Goal: Communication & Community: Connect with others

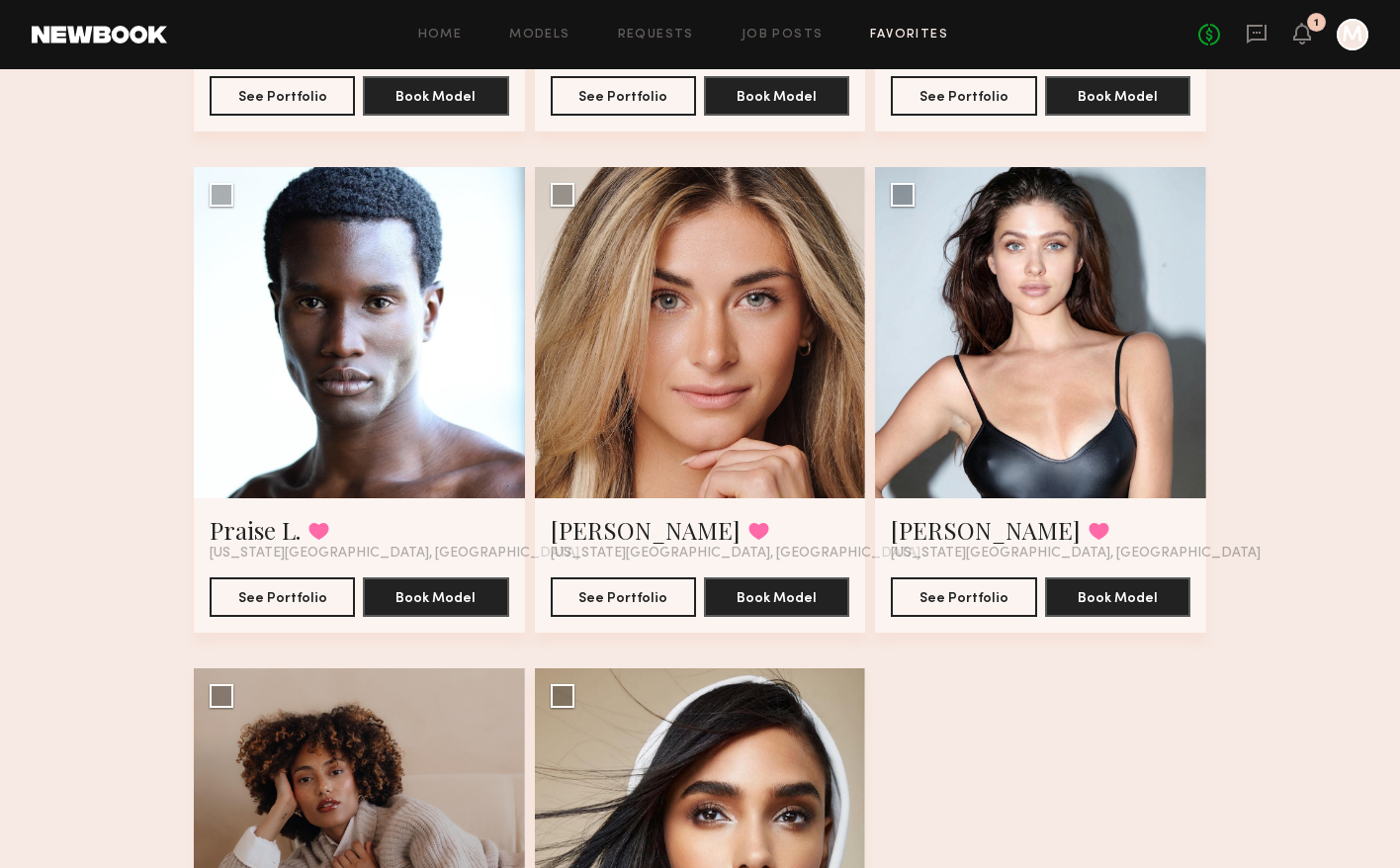
scroll to position [1075, 0]
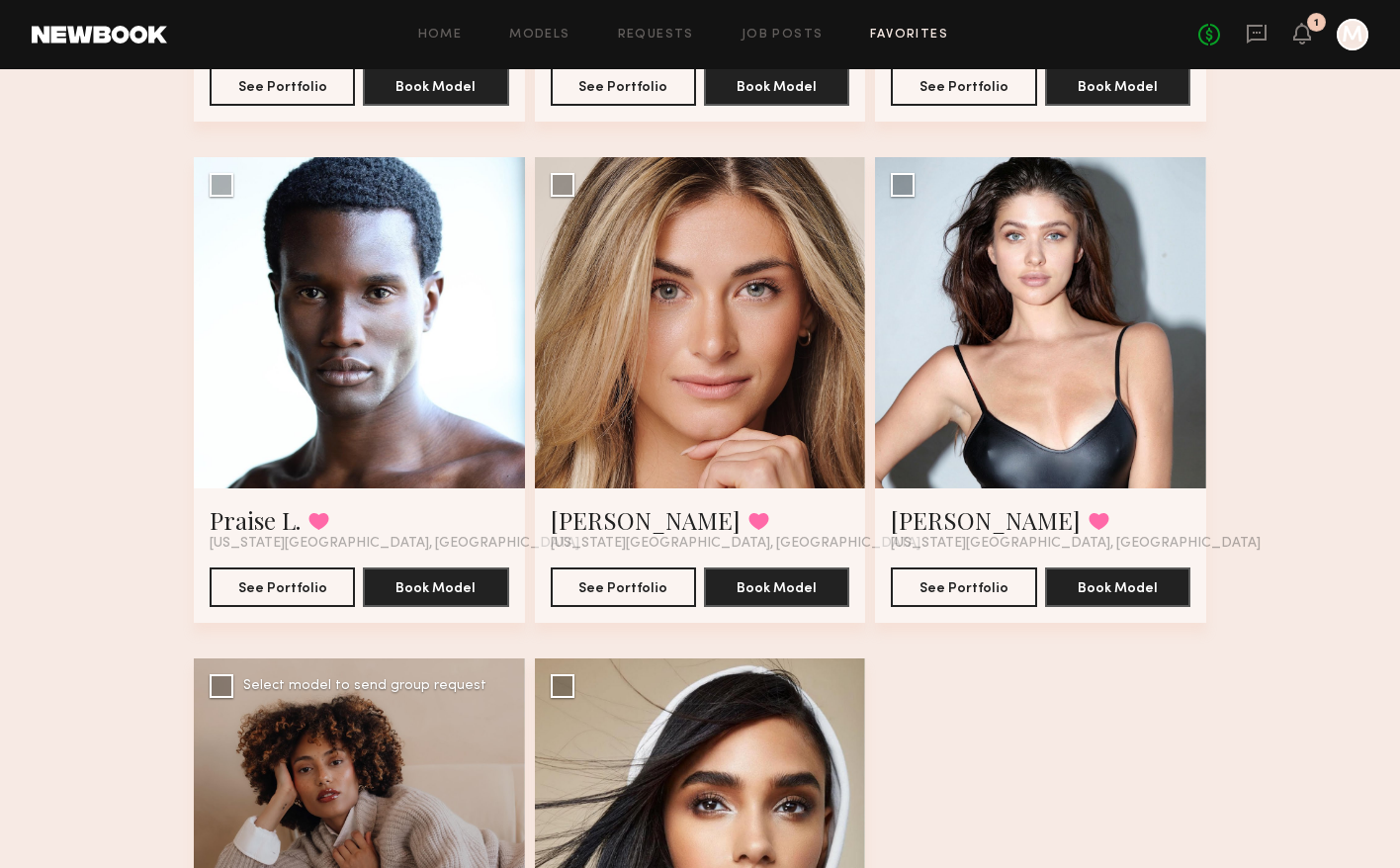
click at [411, 758] on div at bounding box center [360, 824] width 331 height 331
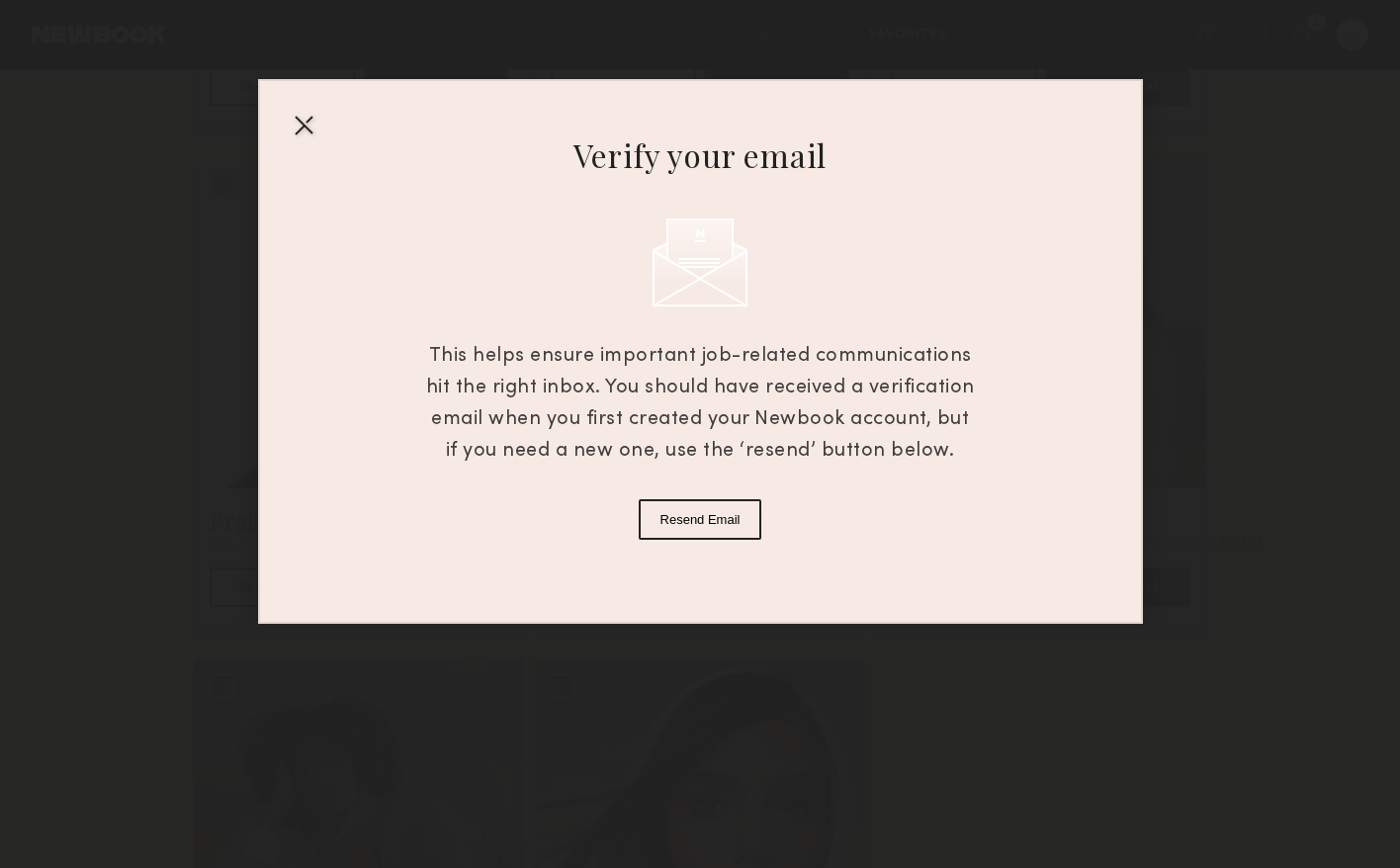
click at [700, 529] on button "Resend Email" at bounding box center [700, 519] width 124 height 41
click at [310, 101] on div "Verify your email This helps ensure important job-related communications hit th…" at bounding box center [700, 351] width 885 height 545
click at [311, 111] on div at bounding box center [304, 125] width 32 height 32
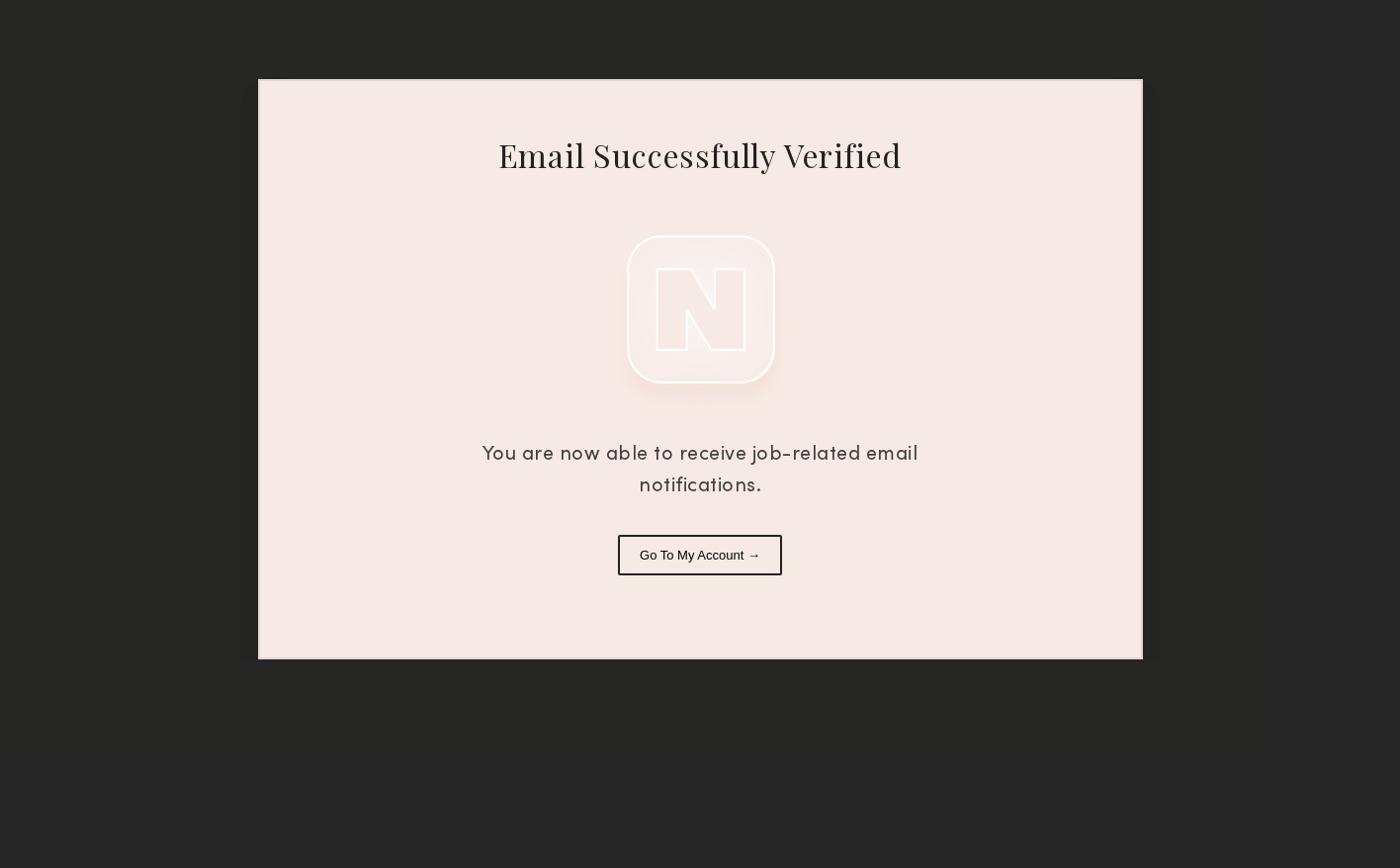
click at [748, 559] on button "Go To My Account →" at bounding box center [700, 555] width 164 height 41
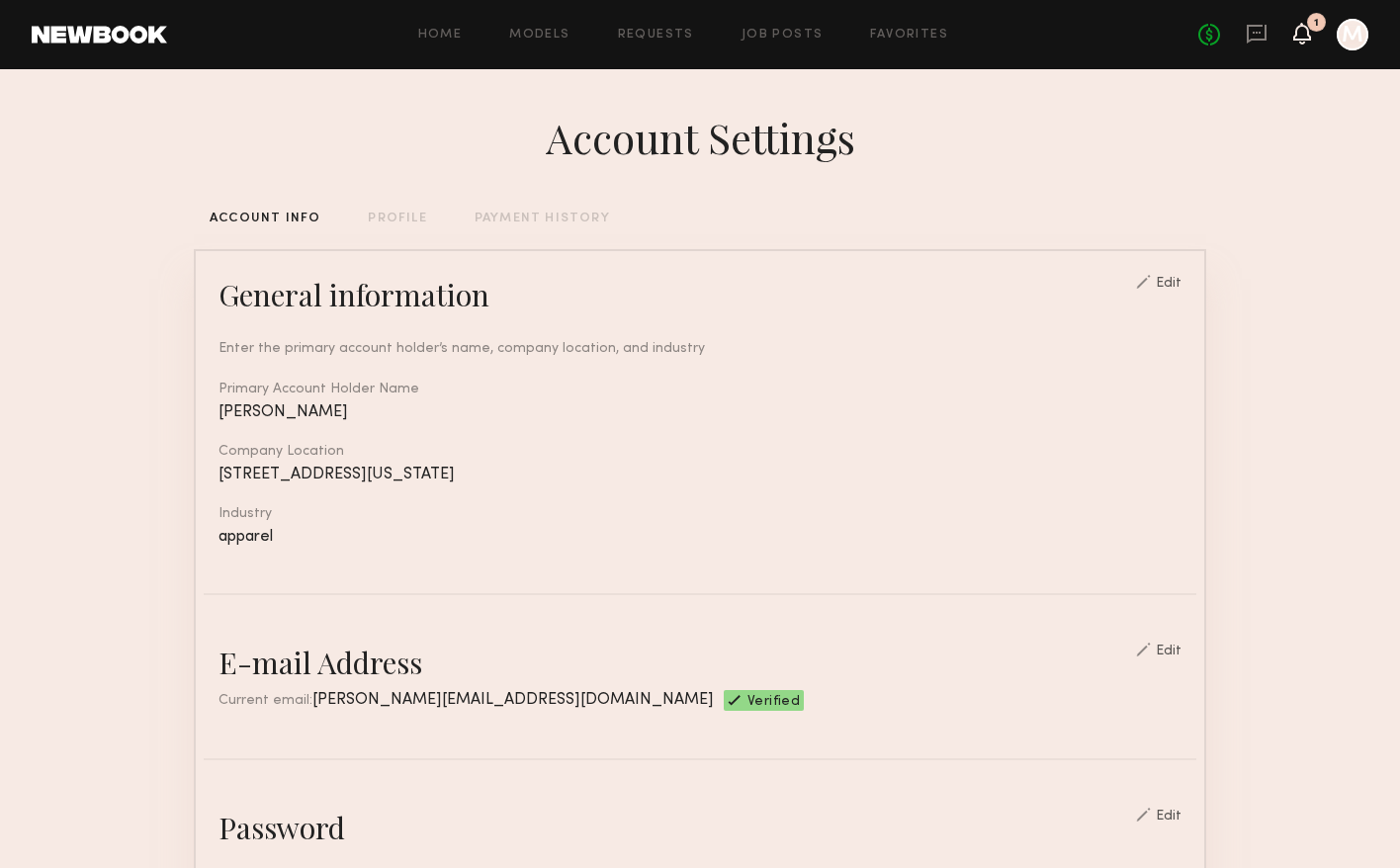
click at [1302, 38] on icon at bounding box center [1302, 33] width 16 height 14
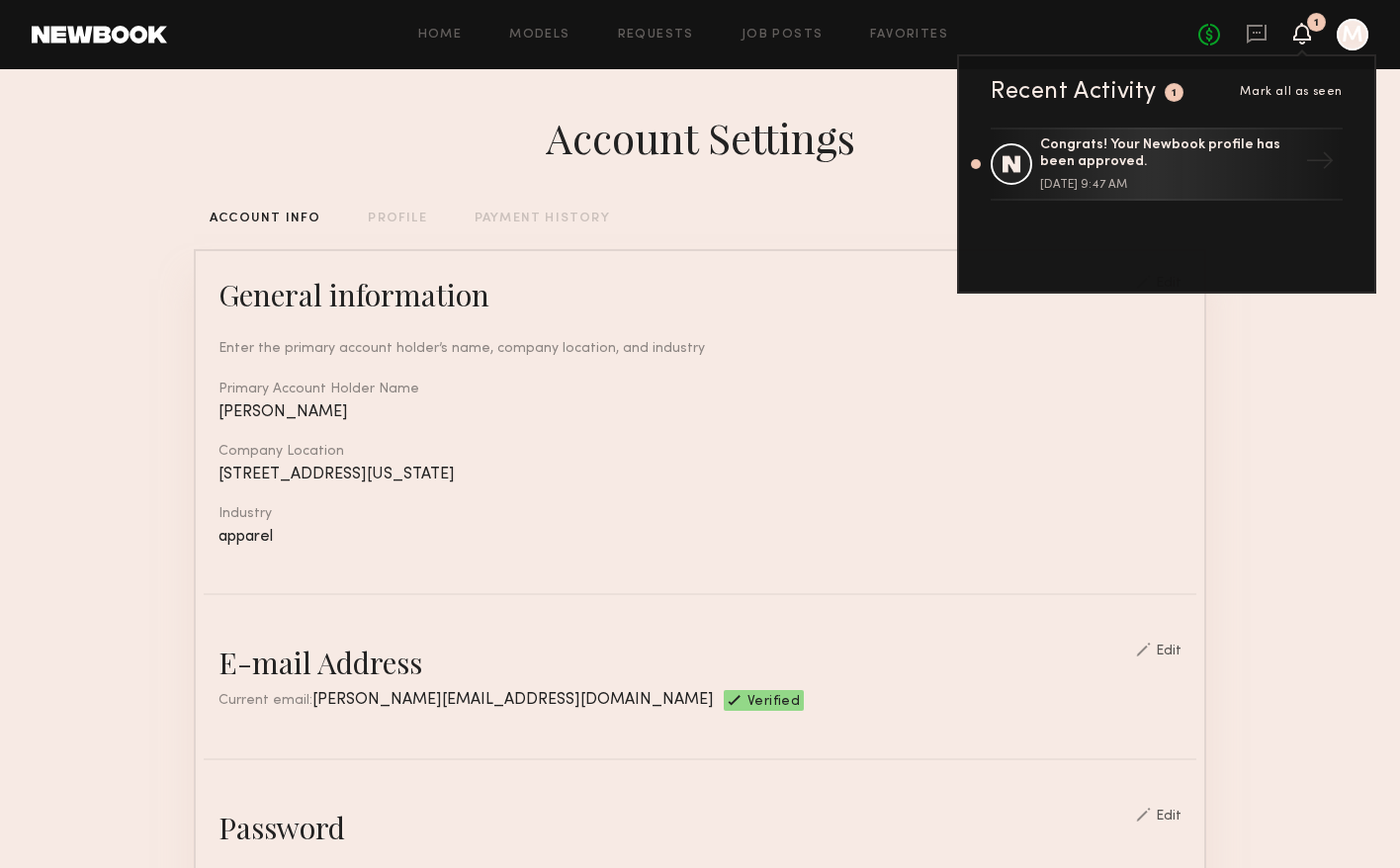
click at [1301, 40] on icon at bounding box center [1302, 33] width 16 height 14
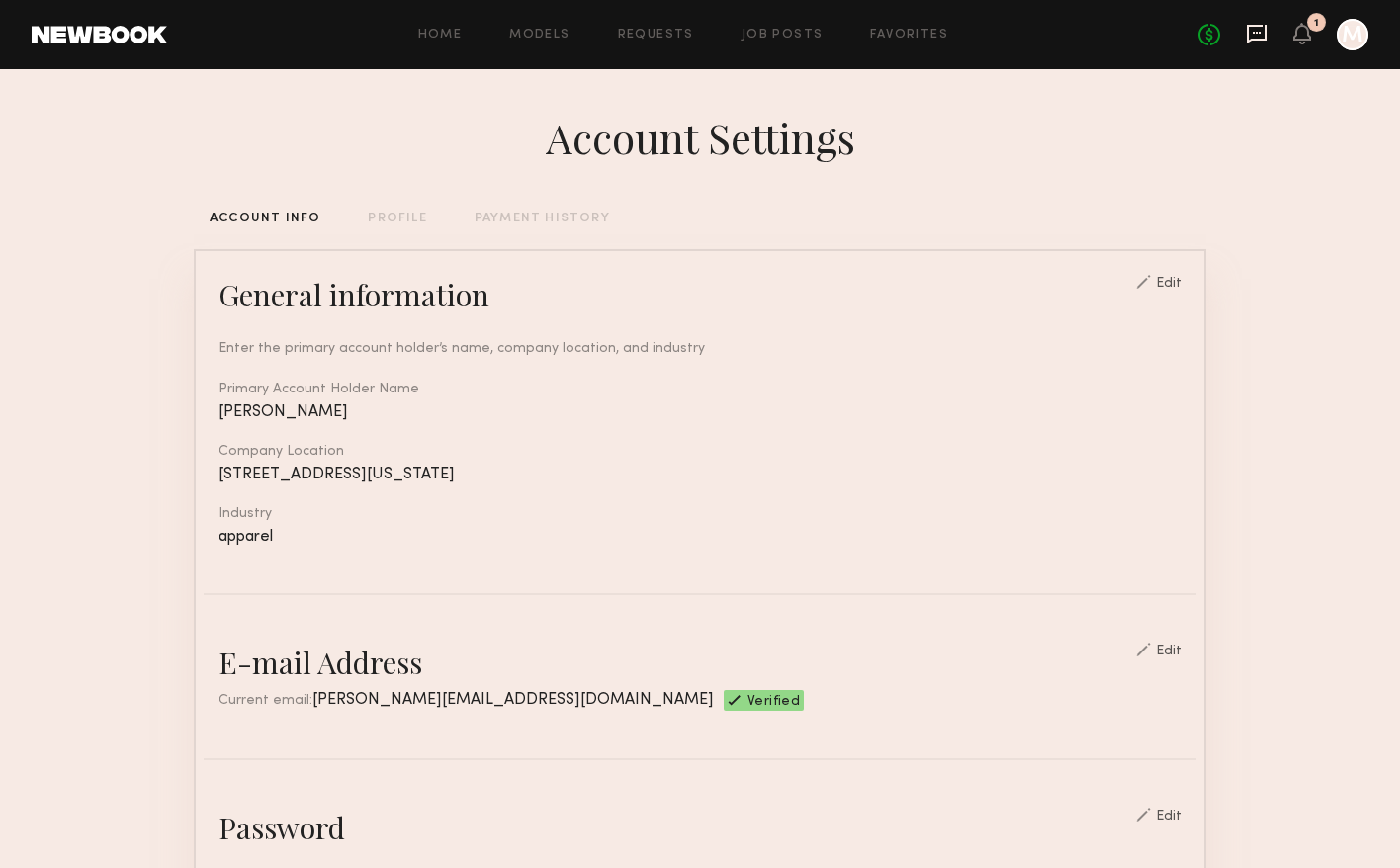
click at [1250, 41] on icon at bounding box center [1257, 34] width 20 height 19
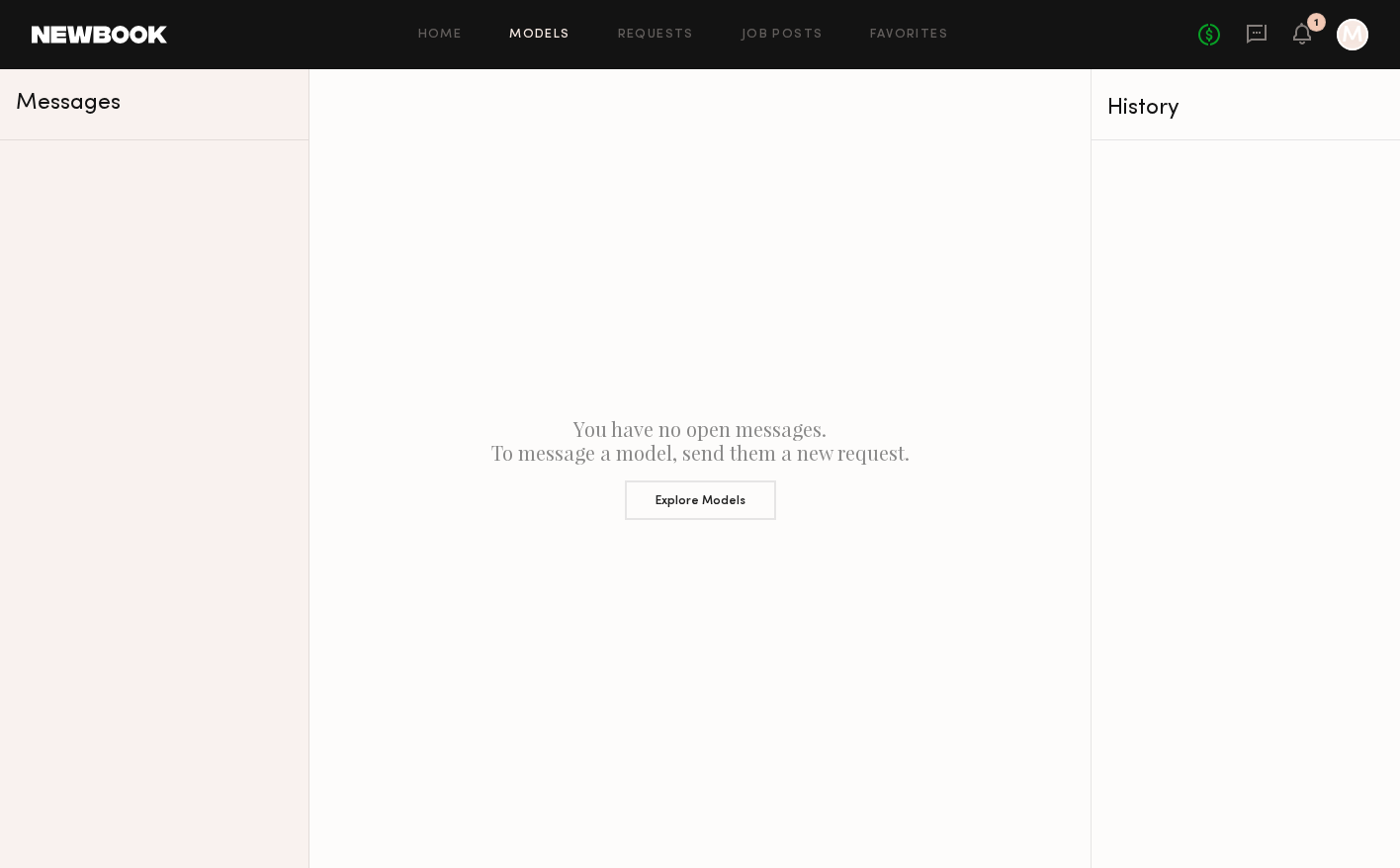
click at [549, 39] on link "Models" at bounding box center [539, 35] width 61 height 13
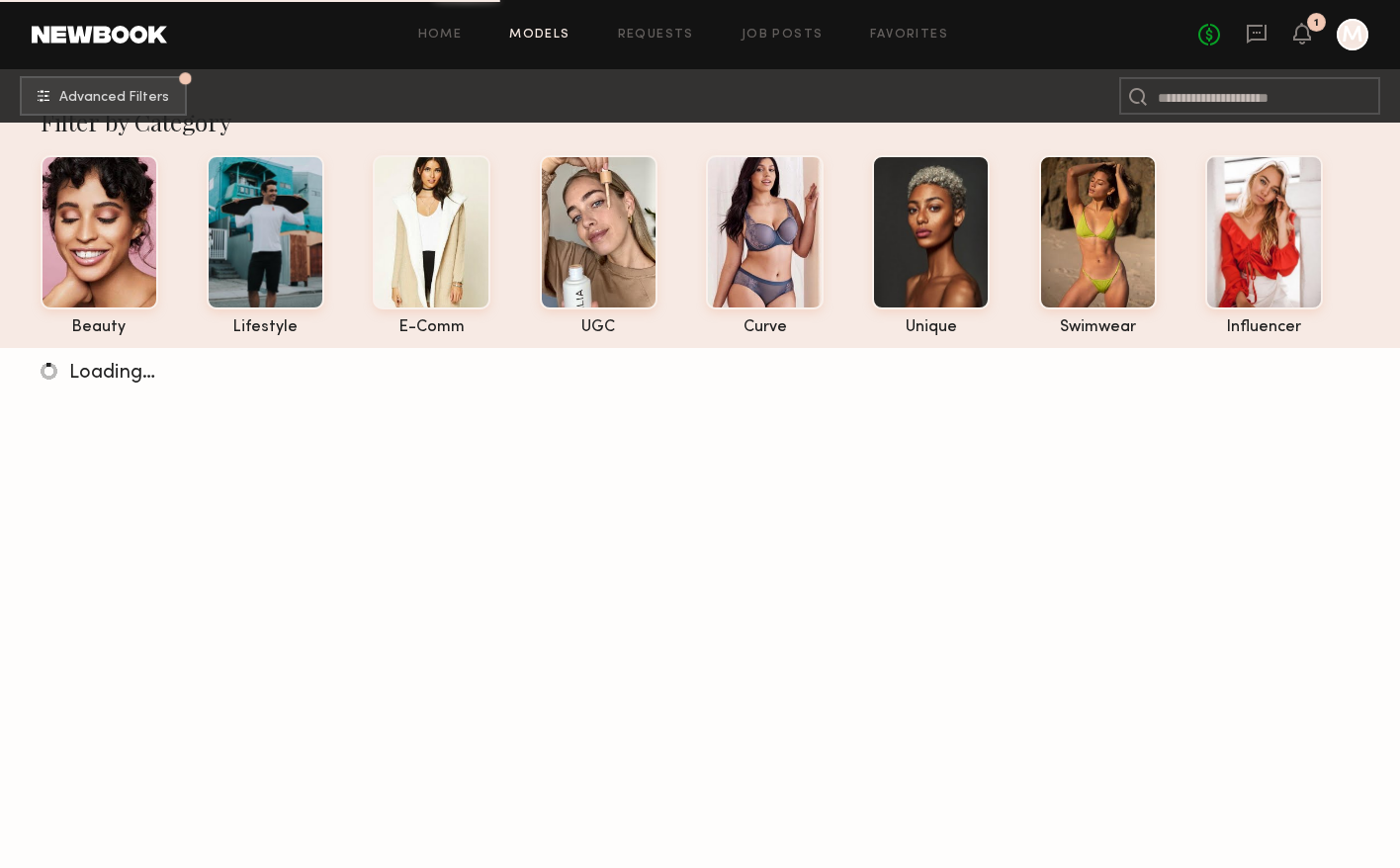
scroll to position [47, 0]
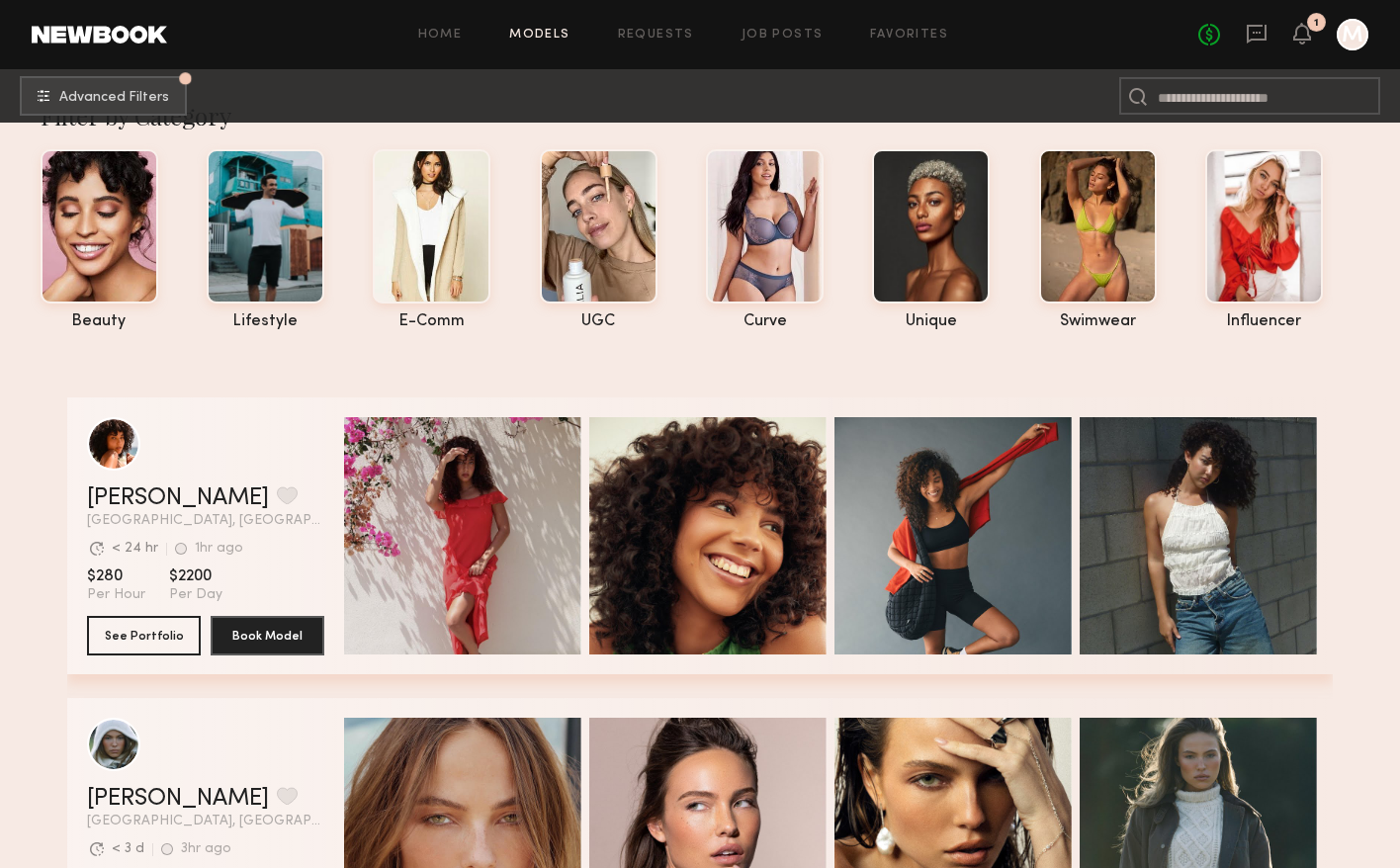
click at [920, 24] on div "Home Models Requests Job Posts Favorites Sign Out No fees up to $5,000 1 M" at bounding box center [768, 35] width 1202 height 32
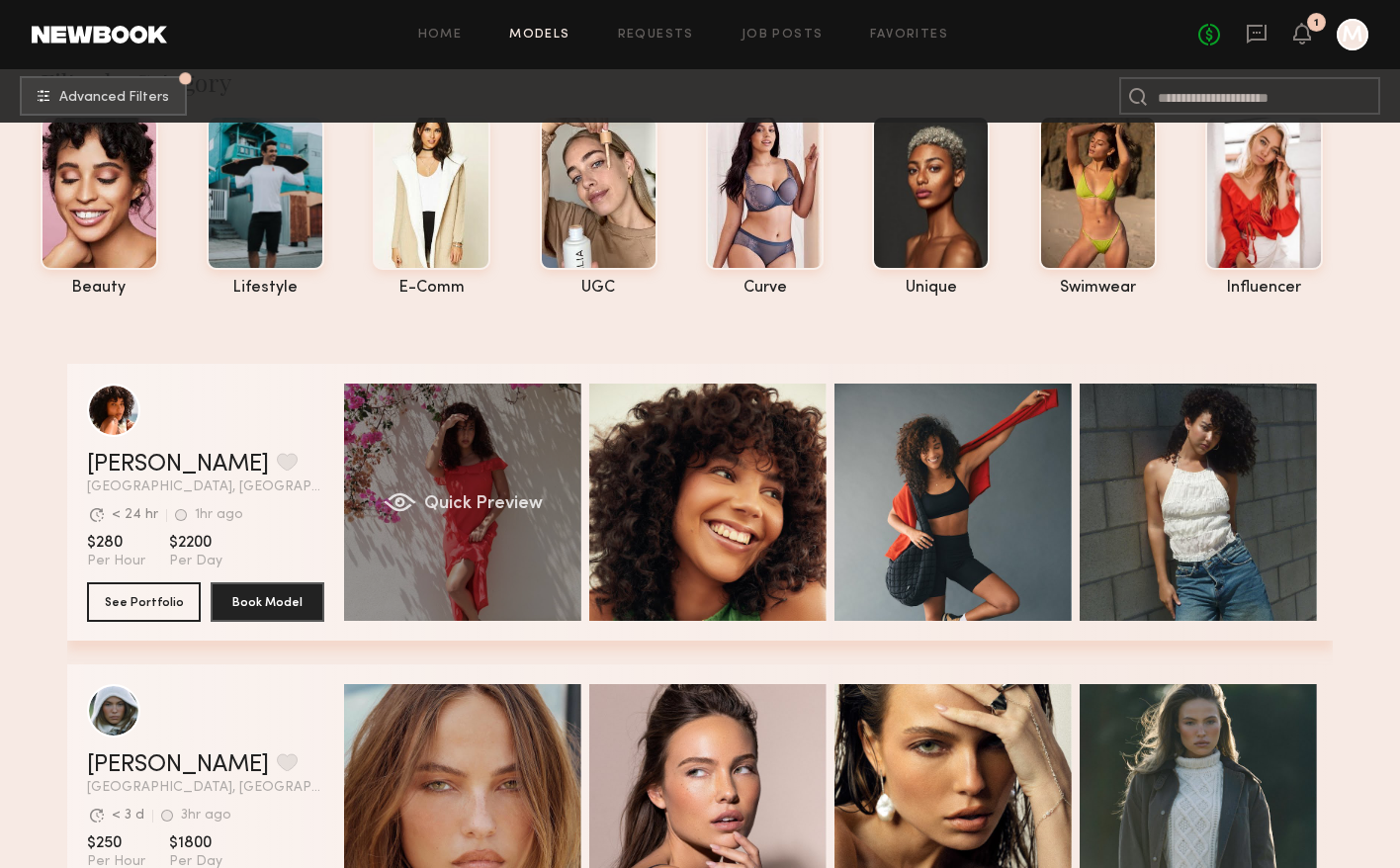
scroll to position [86, 0]
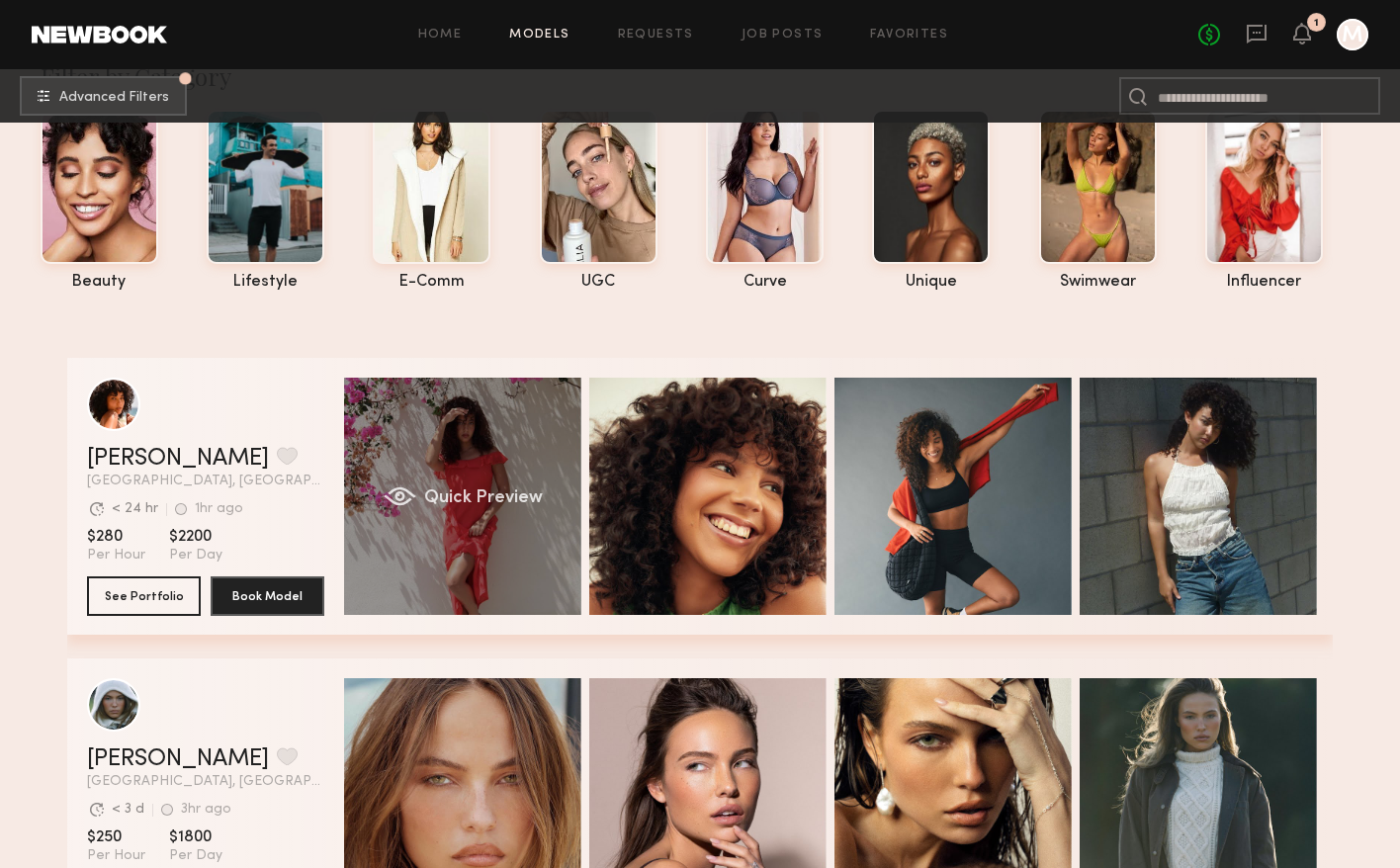
click at [465, 553] on div "Quick Preview" at bounding box center [462, 496] width 237 height 237
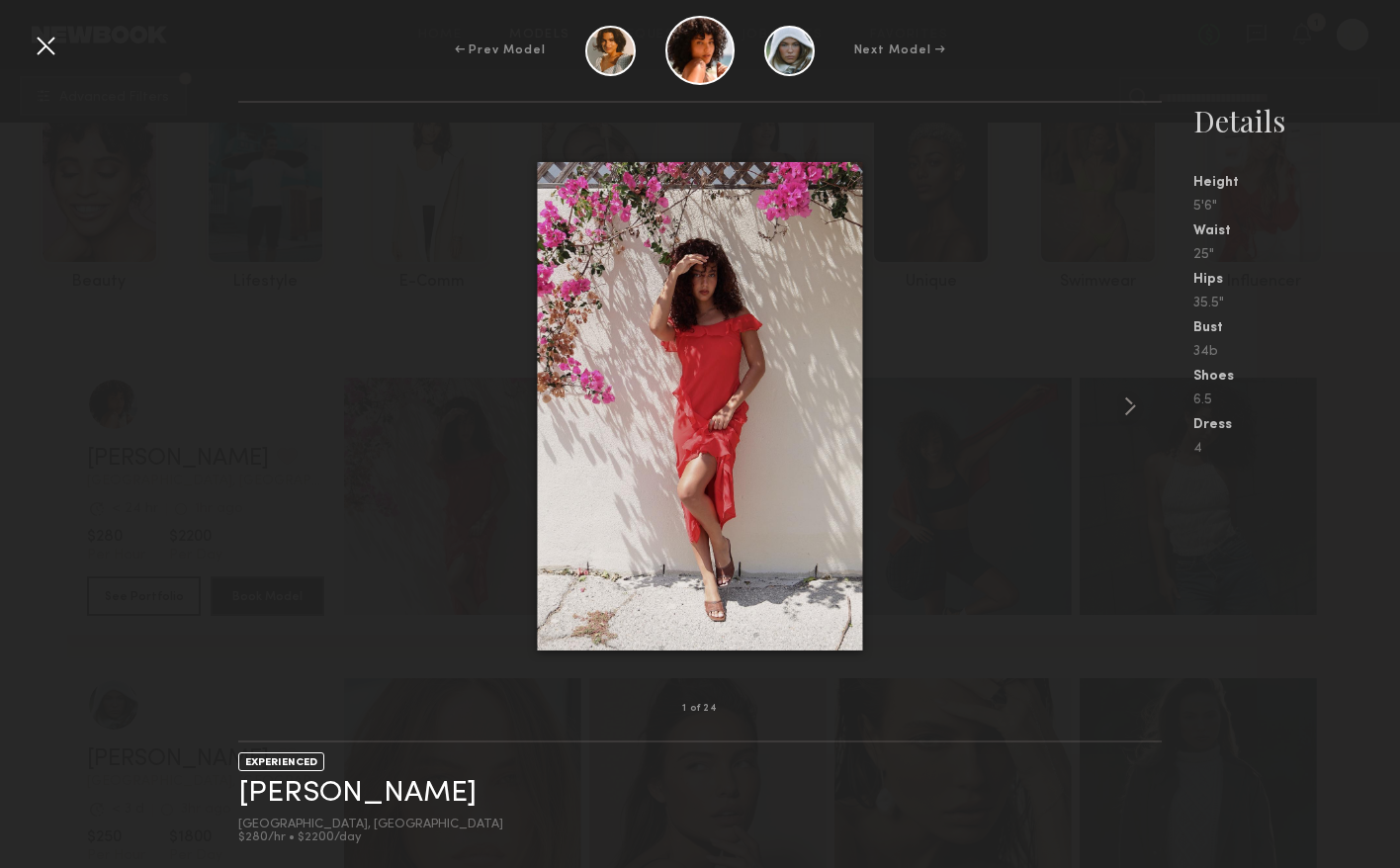
click at [38, 51] on div at bounding box center [46, 46] width 32 height 32
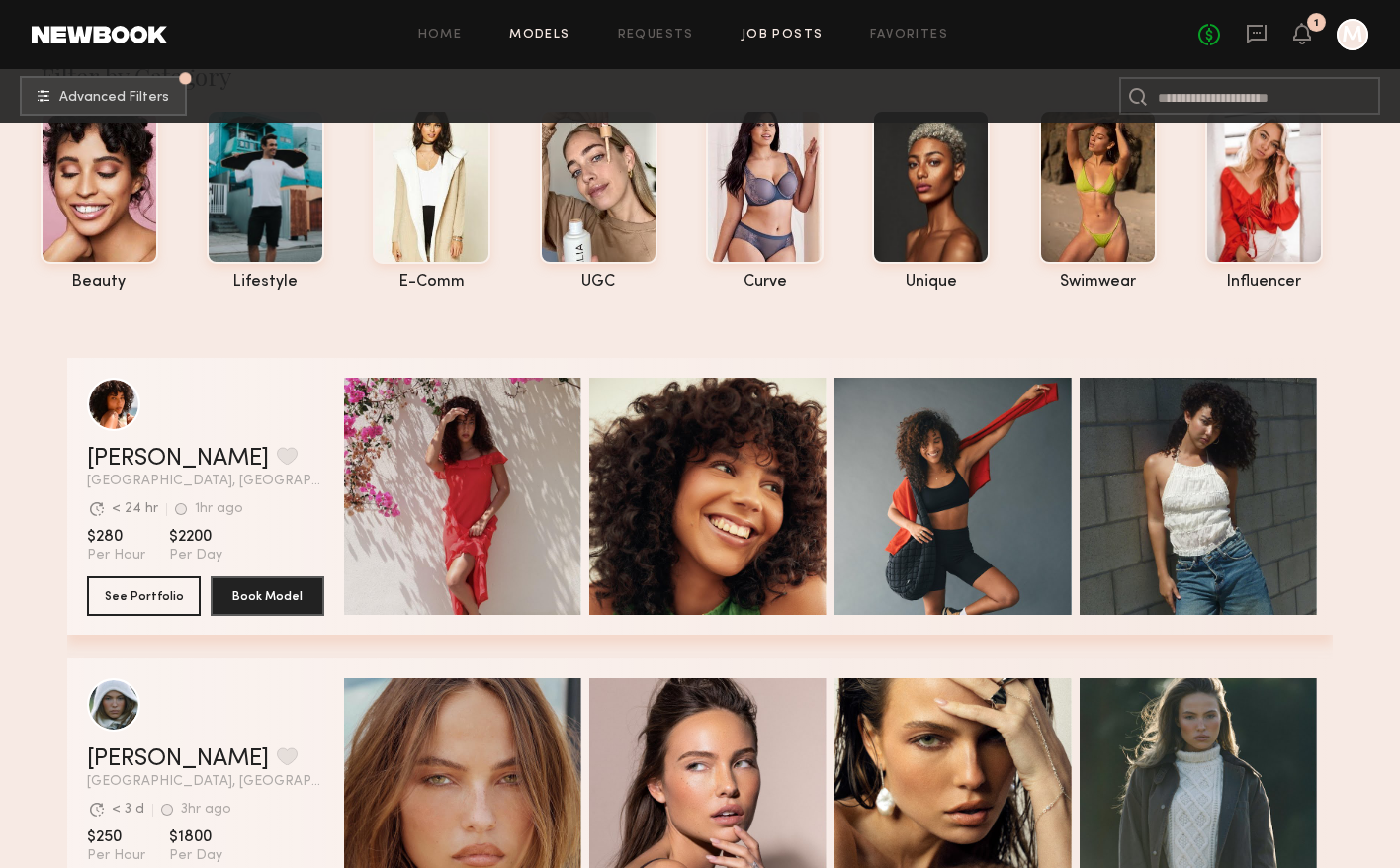
click at [774, 32] on link "Job Posts" at bounding box center [782, 35] width 82 height 13
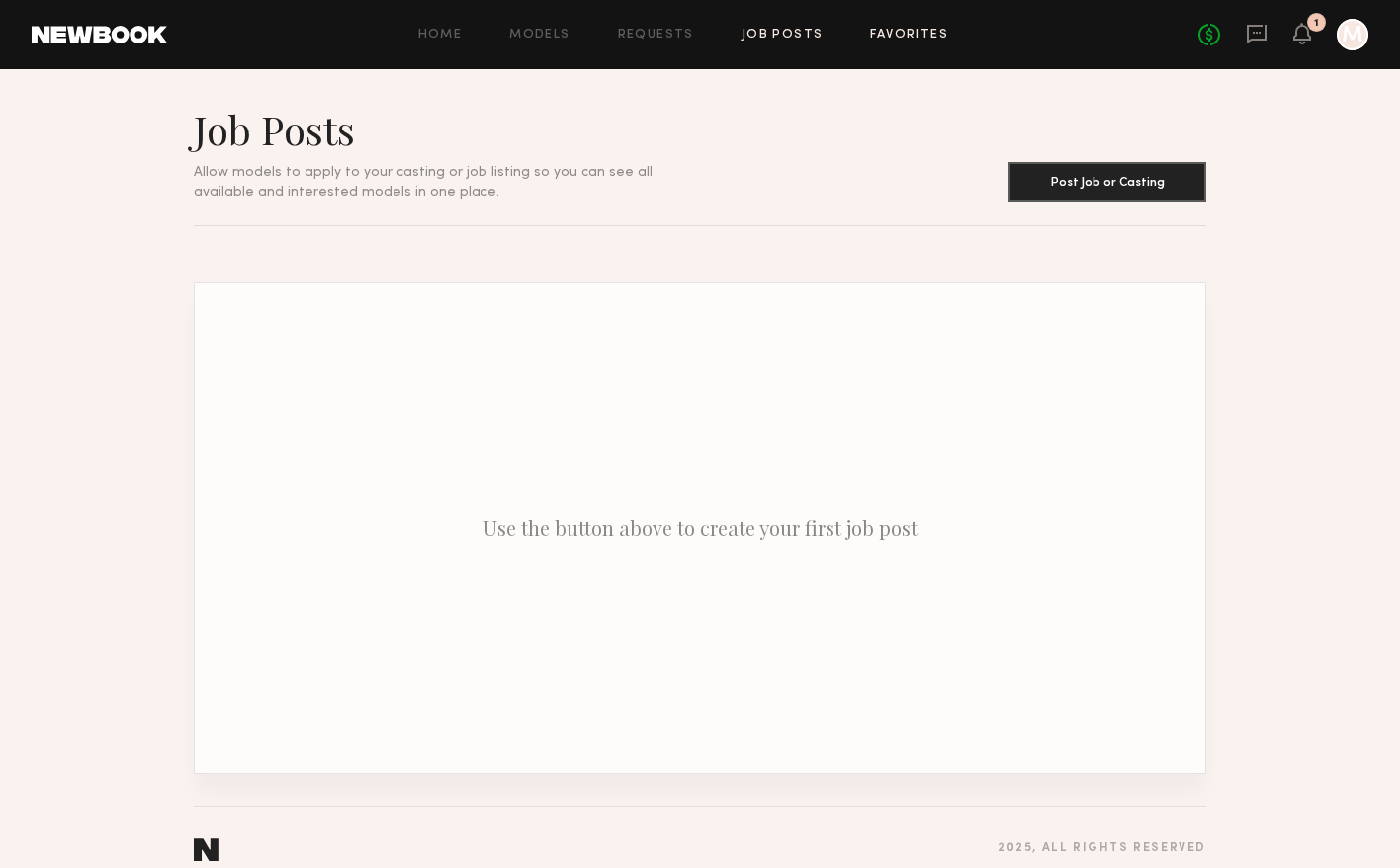
click at [889, 31] on link "Favorites" at bounding box center [909, 35] width 78 height 13
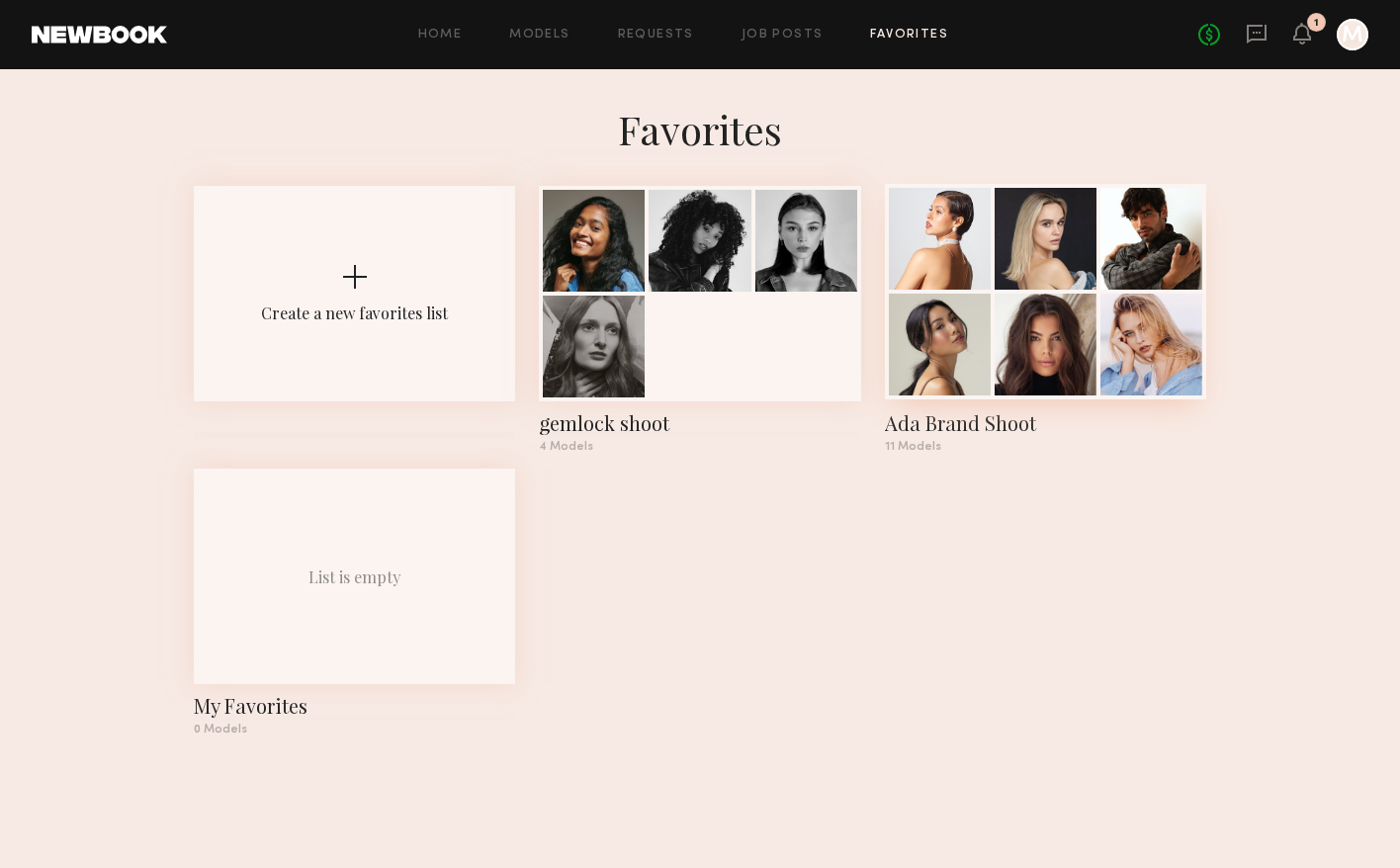
click at [965, 226] on div at bounding box center [940, 239] width 102 height 102
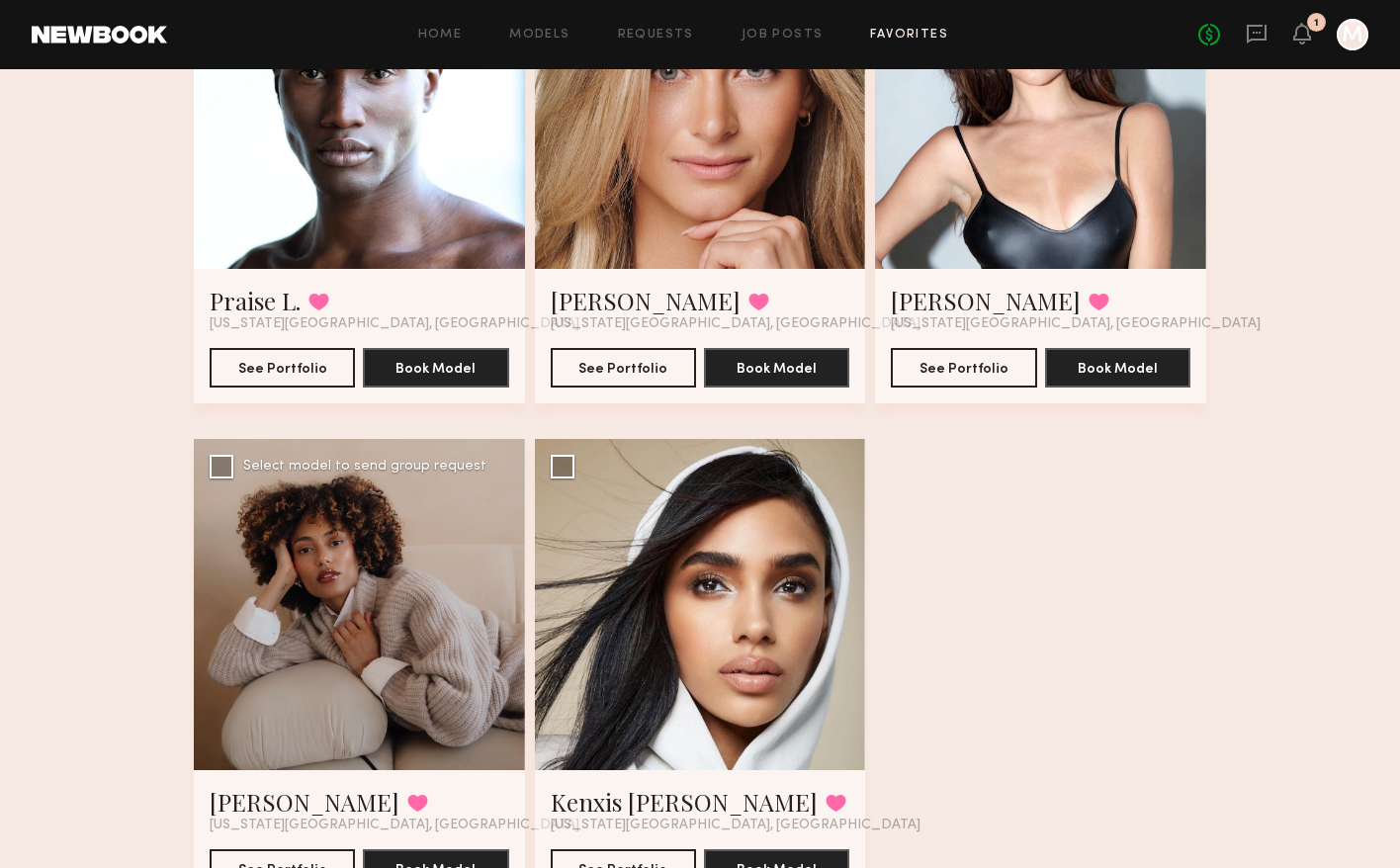
scroll to position [1323, 0]
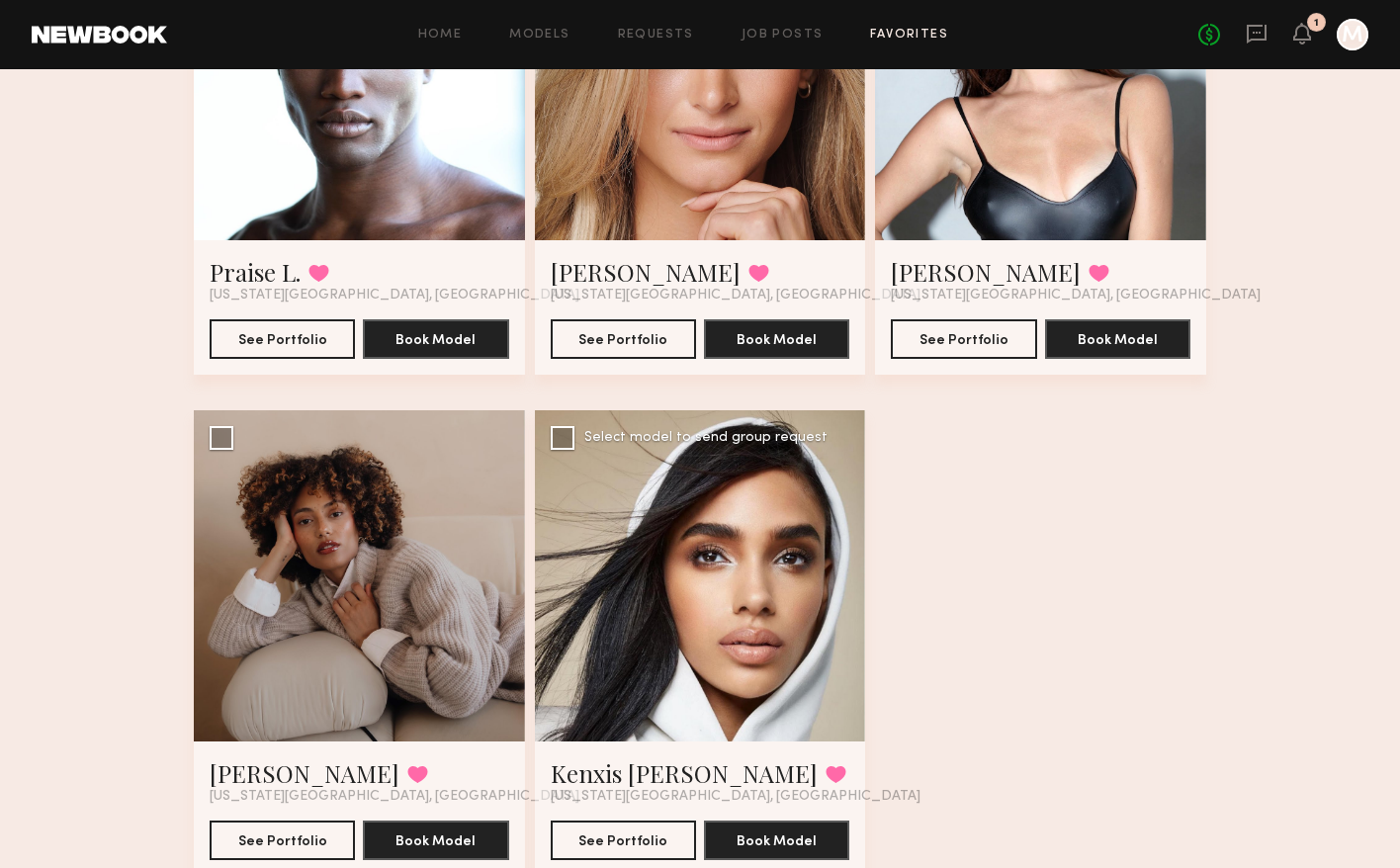
click at [695, 607] on div at bounding box center [700, 576] width 331 height 331
click at [634, 683] on div at bounding box center [700, 576] width 331 height 331
click at [624, 820] on button "See Portfolio" at bounding box center [624, 840] width 145 height 40
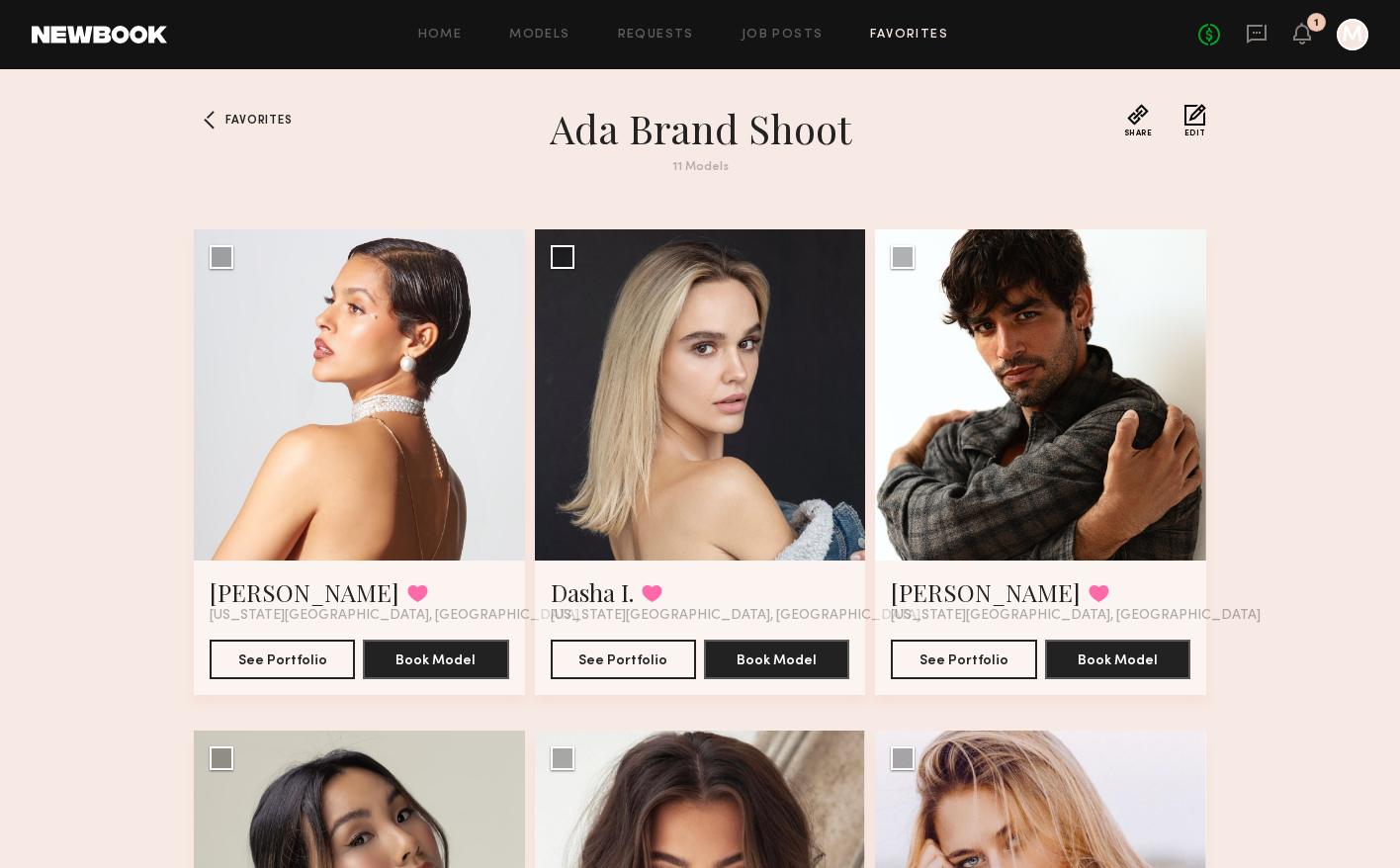
scroll to position [0, 0]
click at [358, 460] on div at bounding box center [360, 396] width 331 height 331
click at [349, 409] on div at bounding box center [360, 396] width 331 height 331
click at [276, 654] on button "See Portfolio" at bounding box center [282, 660] width 145 height 40
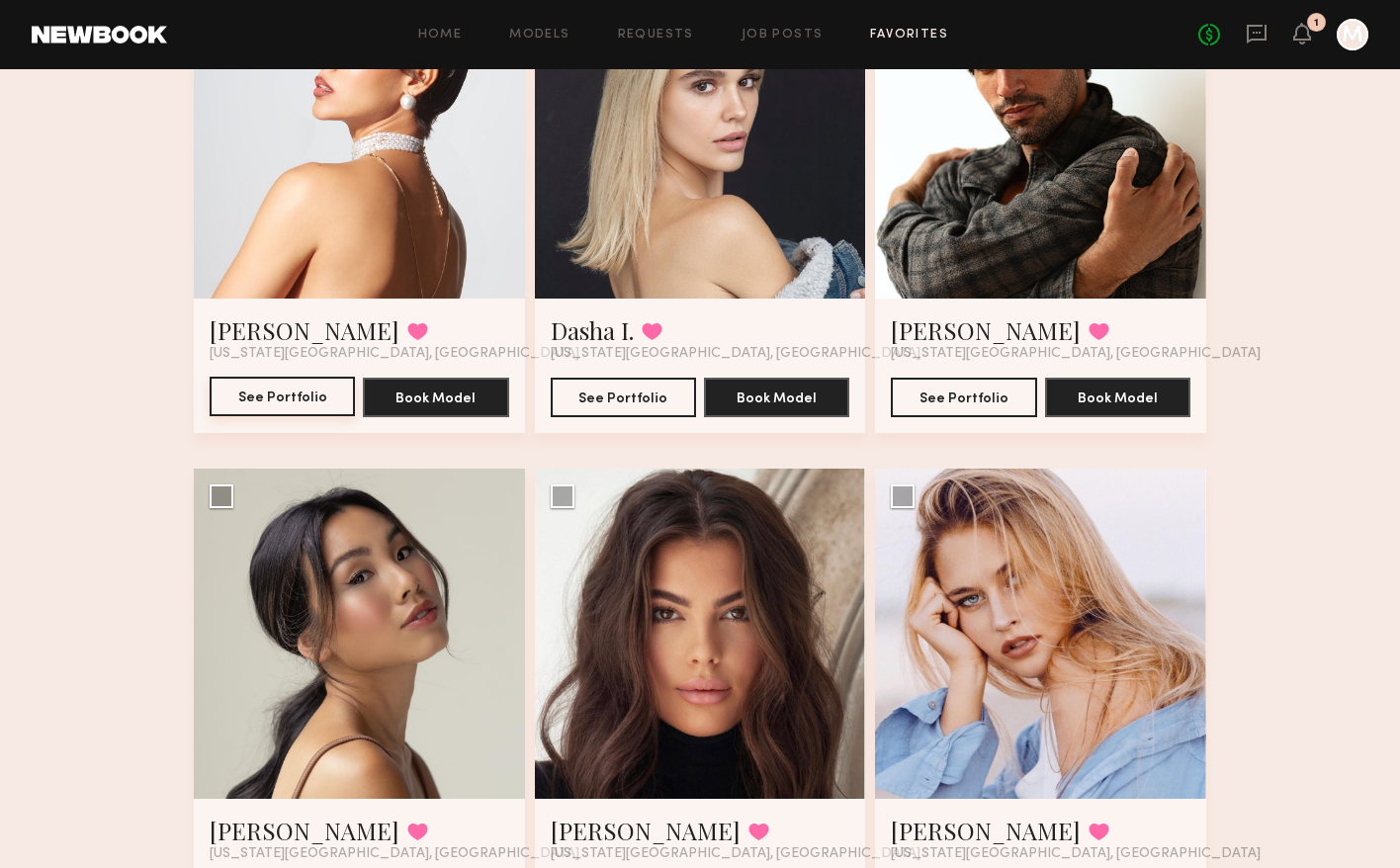
scroll to position [228, 0]
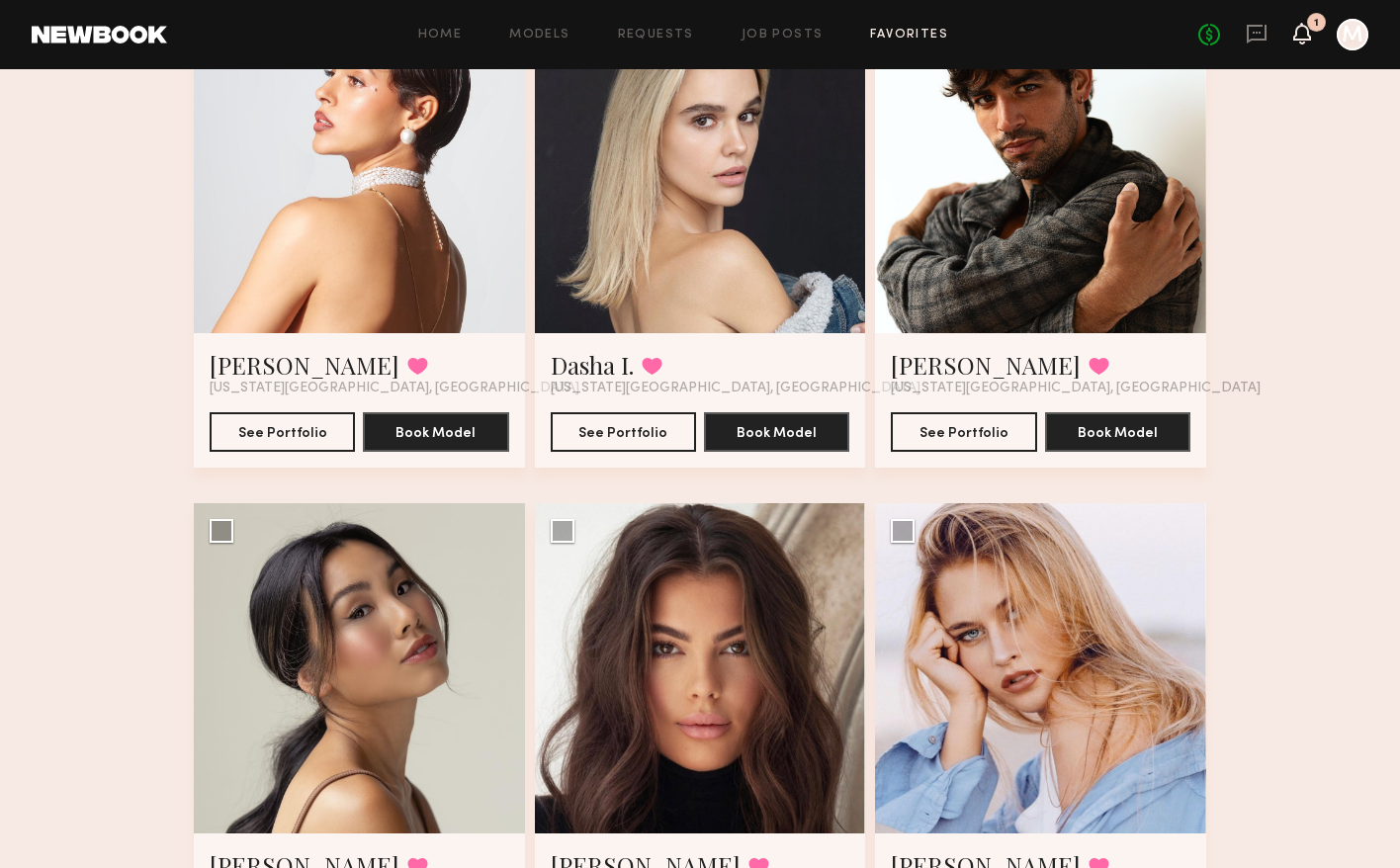
click at [1309, 30] on icon at bounding box center [1302, 34] width 18 height 22
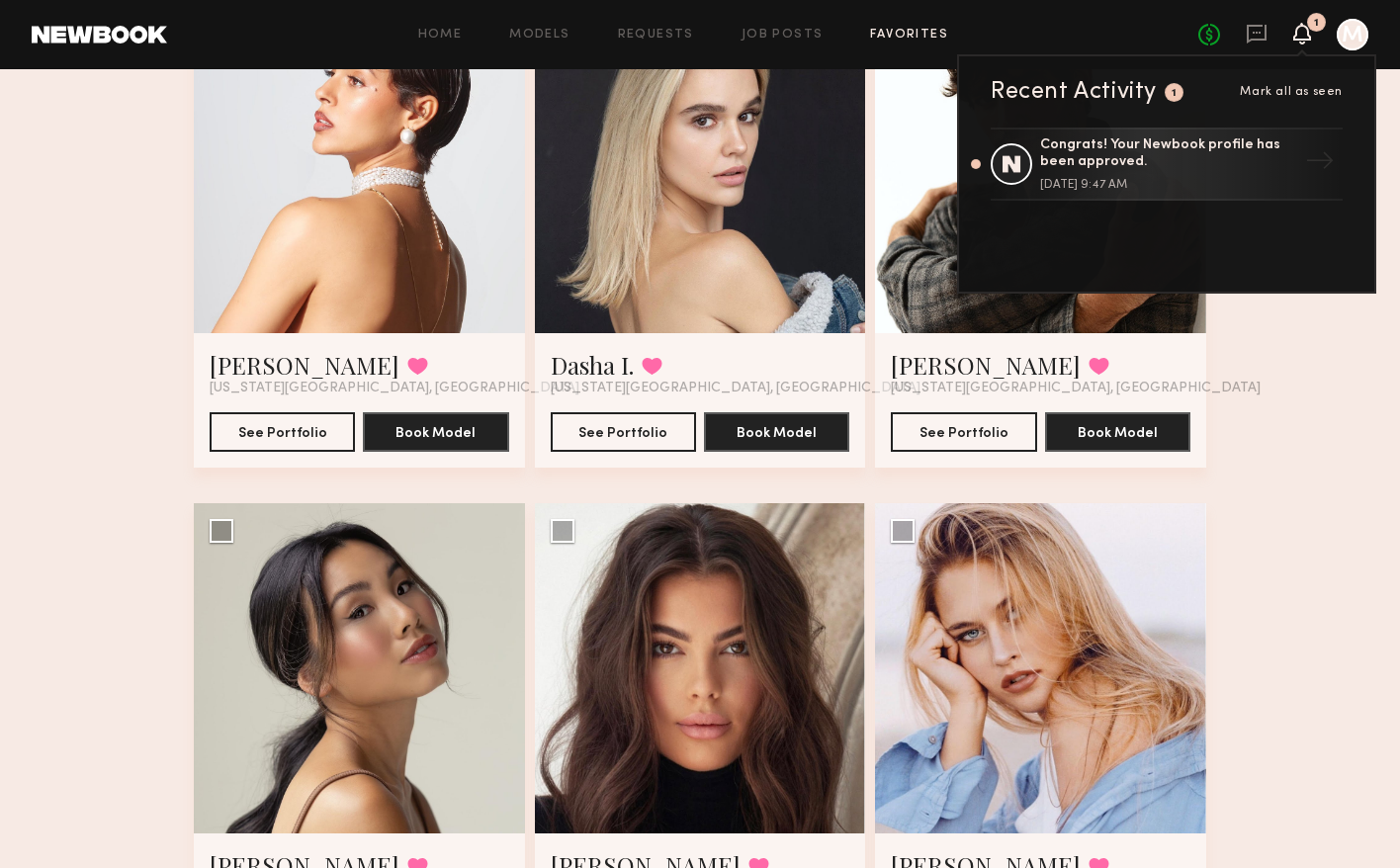
click at [1309, 32] on icon at bounding box center [1302, 34] width 18 height 22
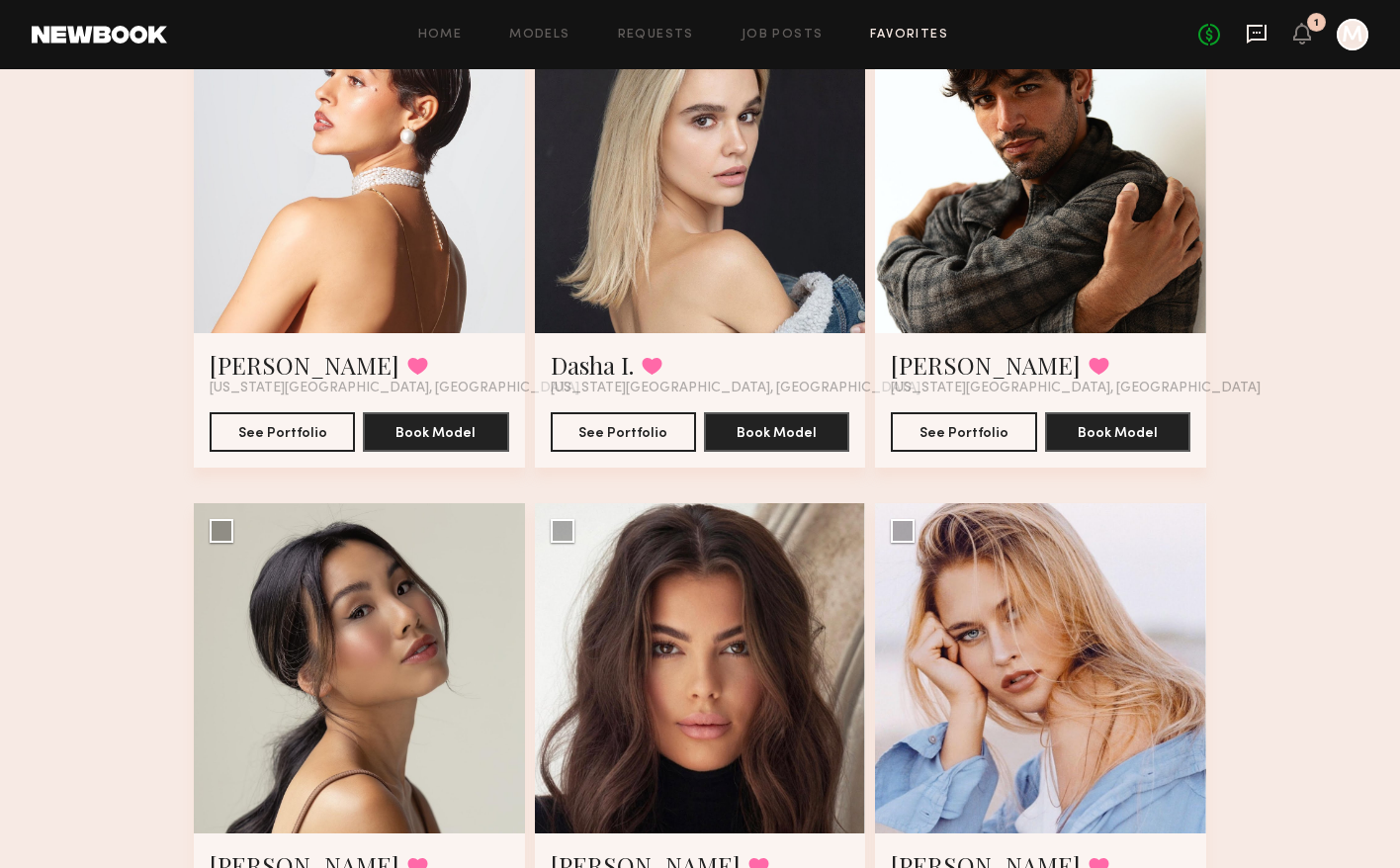
click at [1259, 35] on icon at bounding box center [1257, 34] width 22 height 22
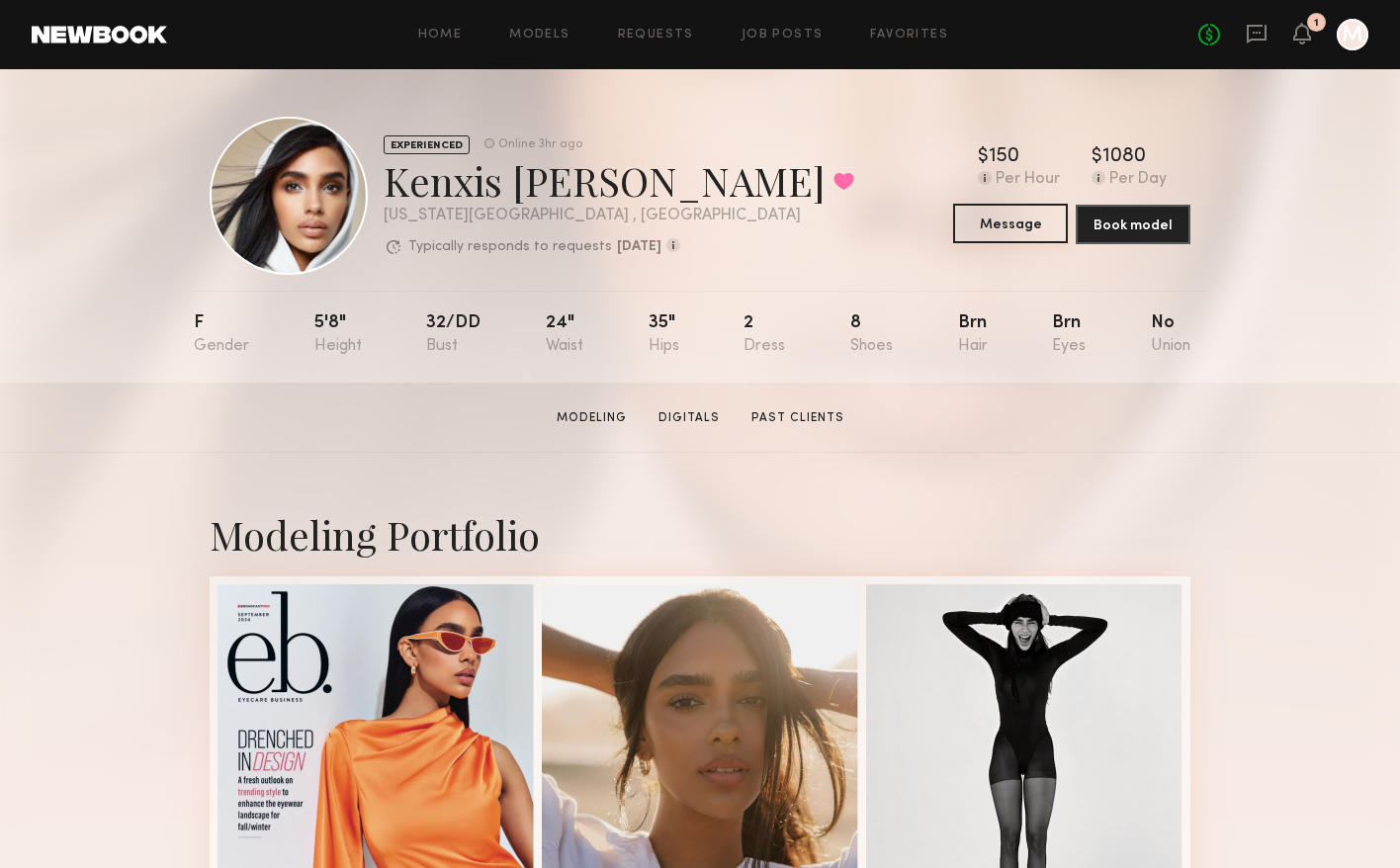
click at [1004, 219] on button "Message" at bounding box center [1010, 223] width 115 height 40
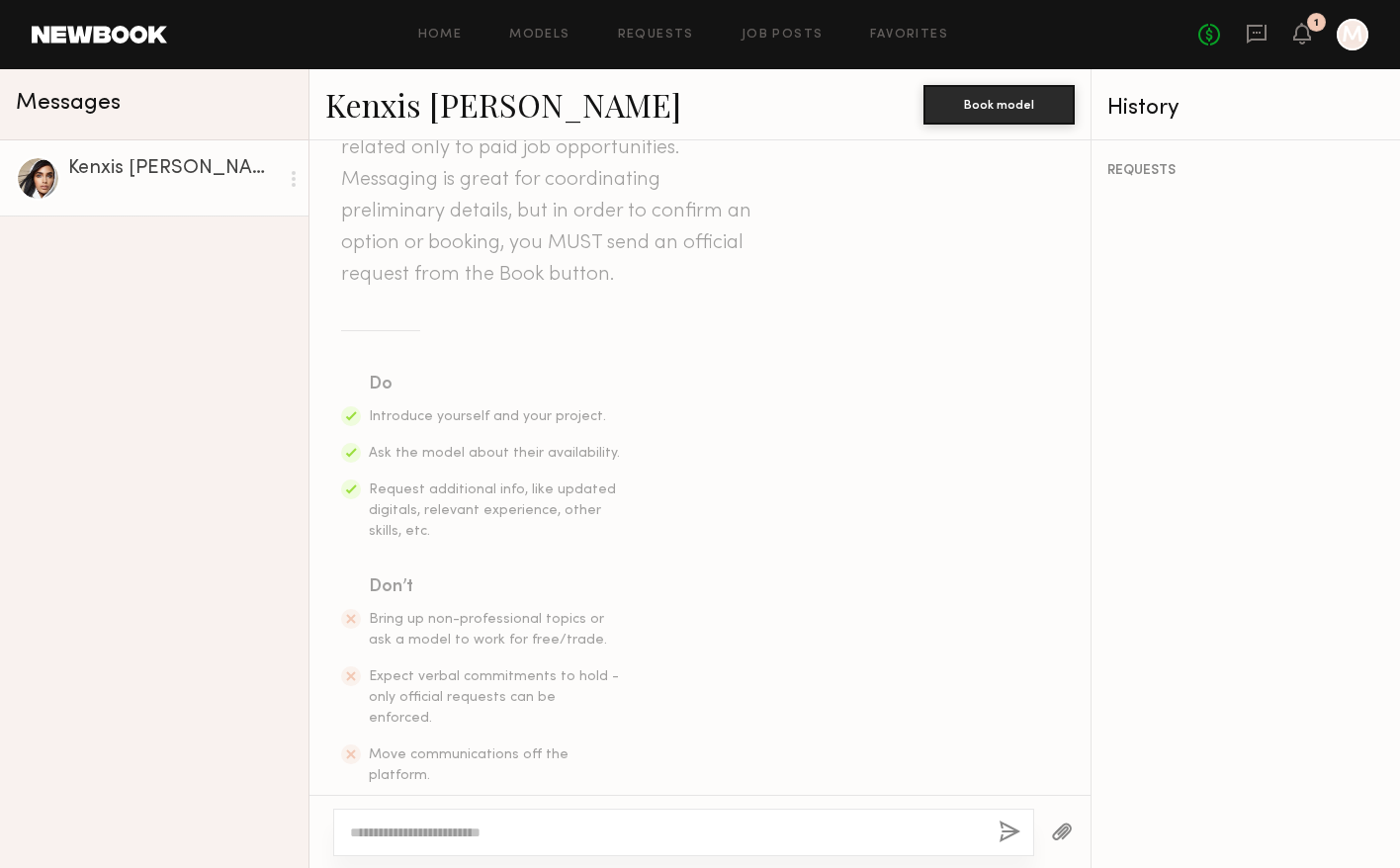
scroll to position [137, 0]
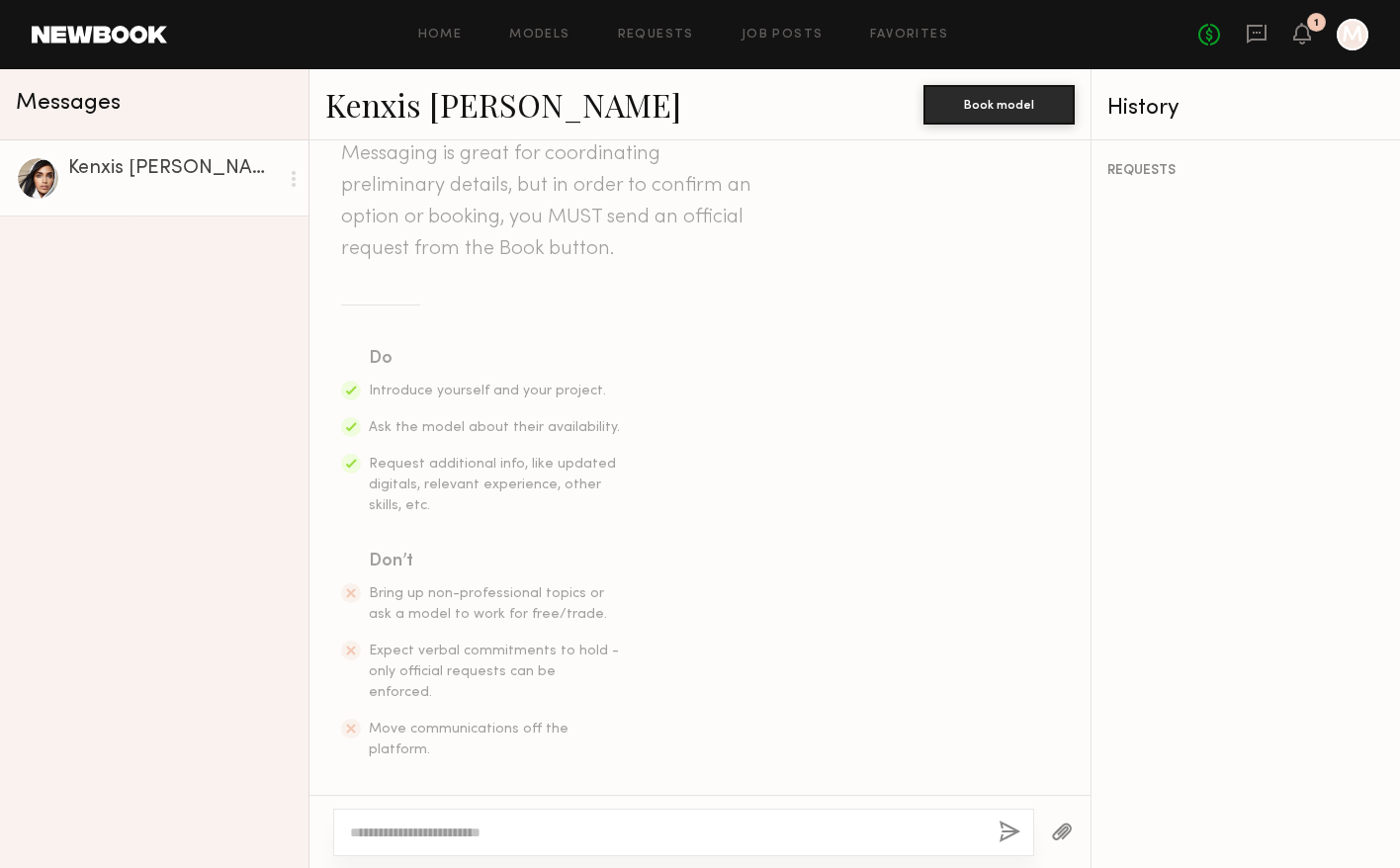
click at [1310, 28] on div "1" at bounding box center [1316, 22] width 19 height 19
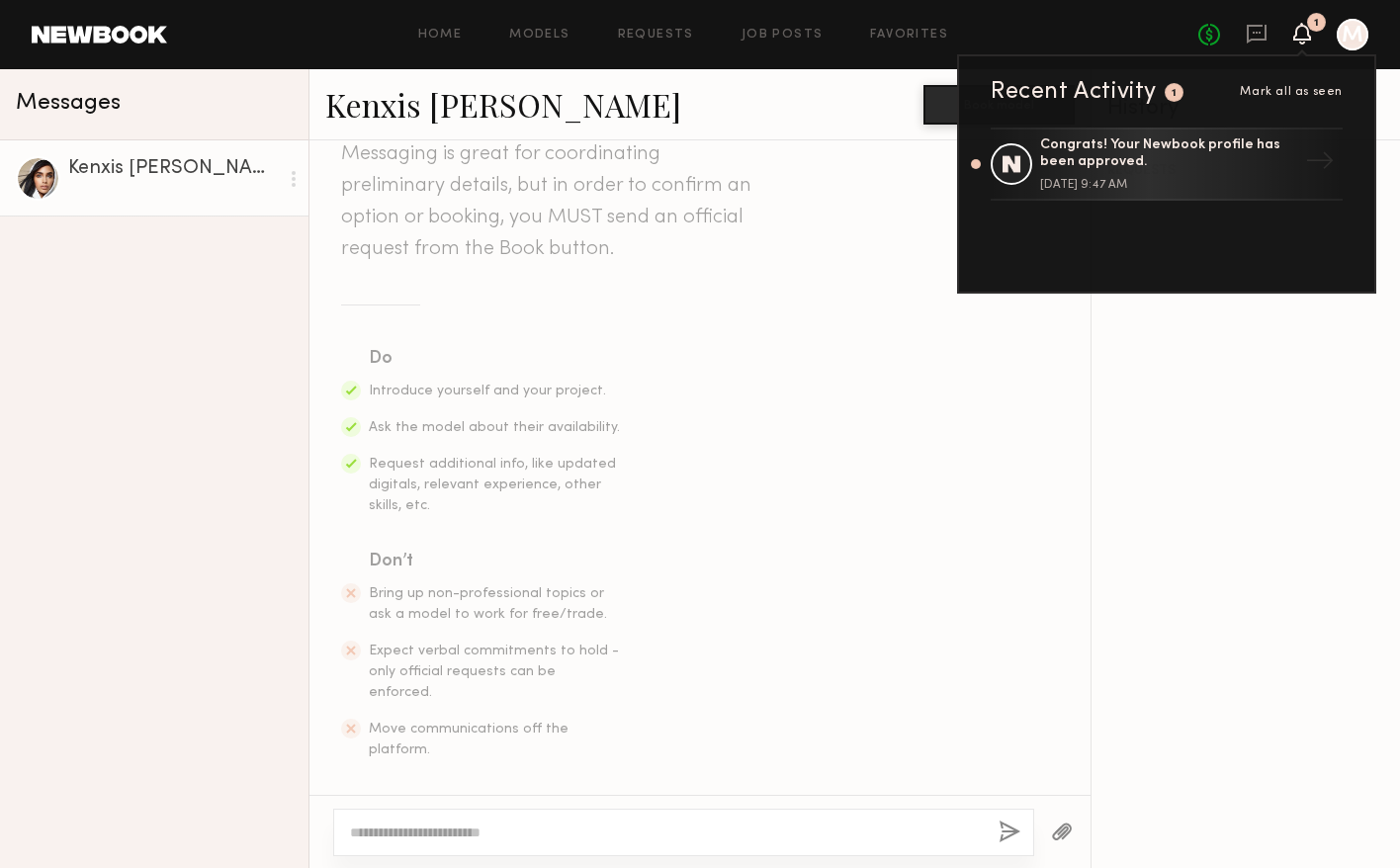
click at [1307, 34] on icon at bounding box center [1302, 33] width 16 height 14
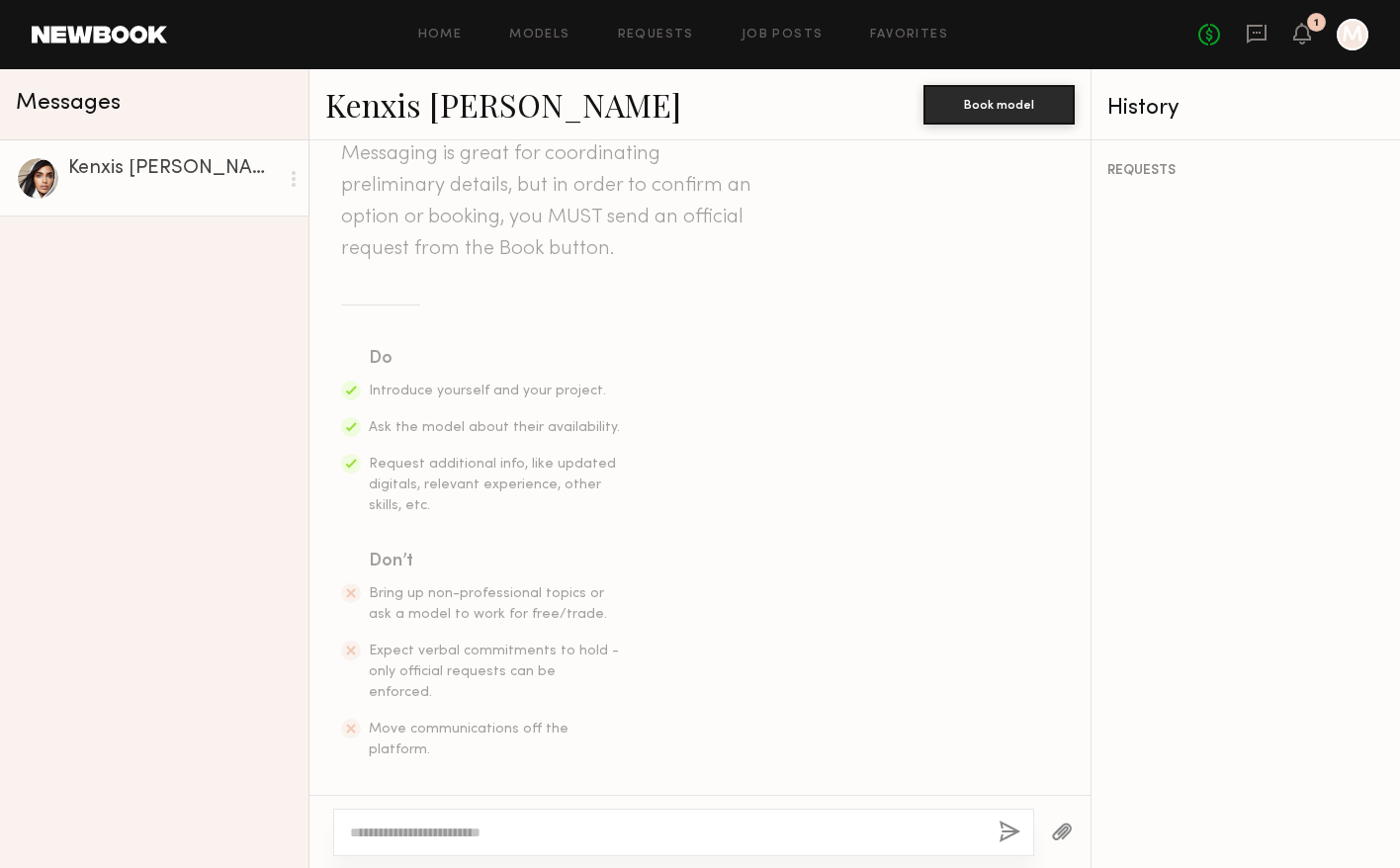
click at [448, 832] on textarea at bounding box center [666, 833] width 633 height 20
click at [119, 175] on div "Kenxis J." at bounding box center [172, 169] width 210 height 20
click at [41, 168] on div at bounding box center [38, 178] width 45 height 45
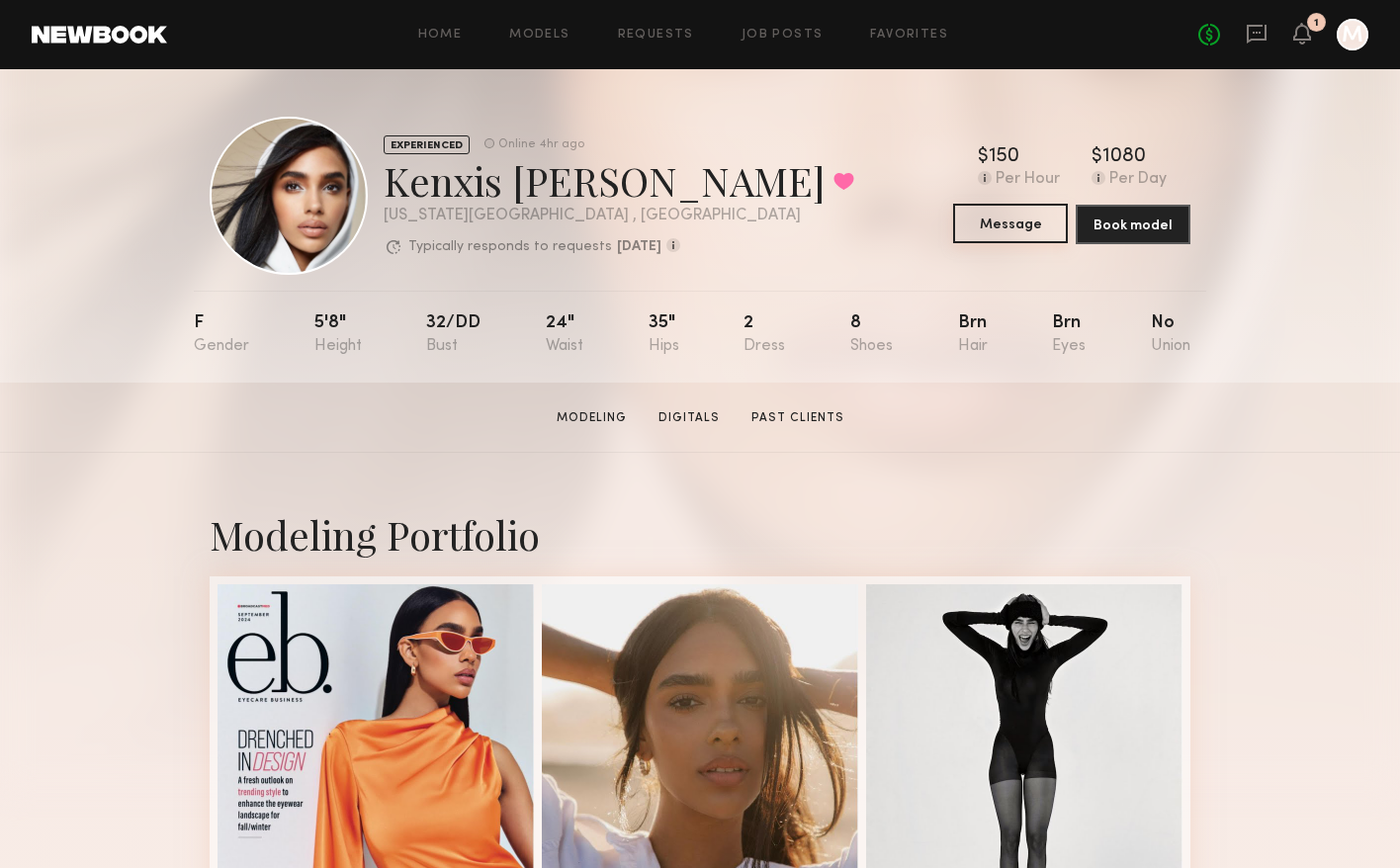
click at [1009, 229] on button "Message" at bounding box center [1010, 223] width 115 height 40
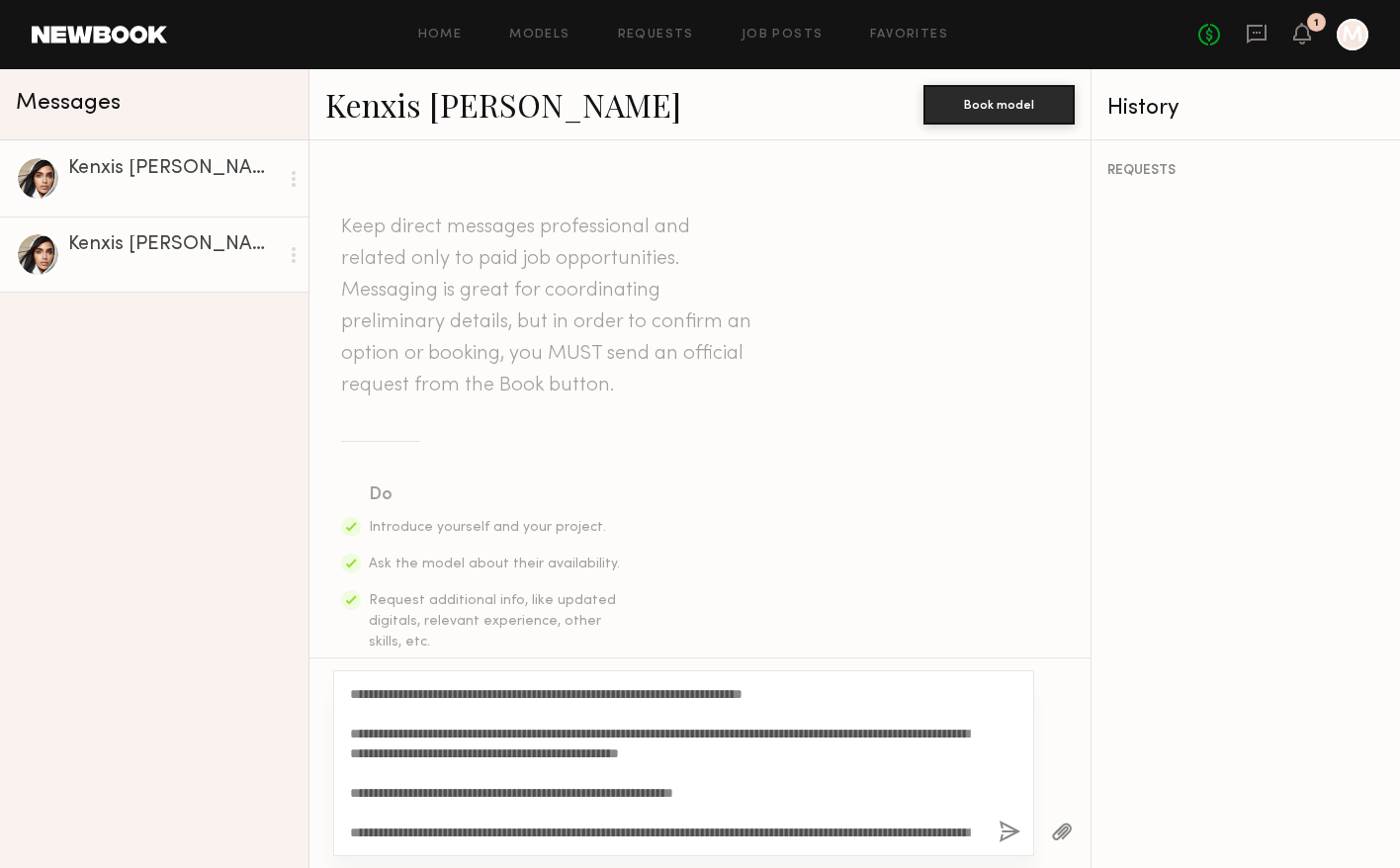
scroll to position [76, 0]
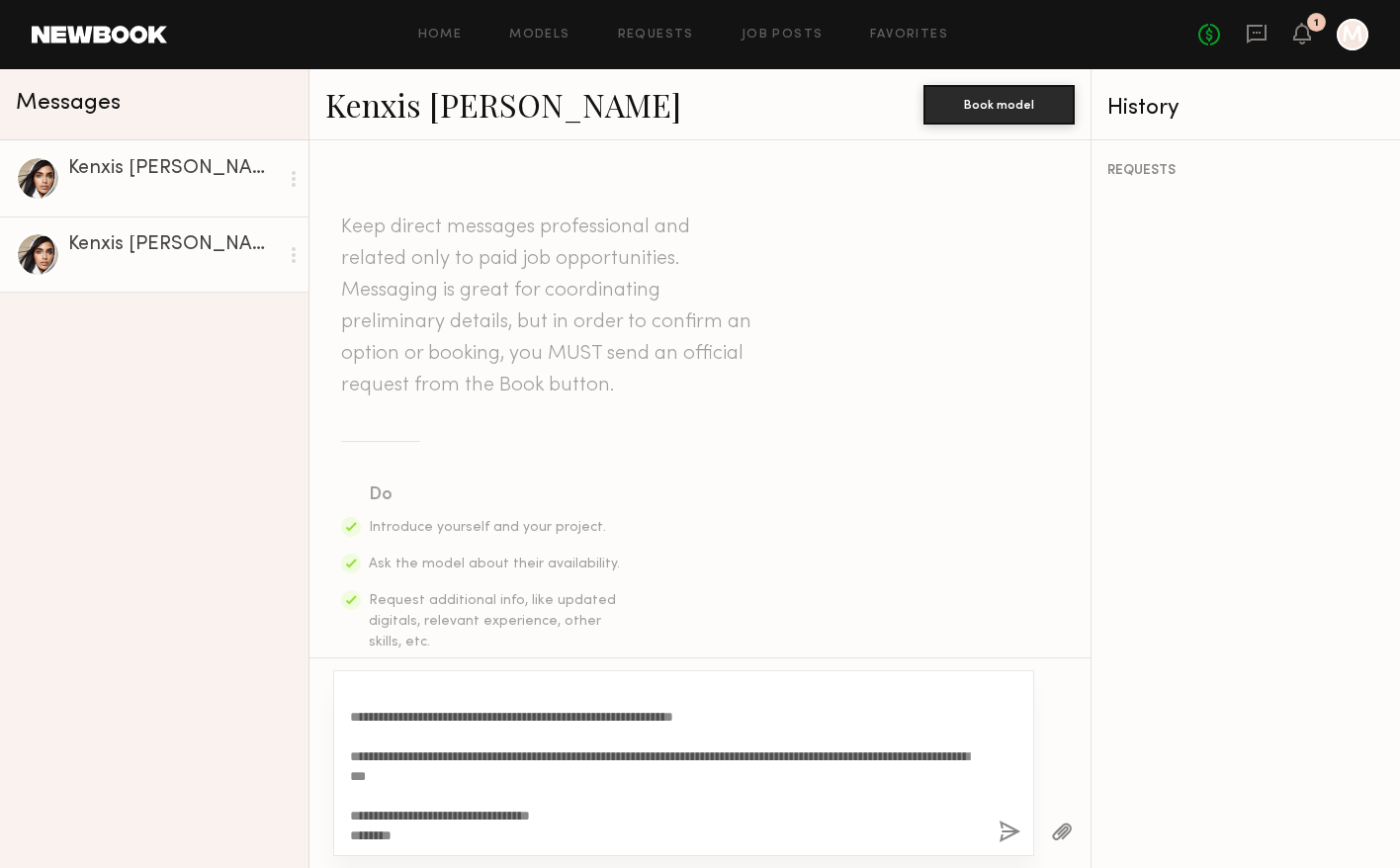
click at [656, 717] on textarea "**********" at bounding box center [666, 763] width 633 height 158
drag, startPoint x: 666, startPoint y: 716, endPoint x: 594, endPoint y: 710, distance: 72.2
click at [592, 712] on textarea "**********" at bounding box center [666, 763] width 633 height 158
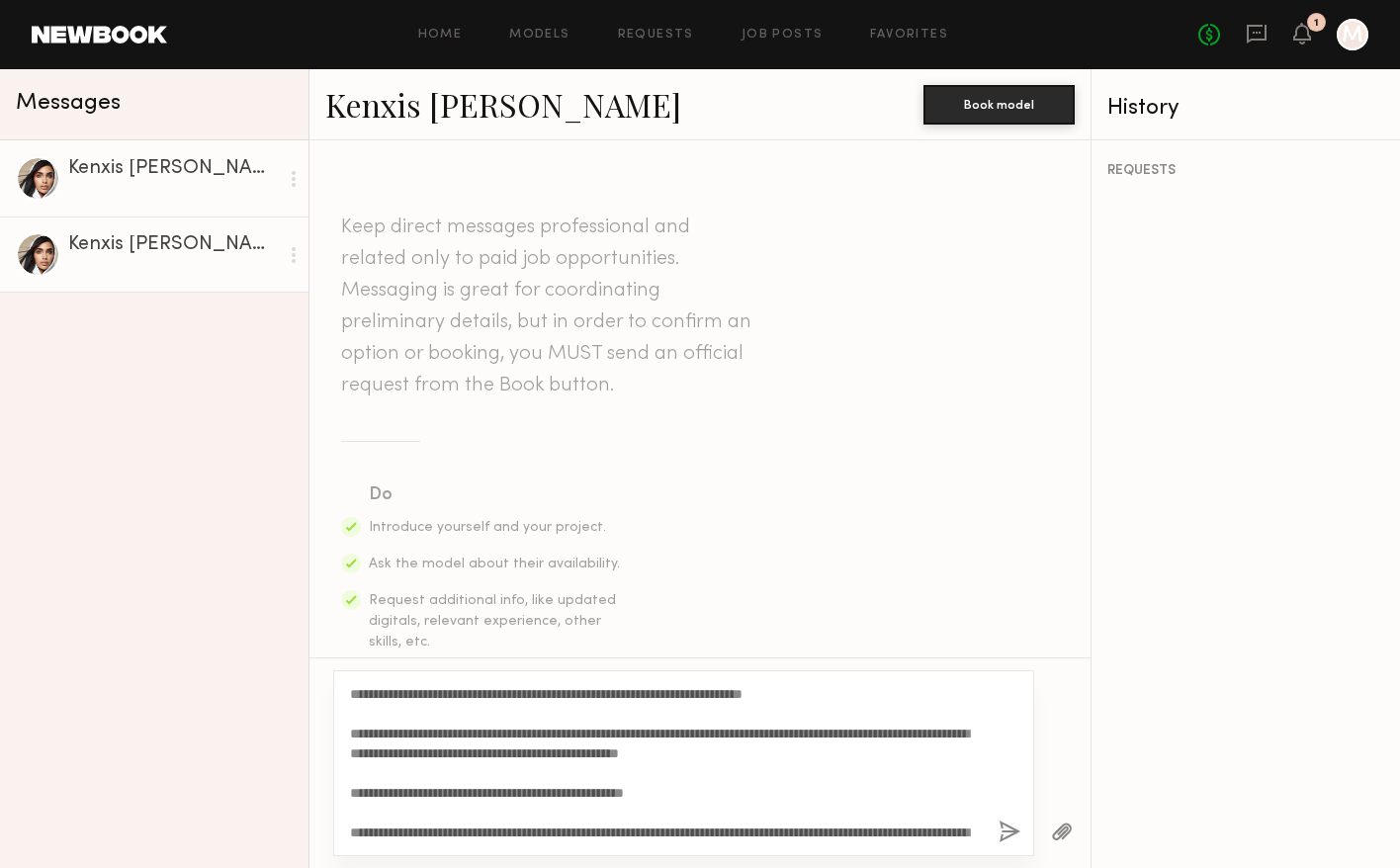
scroll to position [79, 0]
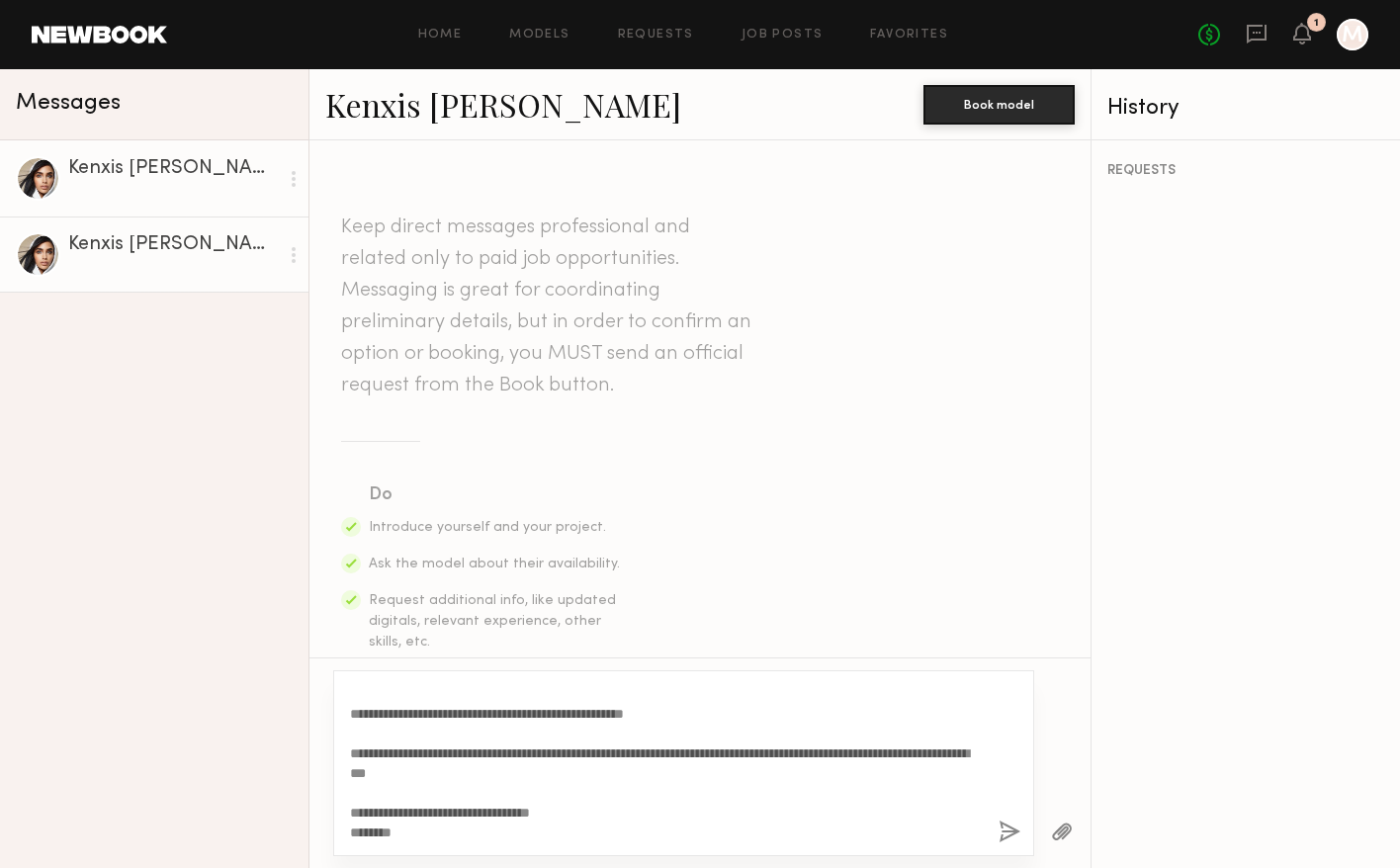
drag, startPoint x: 808, startPoint y: 756, endPoint x: 835, endPoint y: 768, distance: 29.5
click at [836, 768] on textarea "**********" at bounding box center [666, 763] width 633 height 158
drag, startPoint x: 813, startPoint y: 750, endPoint x: 891, endPoint y: 781, distance: 83.9
click at [891, 781] on textarea "**********" at bounding box center [666, 763] width 633 height 158
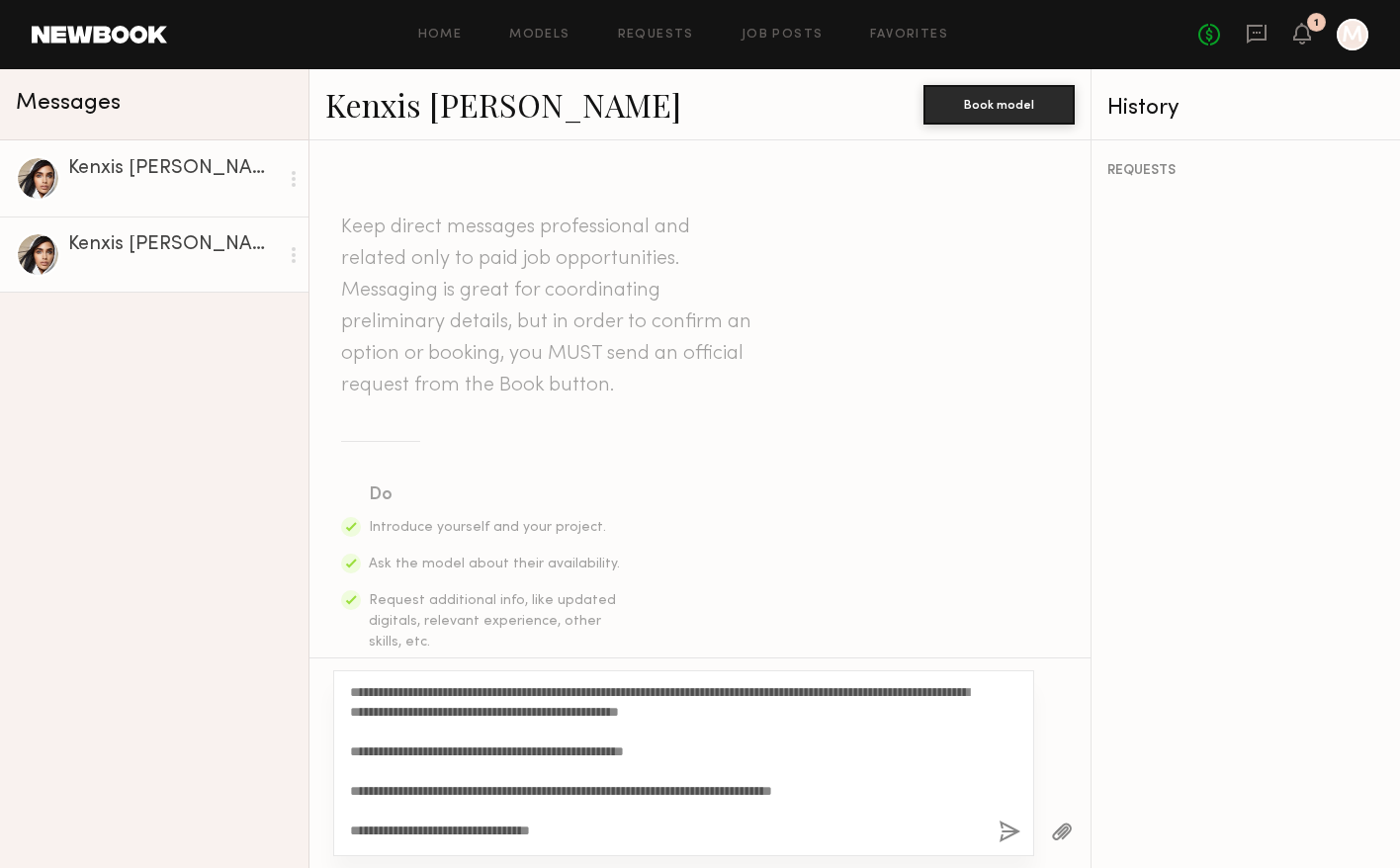
scroll to position [60, 0]
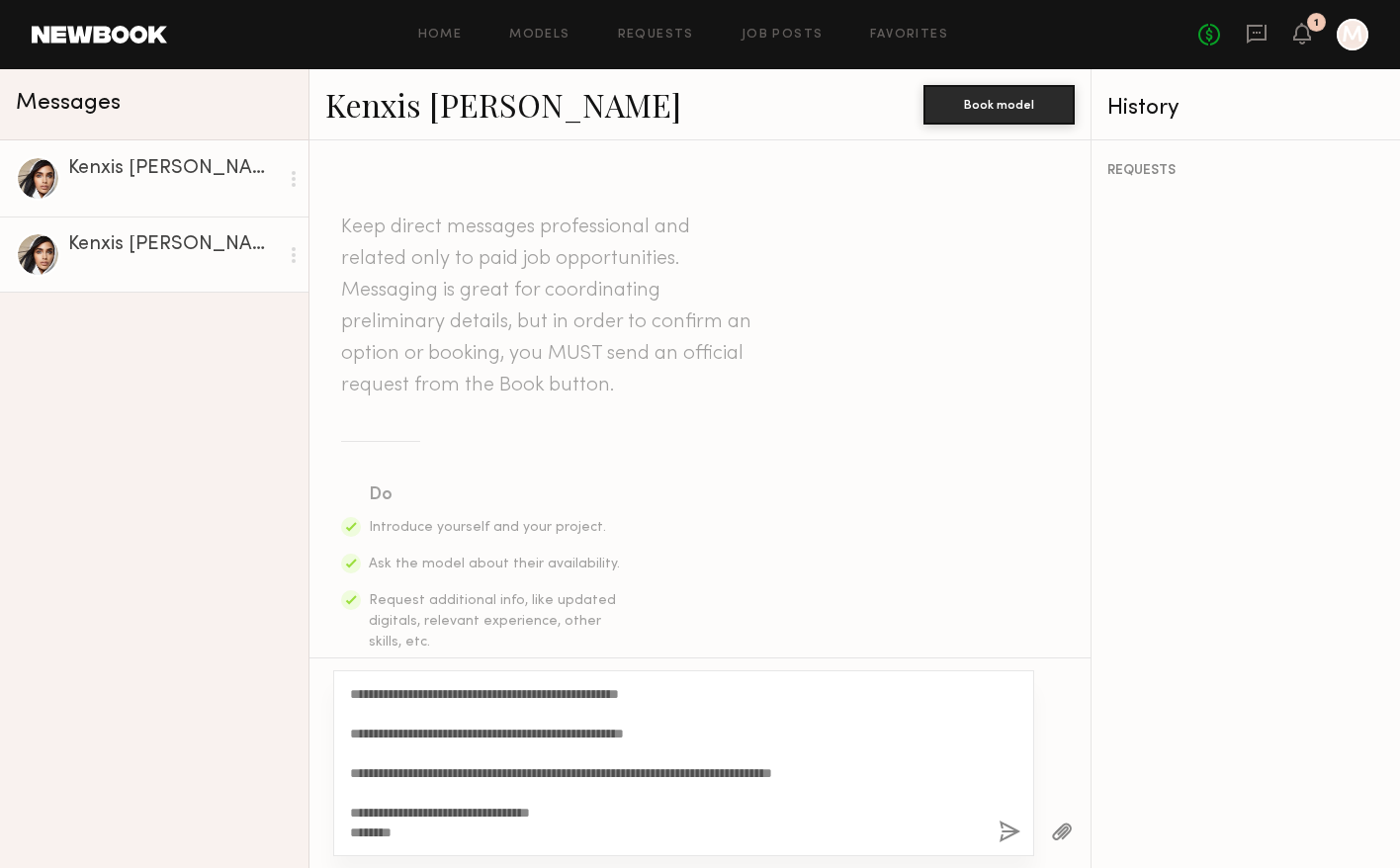
drag, startPoint x: 856, startPoint y: 835, endPoint x: 812, endPoint y: 778, distance: 72.0
click at [812, 778] on textarea "**********" at bounding box center [666, 763] width 633 height 158
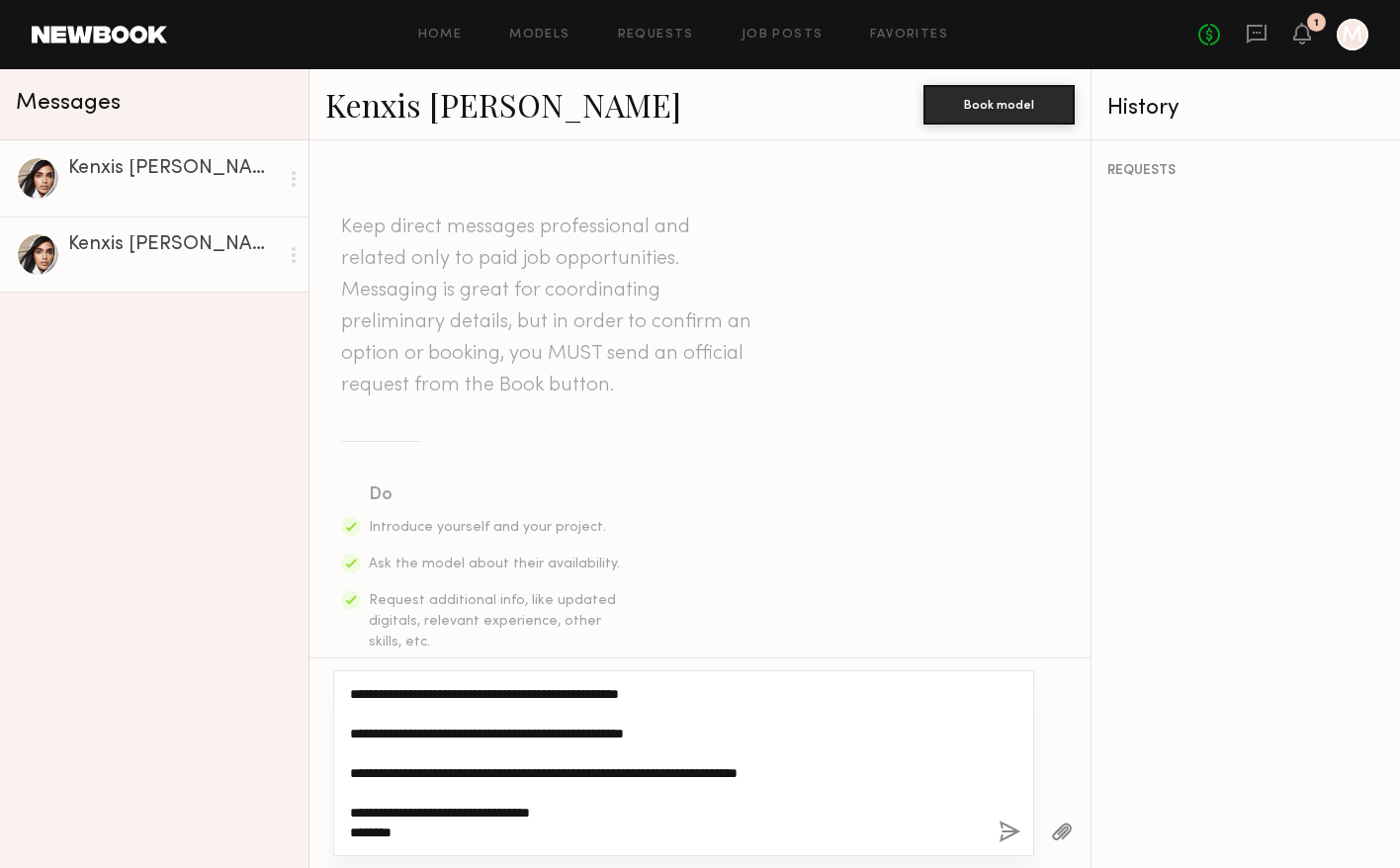
click at [504, 774] on textarea "**********" at bounding box center [666, 763] width 633 height 158
click at [497, 774] on textarea "**********" at bounding box center [666, 763] width 633 height 158
drag, startPoint x: 619, startPoint y: 774, endPoint x: 541, endPoint y: 772, distance: 78.0
click at [541, 772] on textarea "**********" at bounding box center [666, 763] width 633 height 158
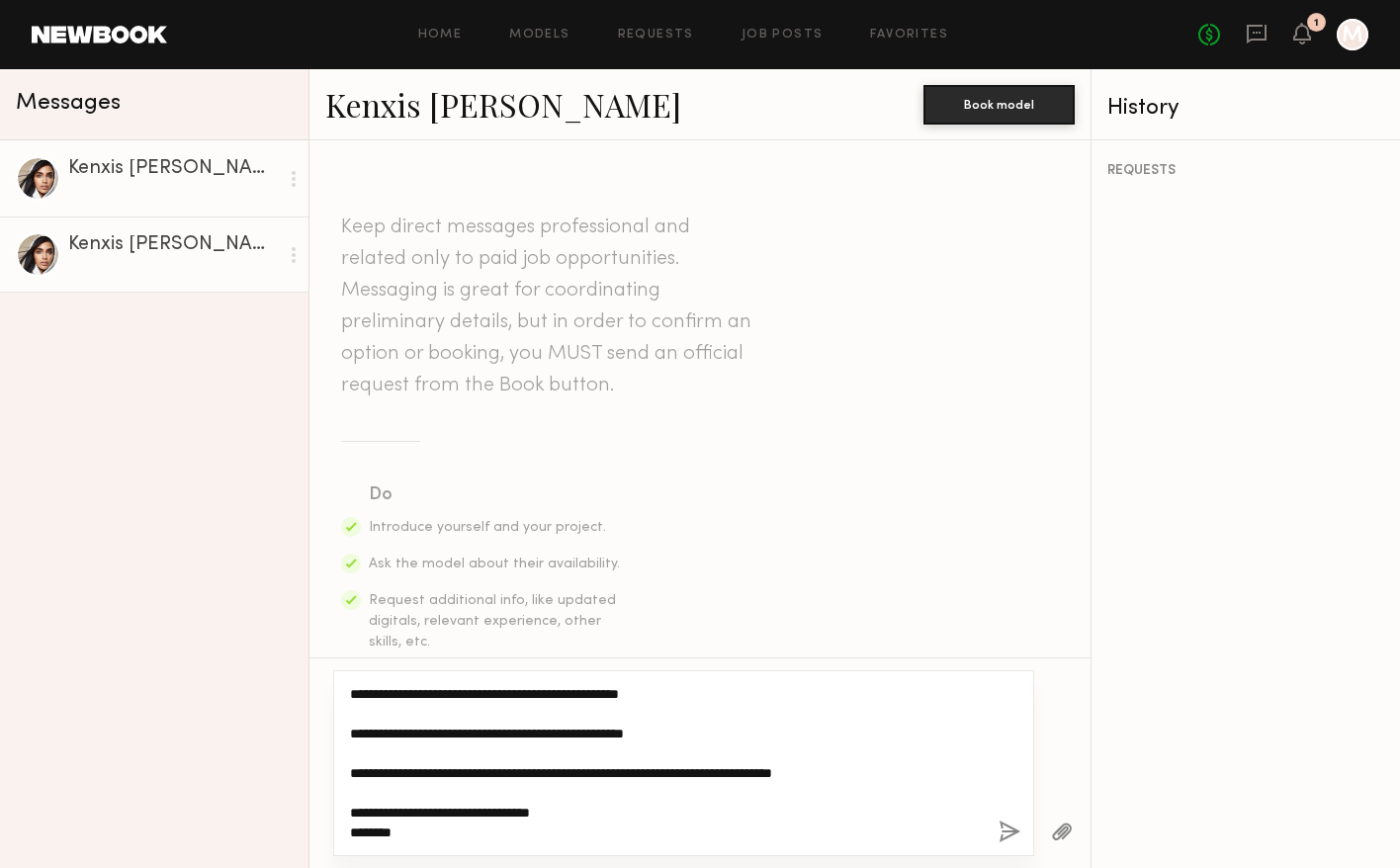
click at [605, 808] on textarea "**********" at bounding box center [666, 763] width 633 height 158
click at [365, 828] on textarea "**********" at bounding box center [666, 763] width 633 height 158
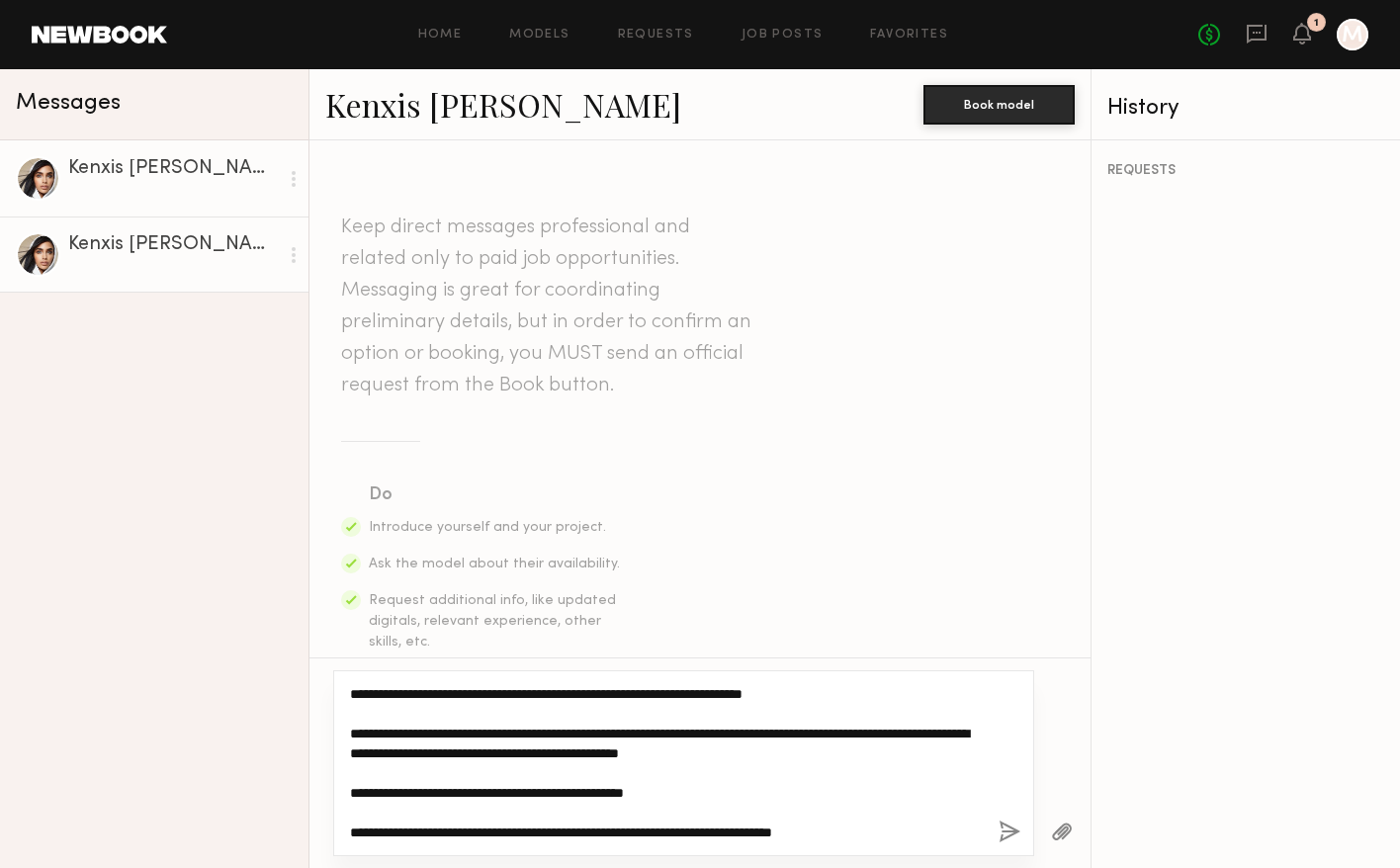
click at [432, 694] on textarea "**********" at bounding box center [666, 763] width 633 height 158
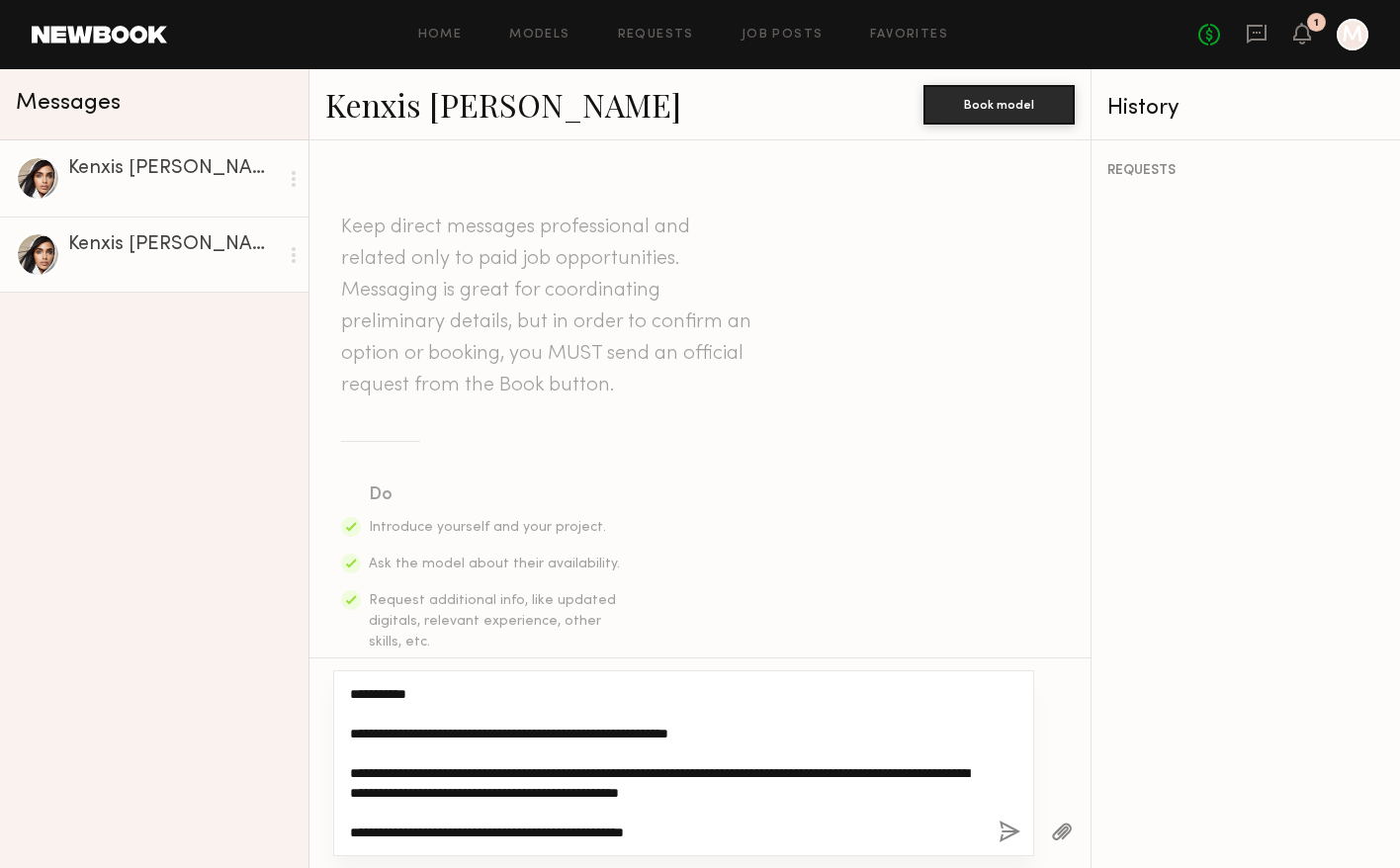
click at [410, 759] on textarea "**********" at bounding box center [666, 763] width 633 height 158
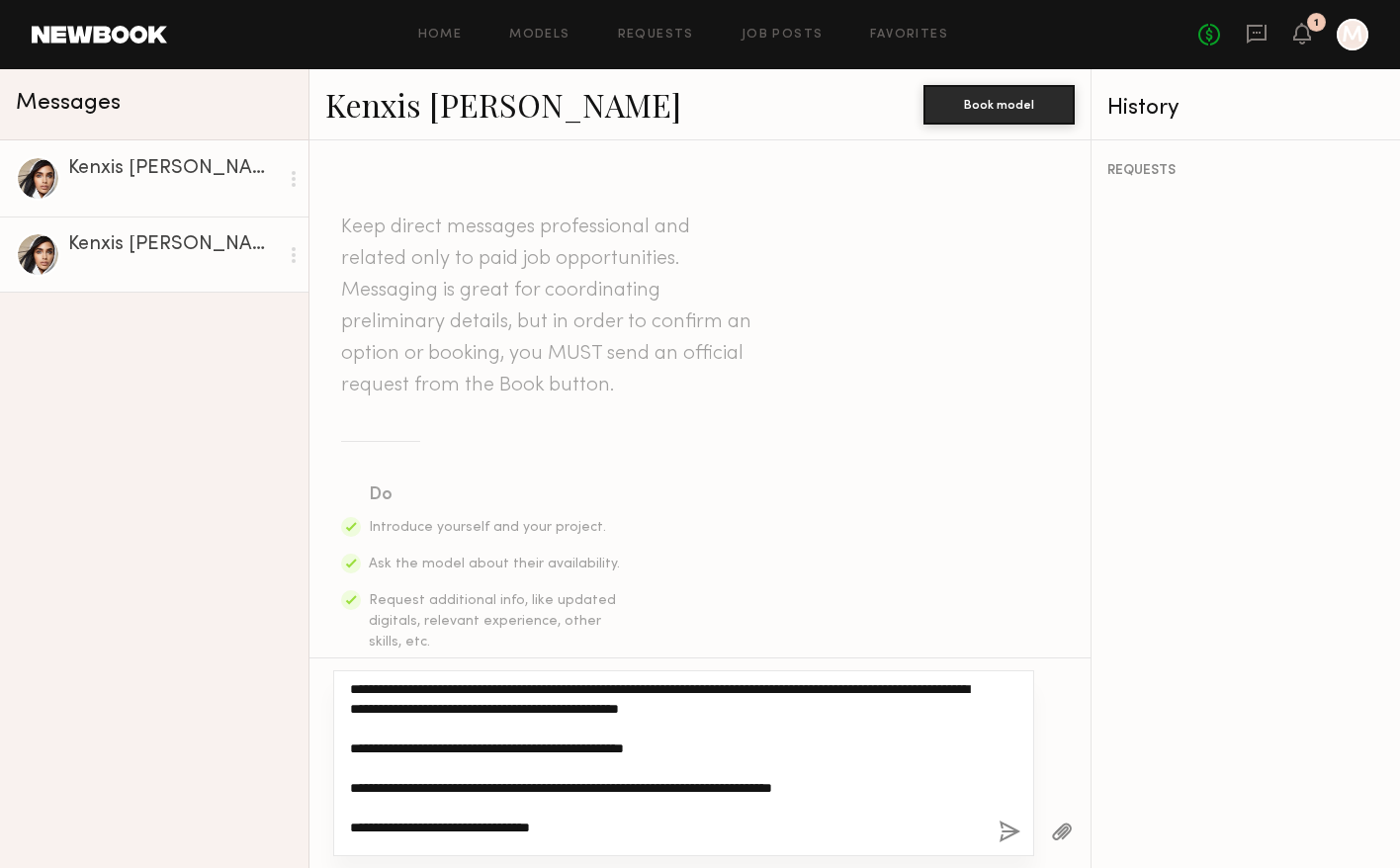
scroll to position [79, 0]
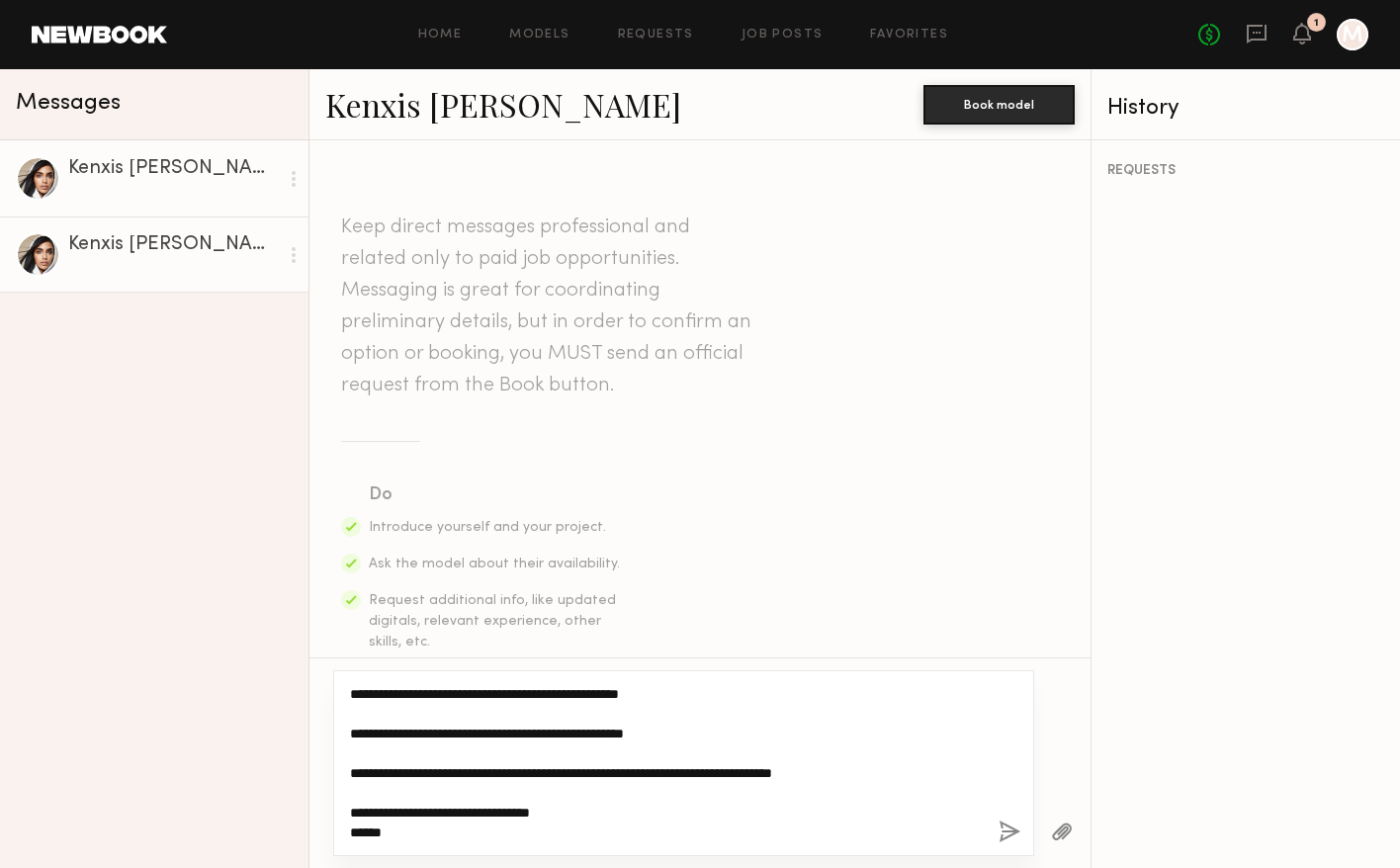
click at [413, 754] on textarea "**********" at bounding box center [666, 763] width 633 height 158
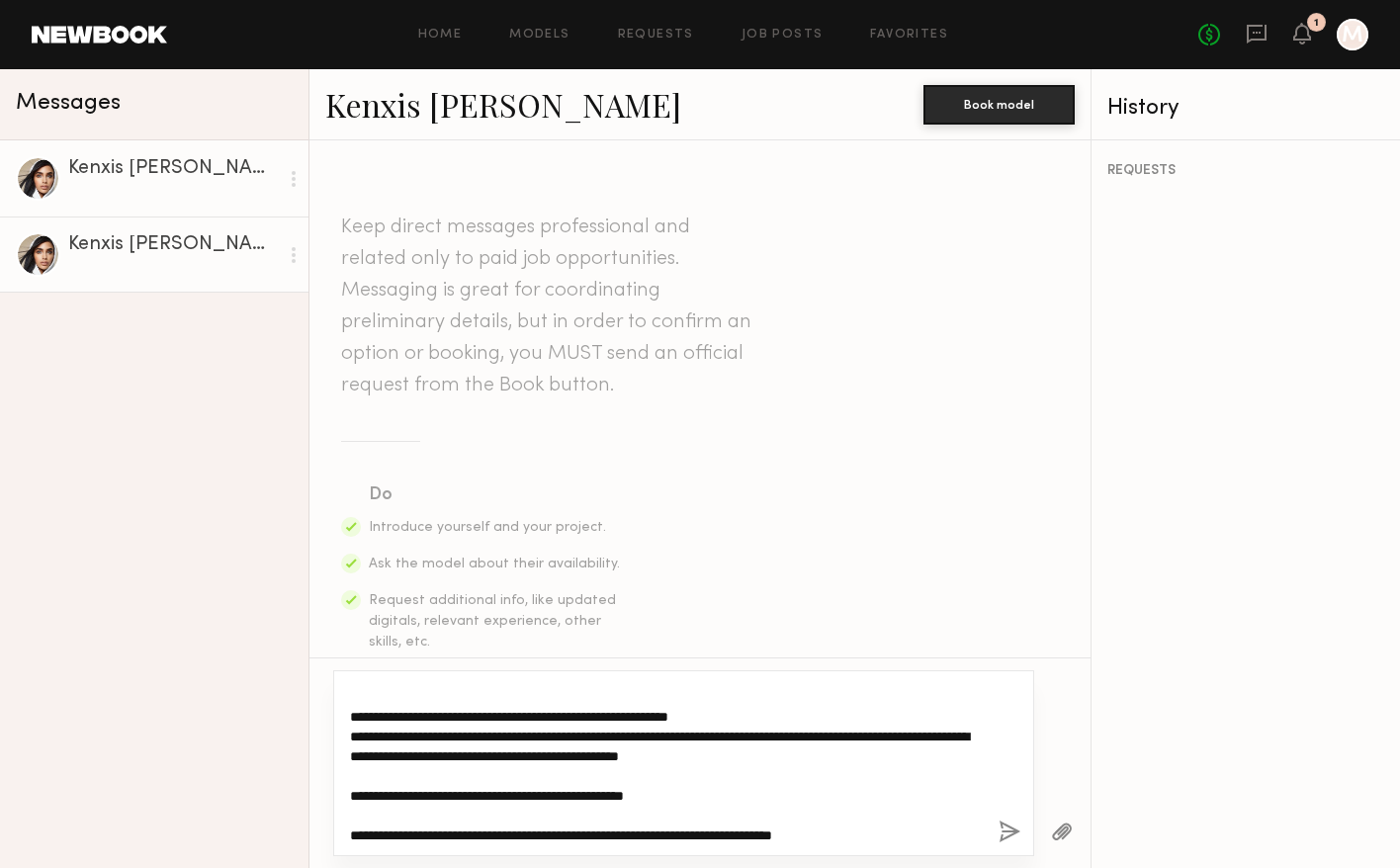
scroll to position [0, 0]
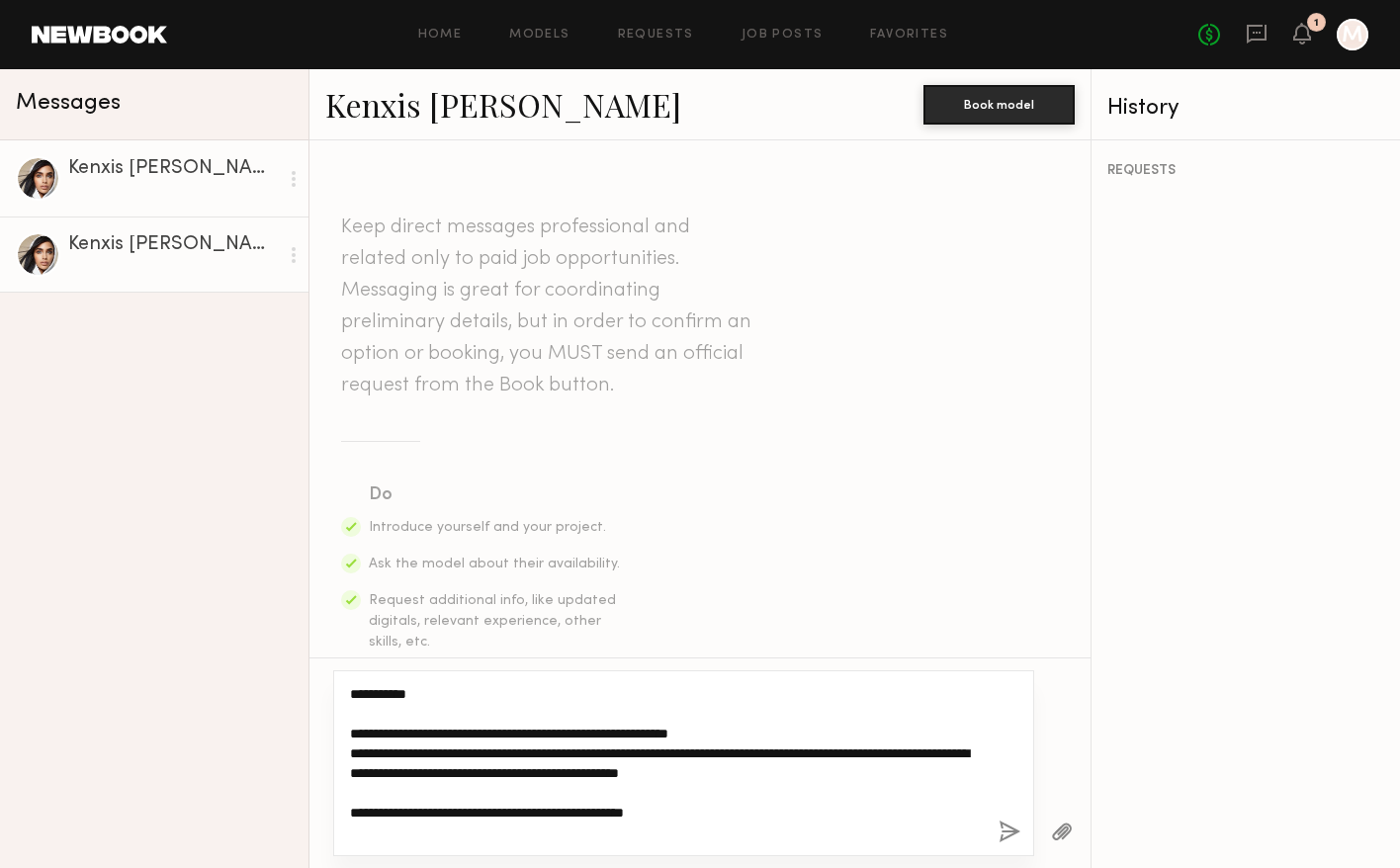
click at [832, 734] on textarea "**********" at bounding box center [666, 763] width 633 height 158
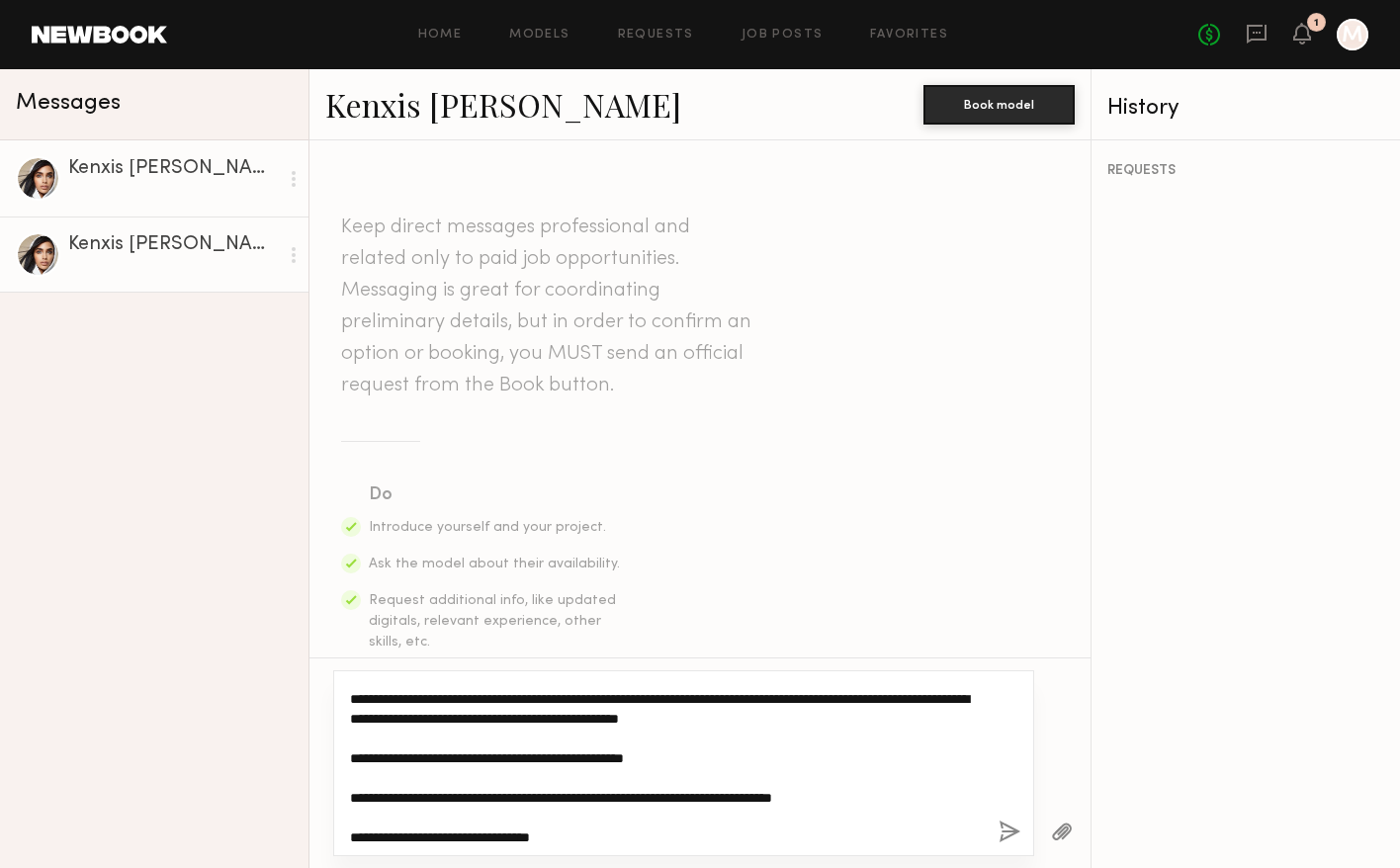
scroll to position [99, 0]
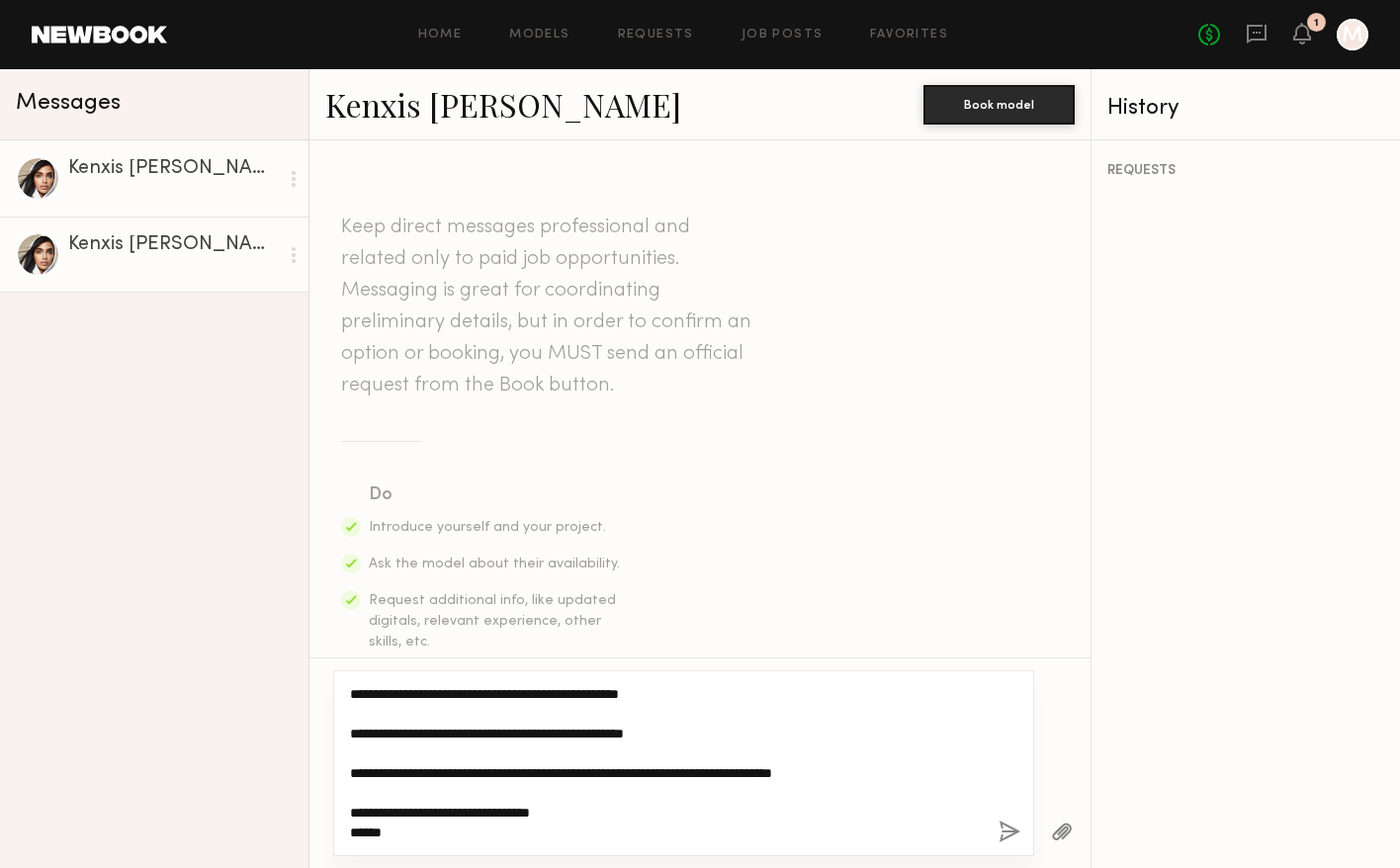
type textarea "**********"
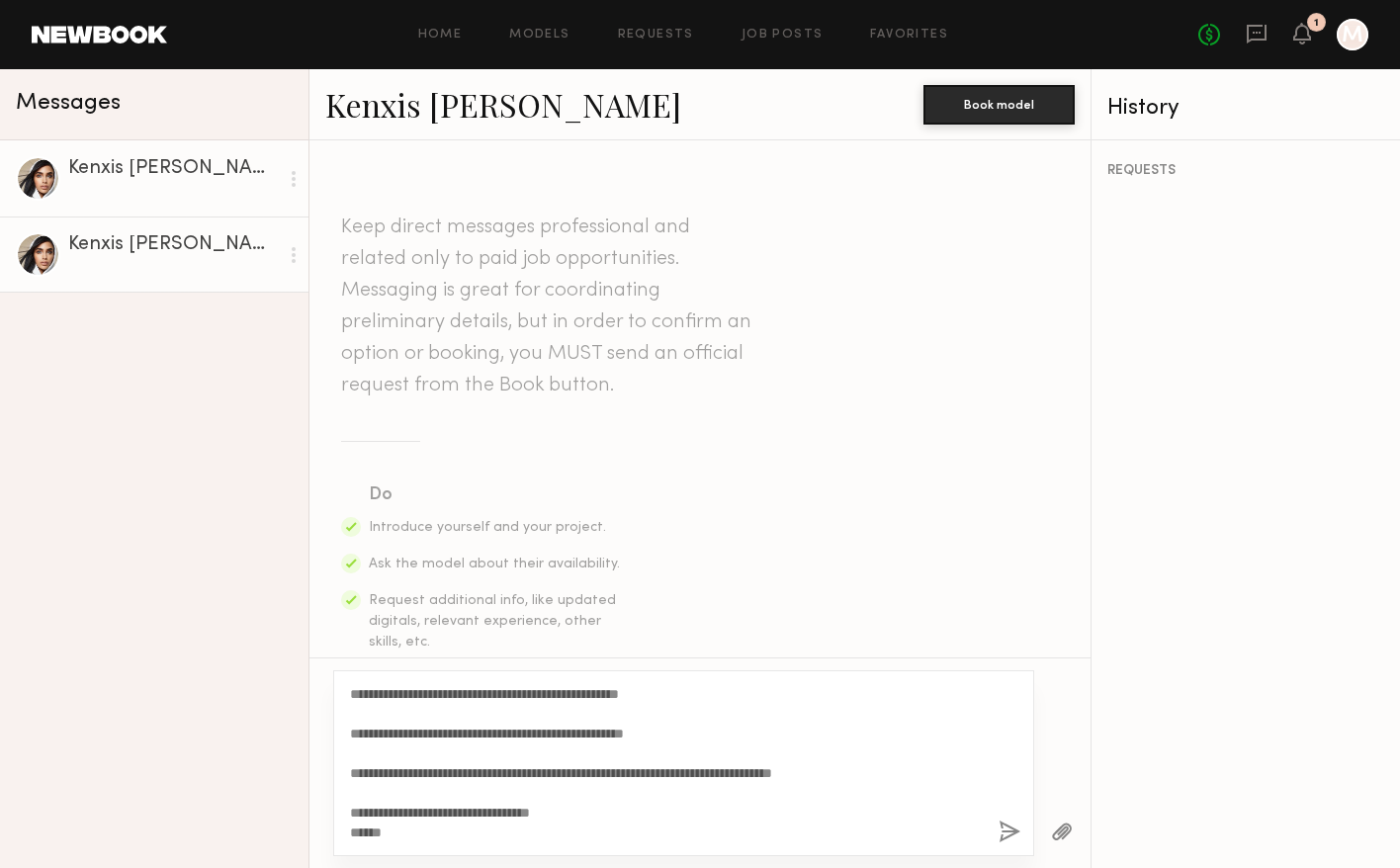
click at [1007, 833] on button "button" at bounding box center [1009, 833] width 22 height 25
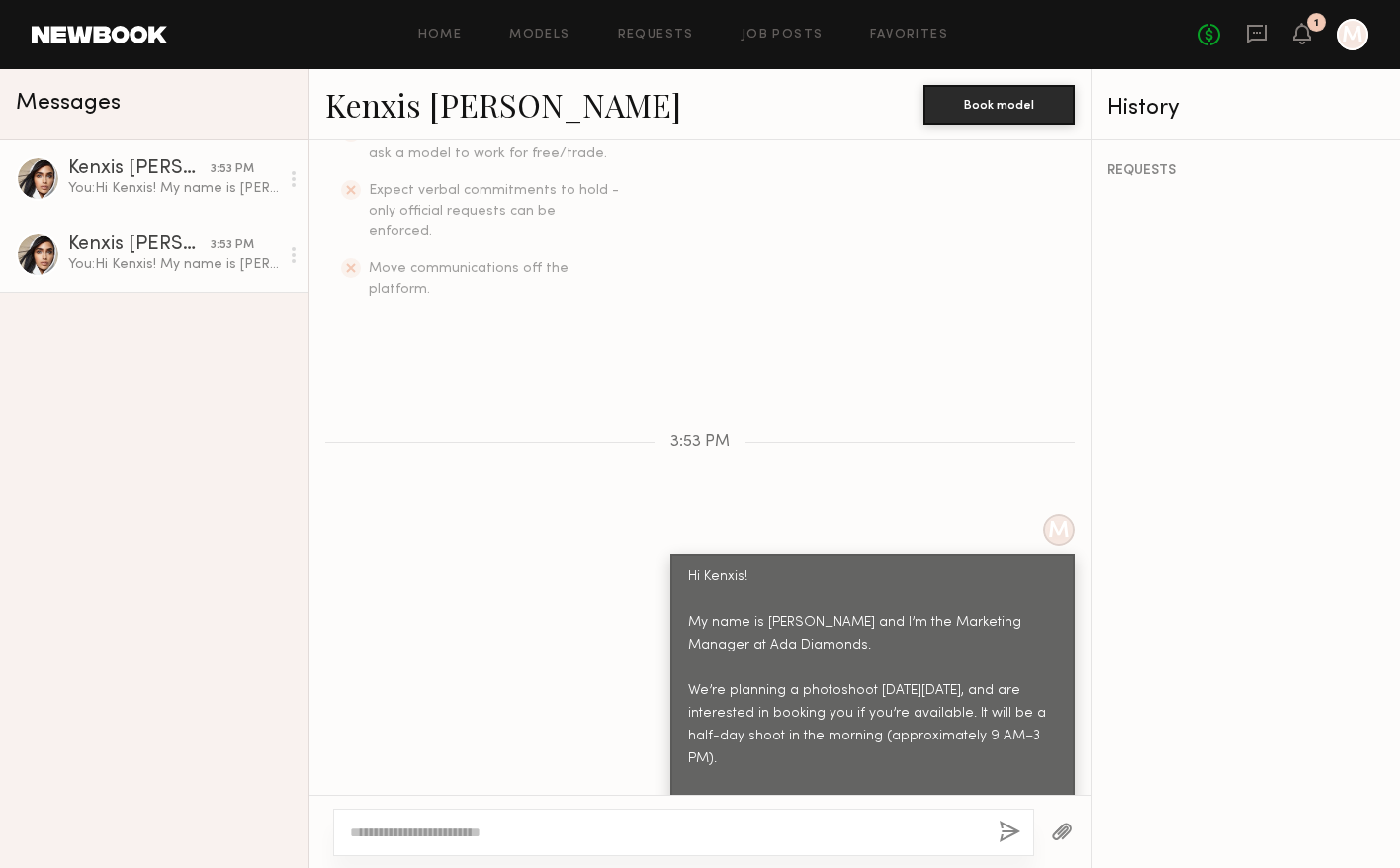
scroll to position [744, 0]
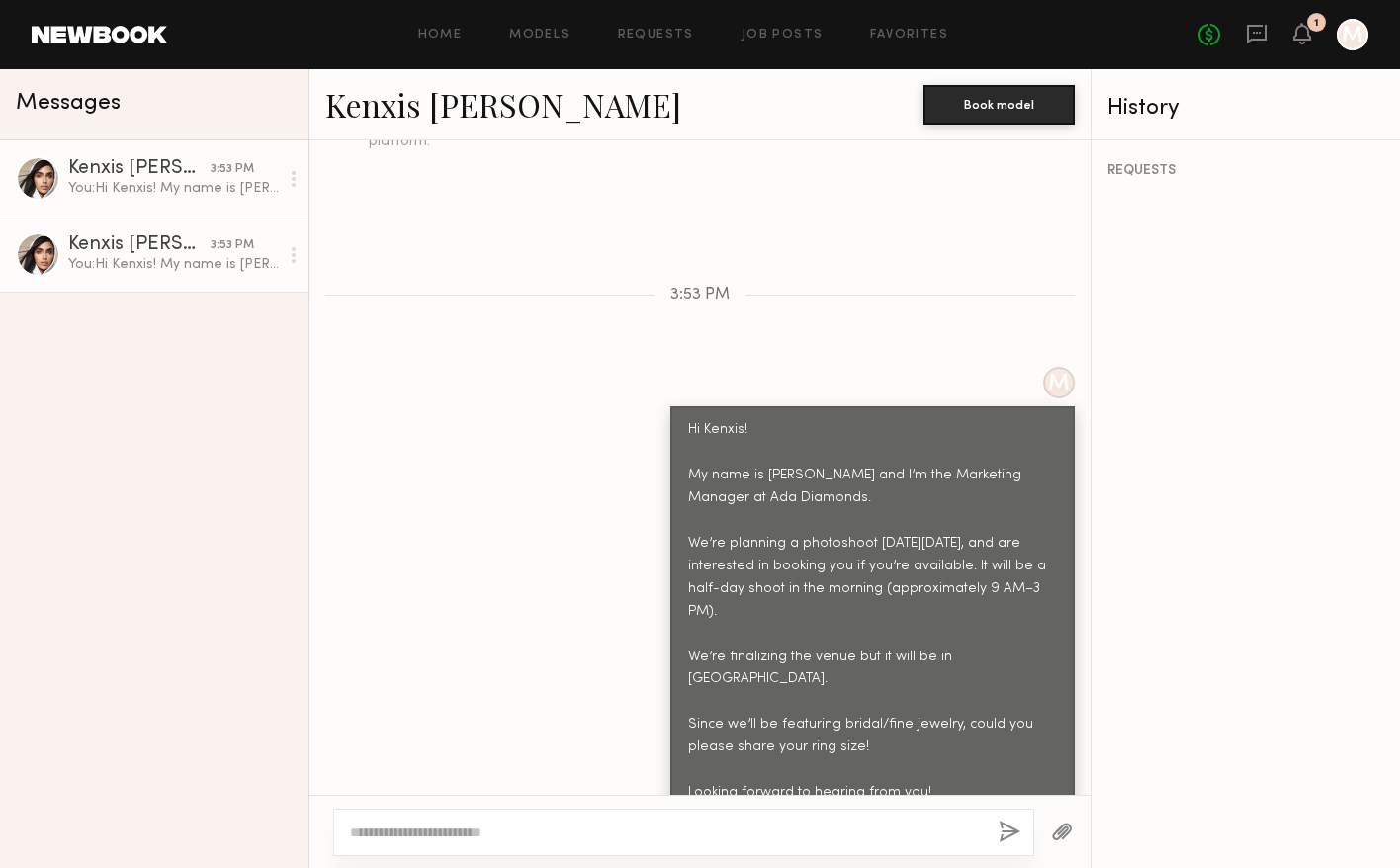
click at [170, 188] on div "You: Hi Kenxis! My name is Marisa and I’m the Marketing Manager at Ada Diamonds…" at bounding box center [172, 188] width 210 height 19
click at [166, 240] on div "Kenxis J." at bounding box center [139, 245] width 142 height 20
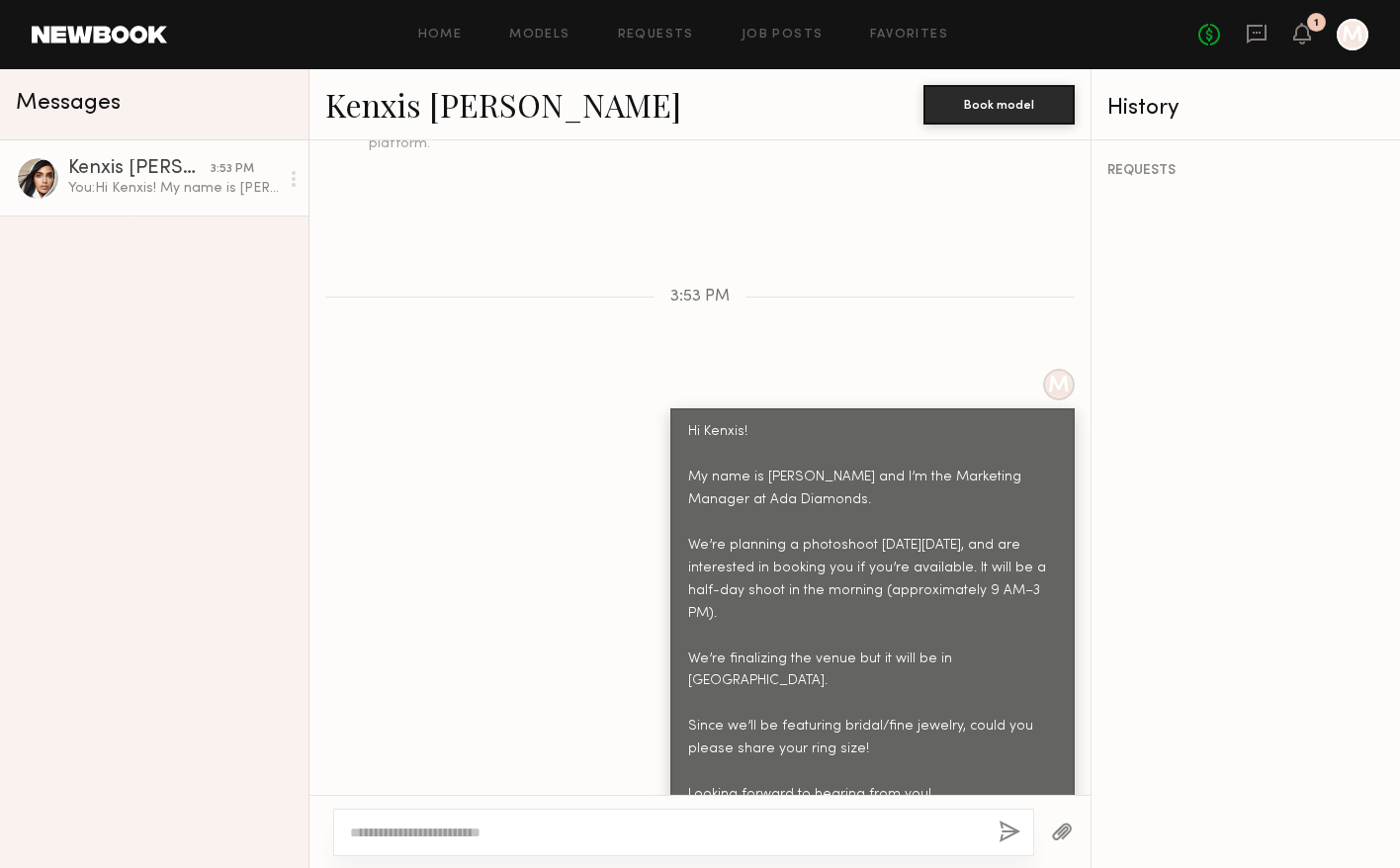
scroll to position [744, 0]
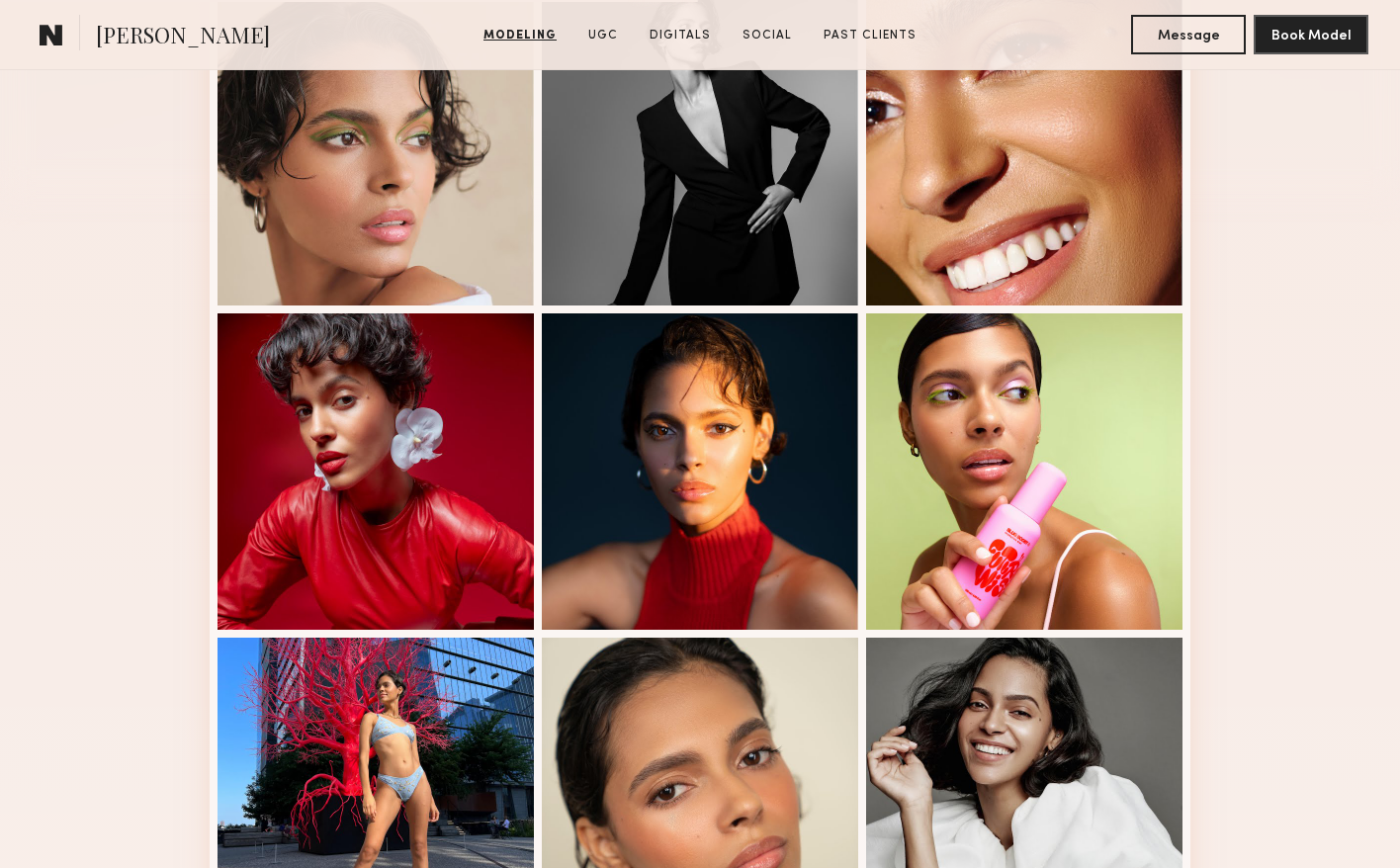
scroll to position [596, 0]
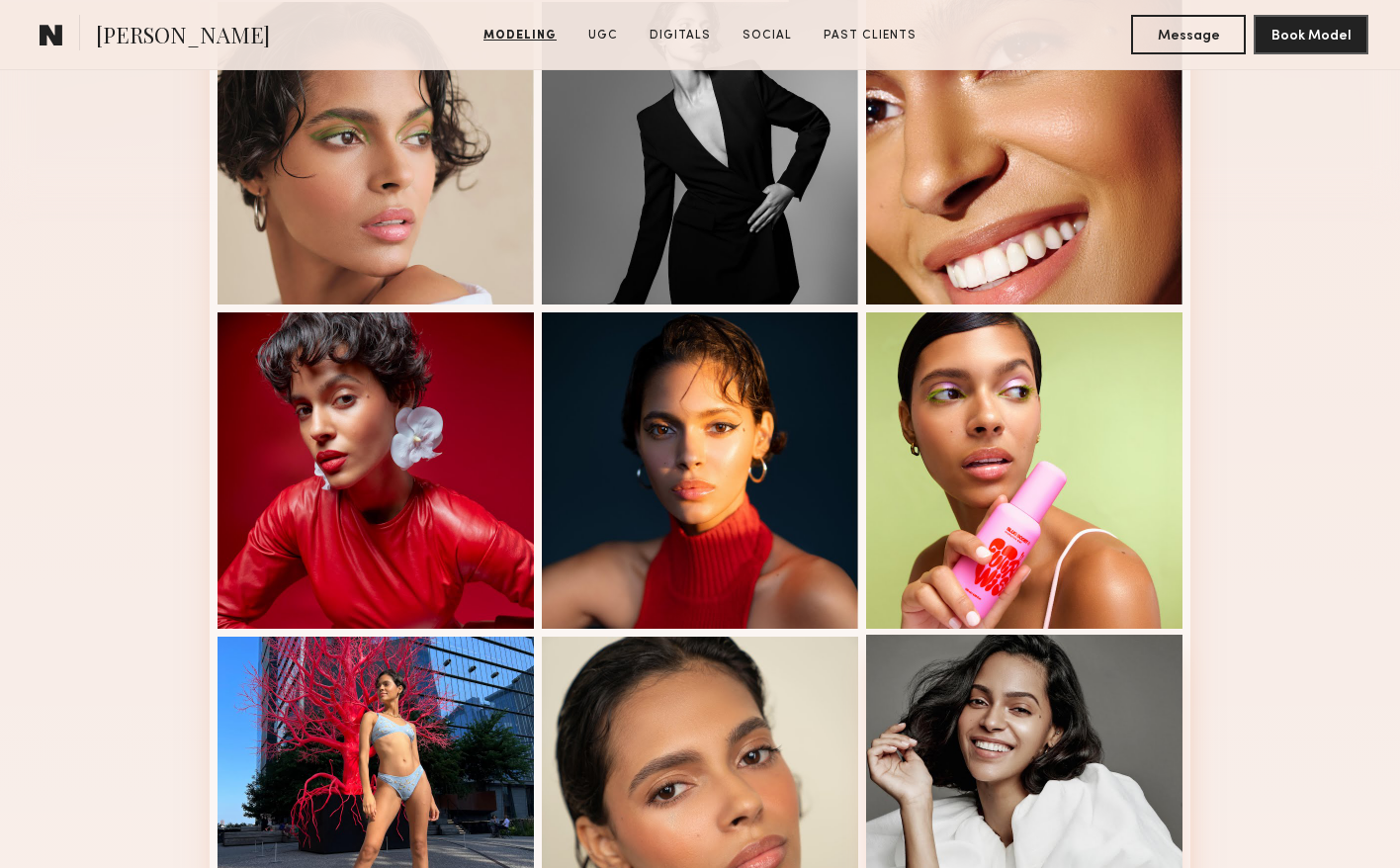
click at [956, 735] on div at bounding box center [1024, 793] width 317 height 317
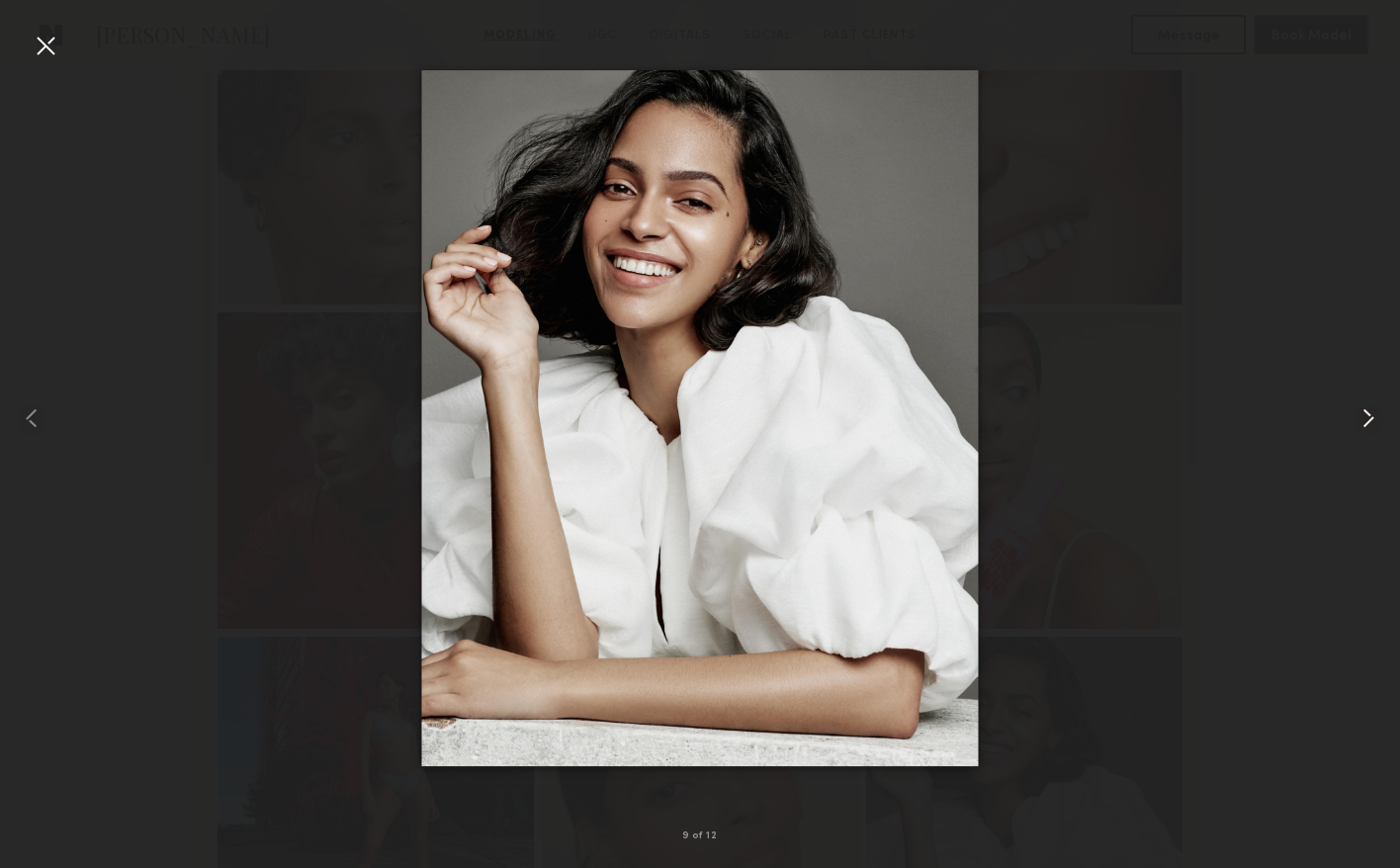
click at [1369, 411] on common-icon at bounding box center [1369, 419] width 32 height 32
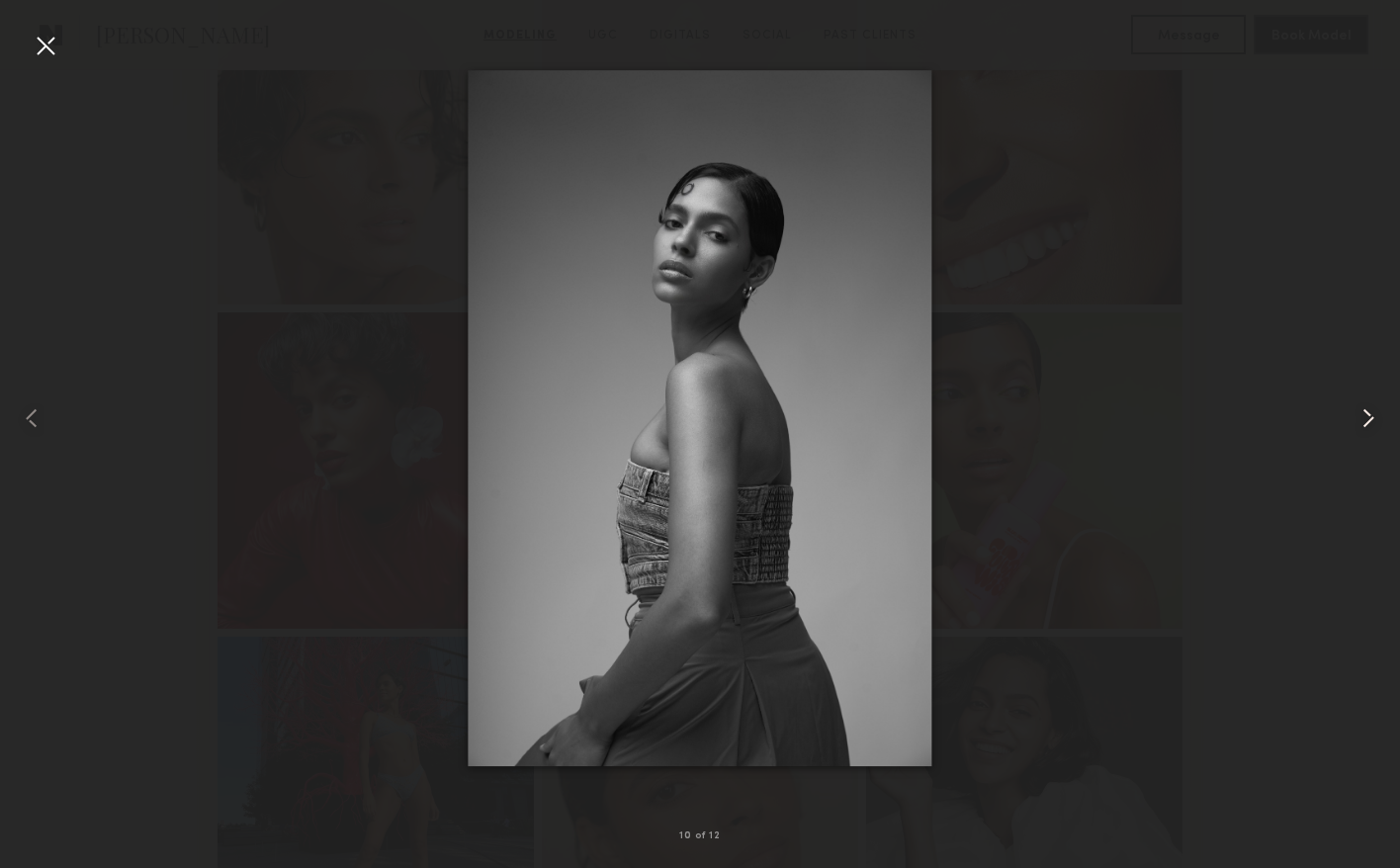
click at [1367, 412] on common-icon at bounding box center [1369, 419] width 32 height 32
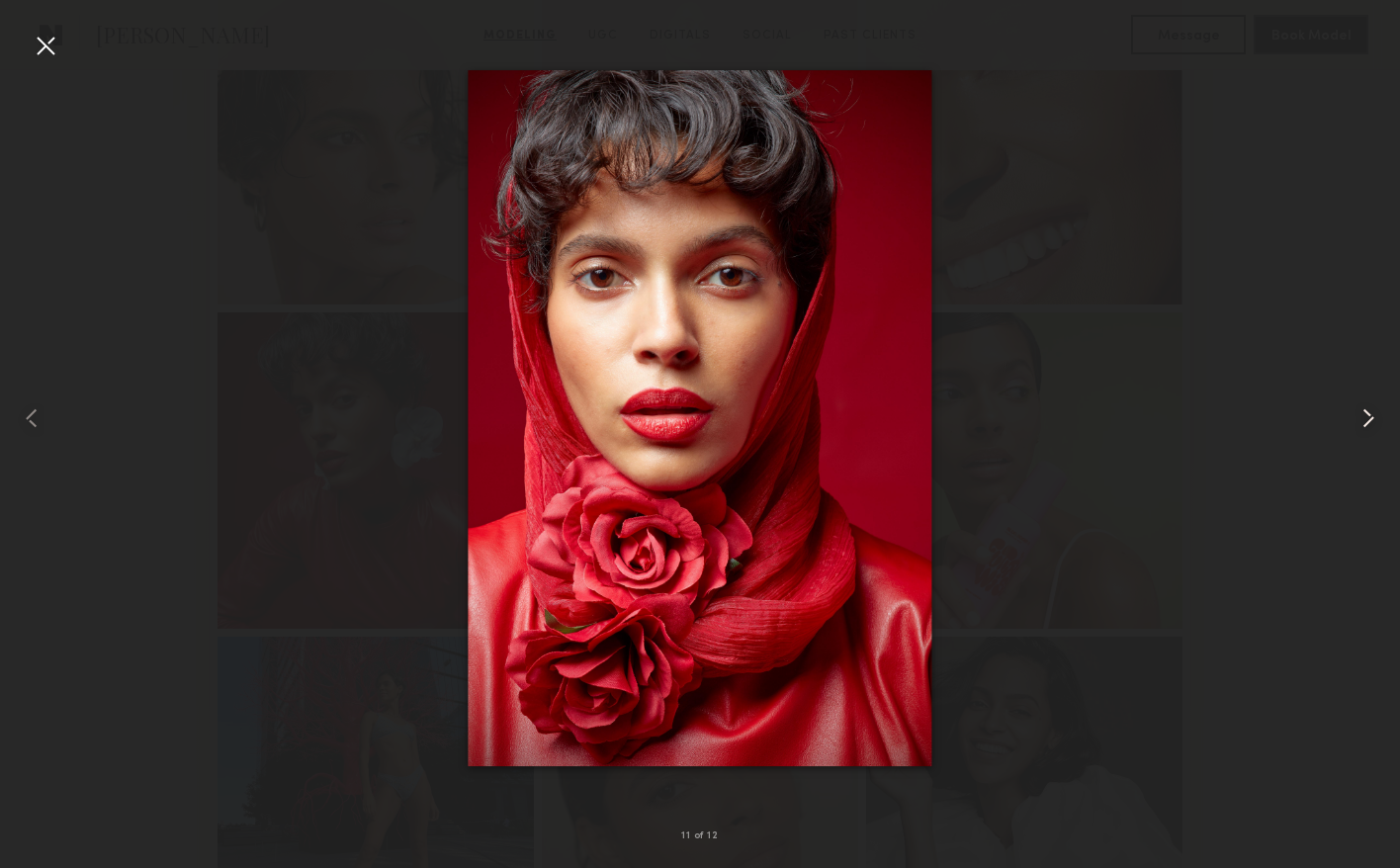
click at [1367, 412] on common-icon at bounding box center [1369, 419] width 32 height 32
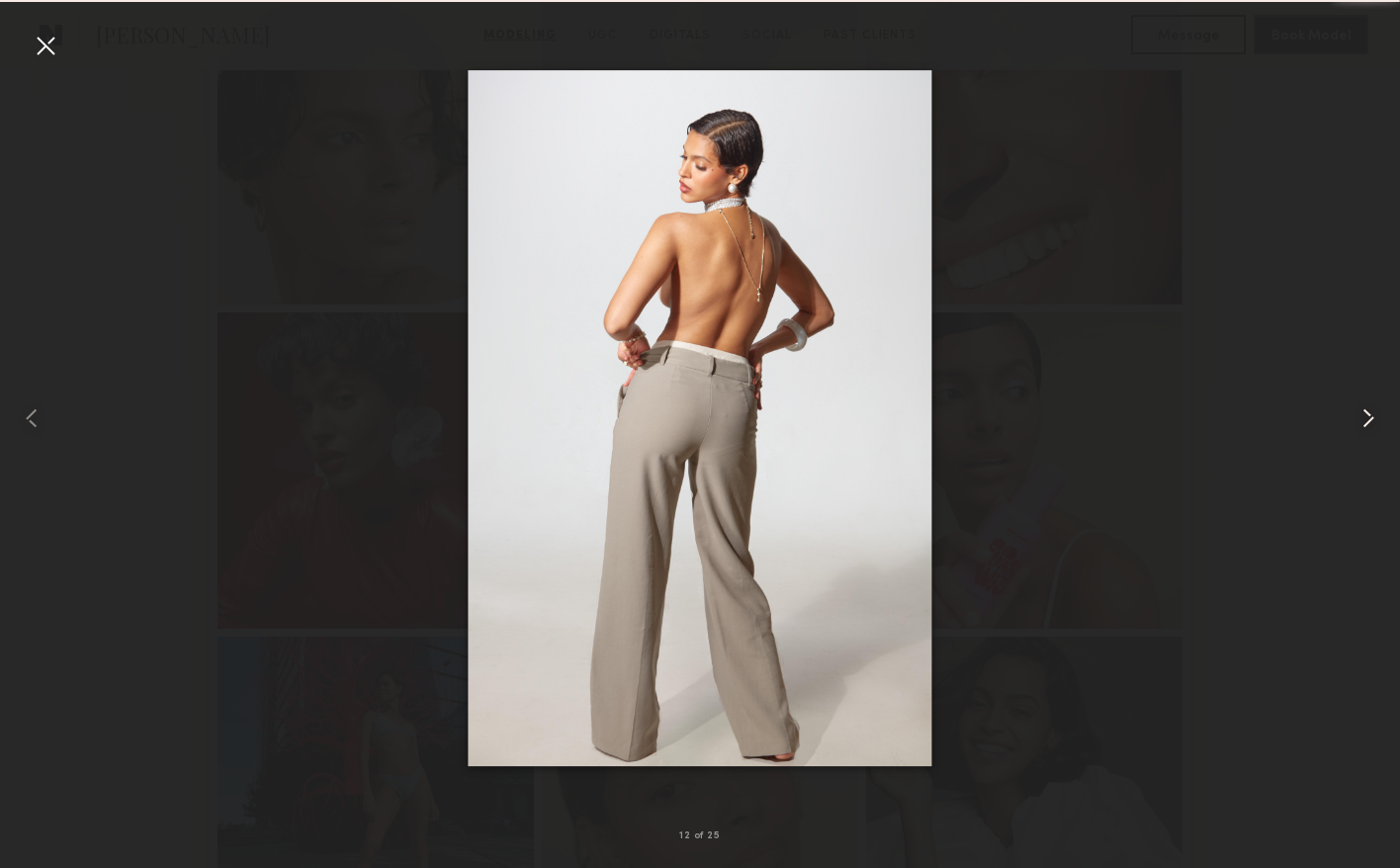
click at [1367, 412] on common-icon at bounding box center [1369, 419] width 32 height 32
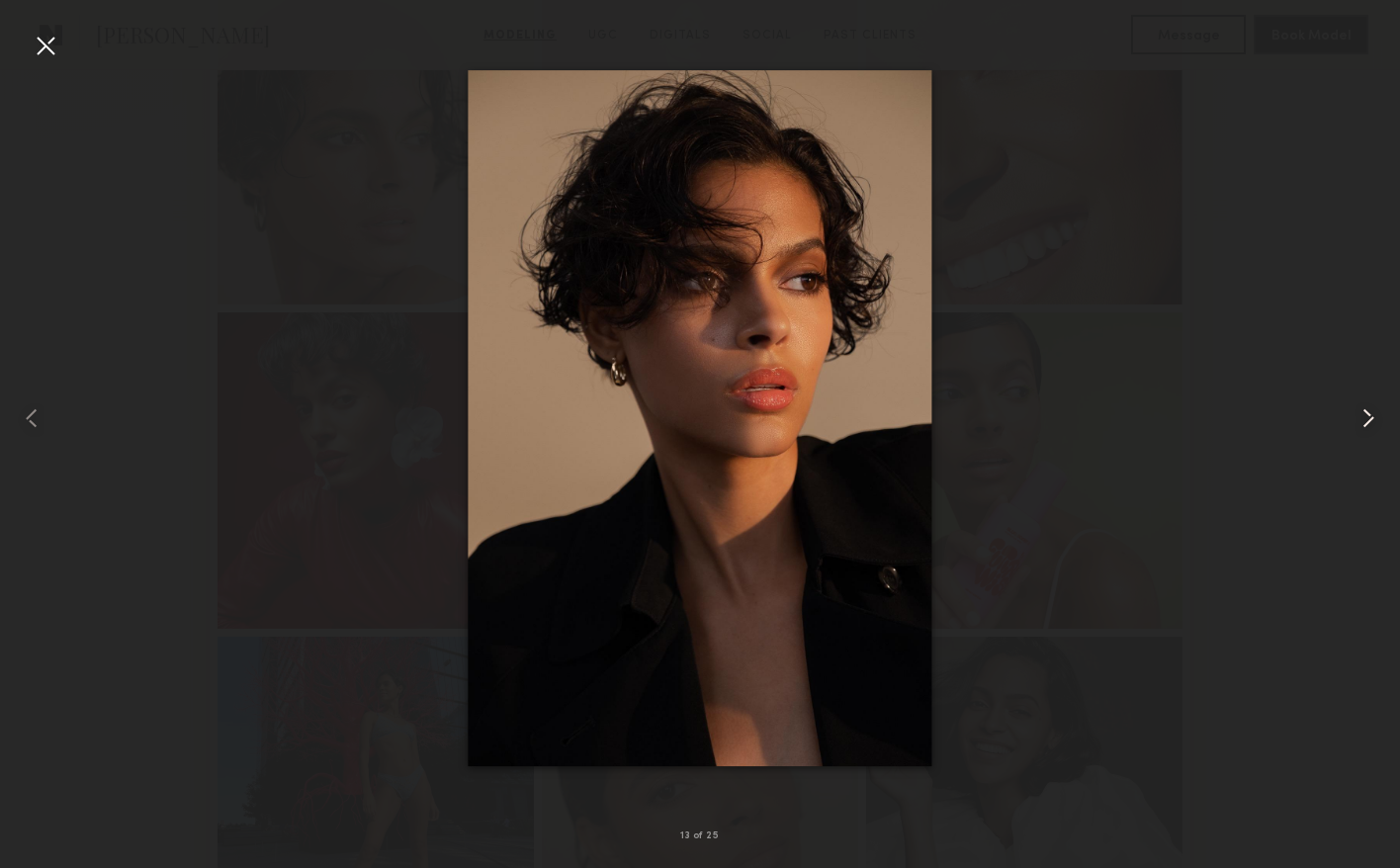
click at [1367, 412] on common-icon at bounding box center [1369, 419] width 32 height 32
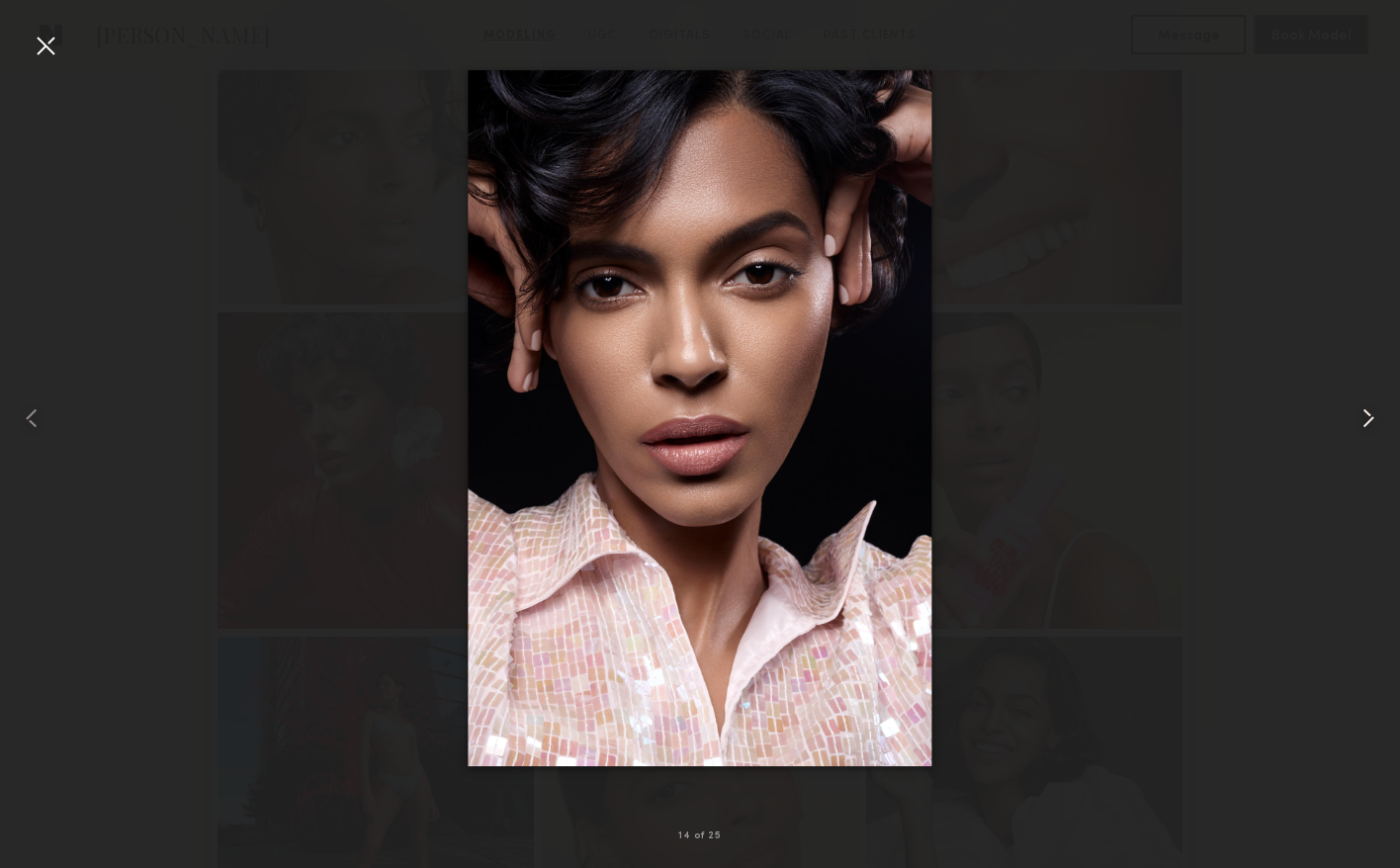
click at [1367, 412] on common-icon at bounding box center [1369, 419] width 32 height 32
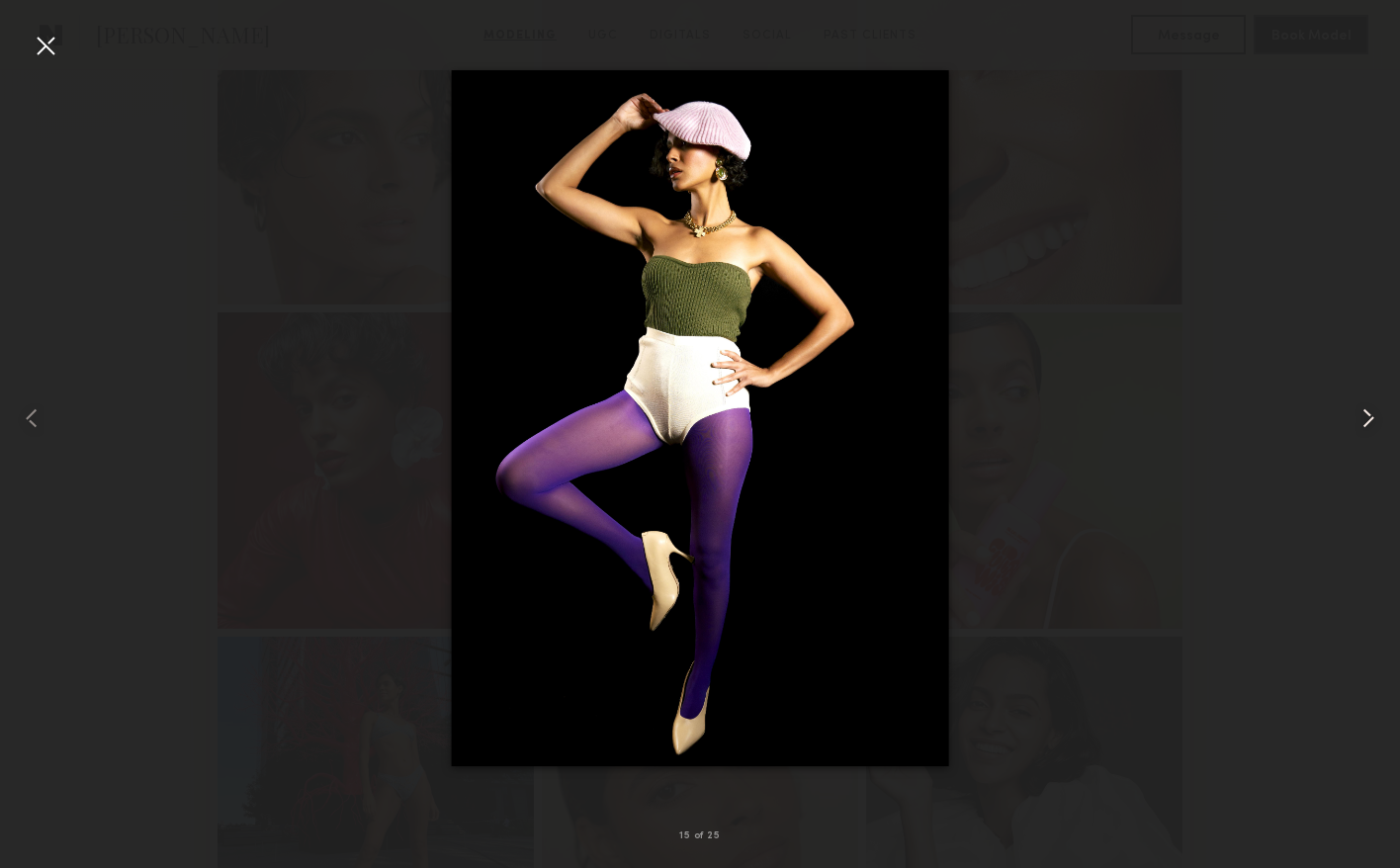
click at [1367, 412] on common-icon at bounding box center [1369, 419] width 32 height 32
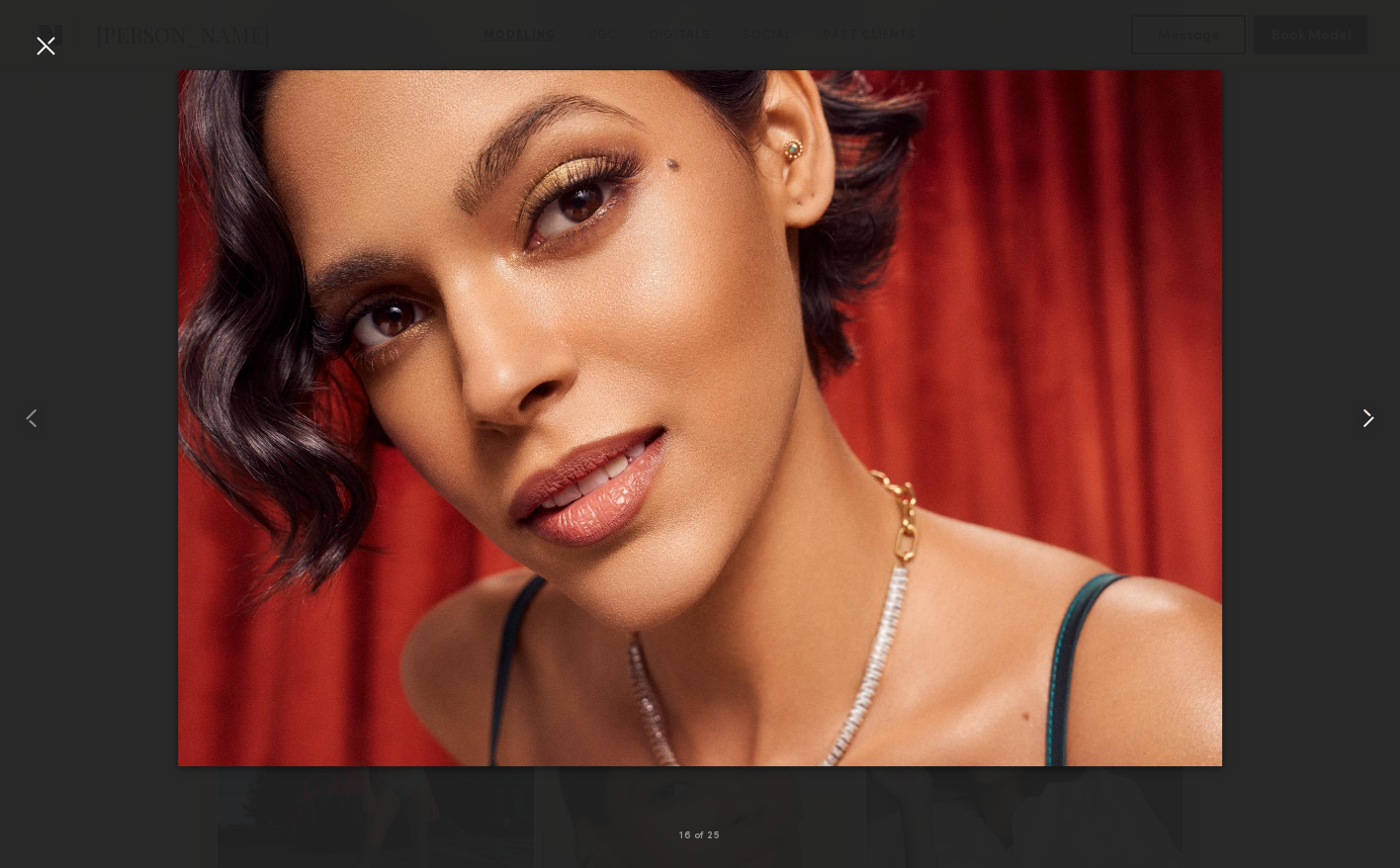
click at [1366, 412] on common-icon at bounding box center [1369, 419] width 32 height 32
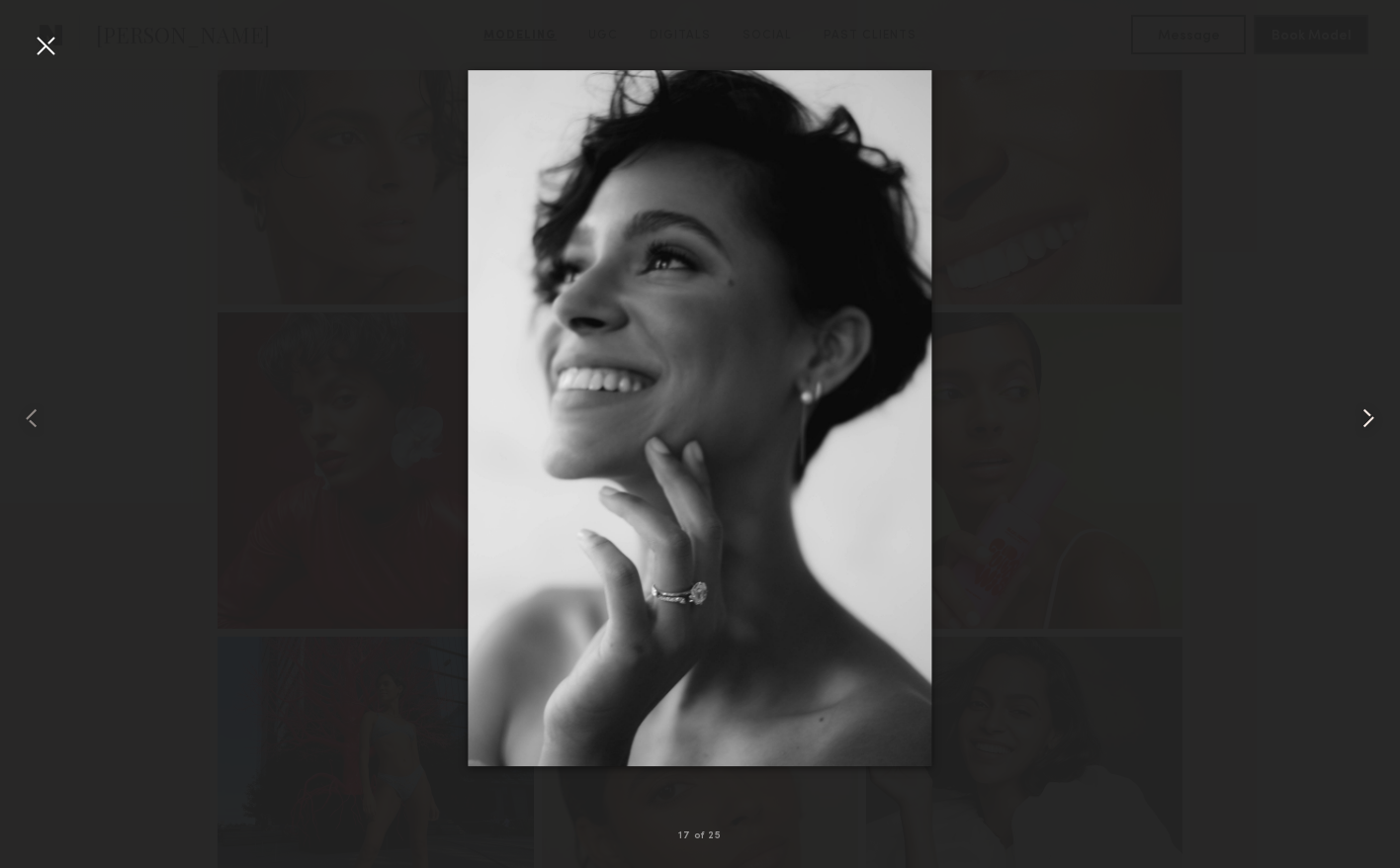
click at [1367, 414] on common-icon at bounding box center [1369, 419] width 32 height 32
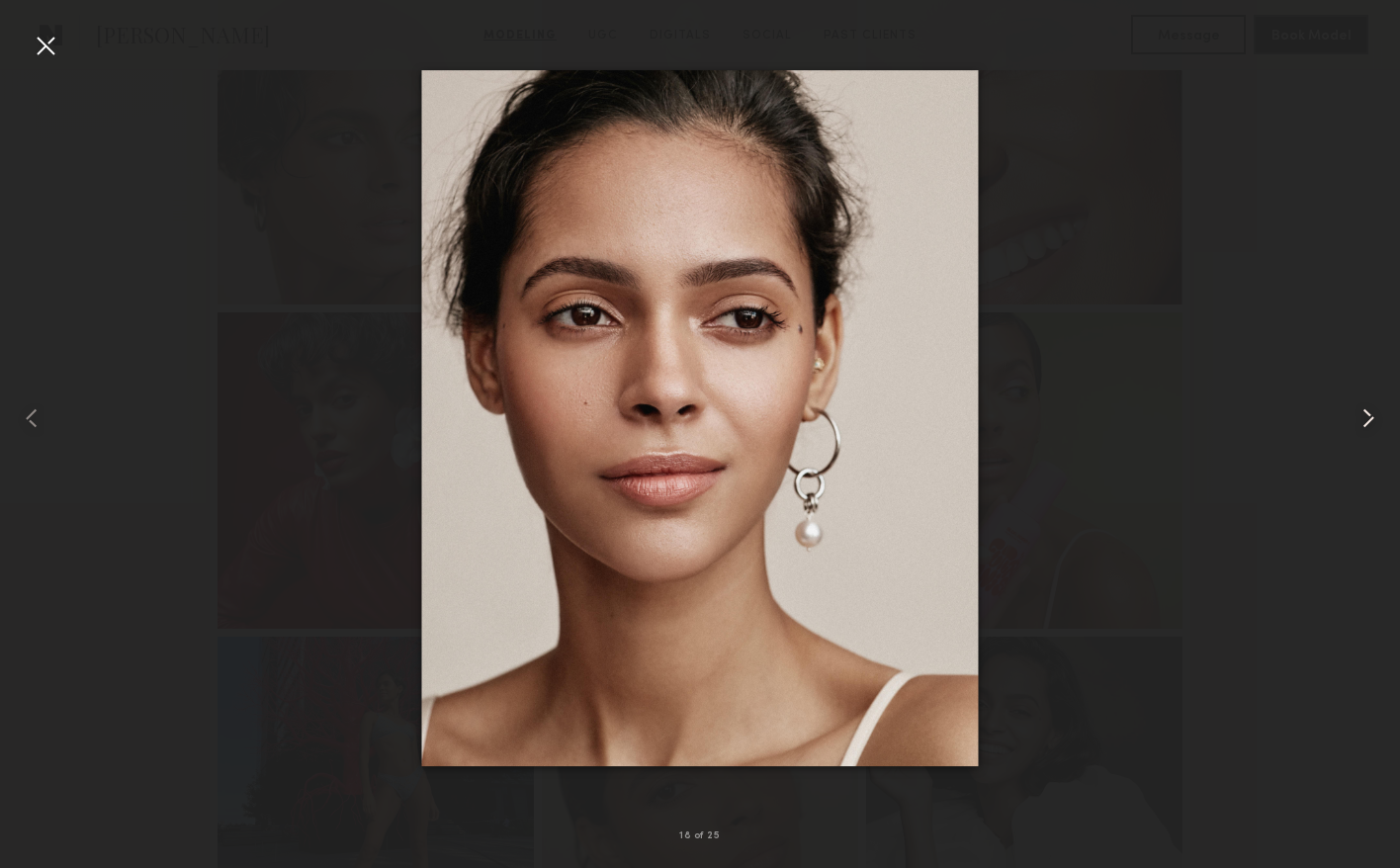
click at [1367, 415] on common-icon at bounding box center [1369, 419] width 32 height 32
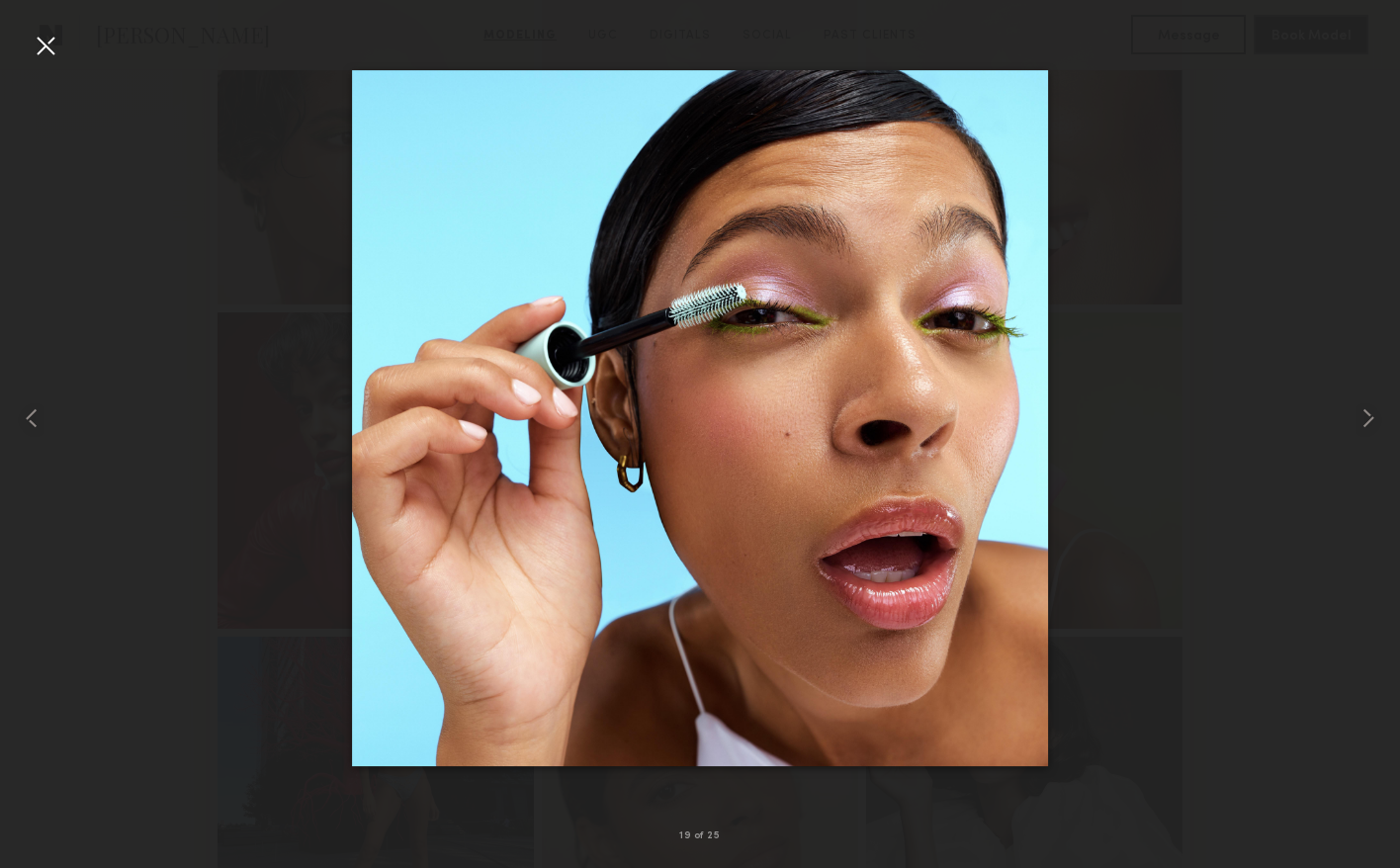
click at [1211, 410] on div at bounding box center [700, 419] width 1400 height 773
click at [39, 52] on div at bounding box center [46, 46] width 32 height 32
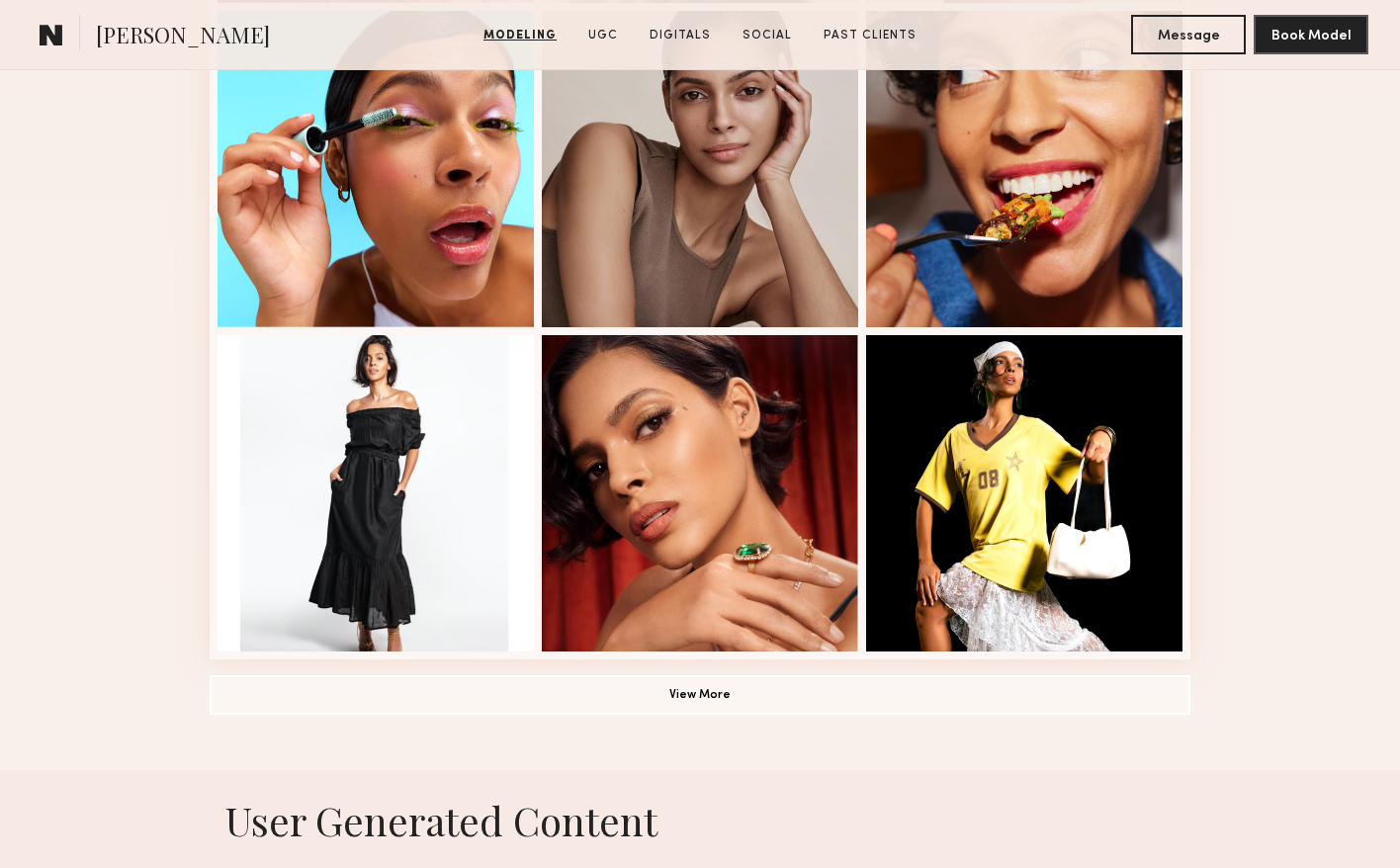
scroll to position [2522, 0]
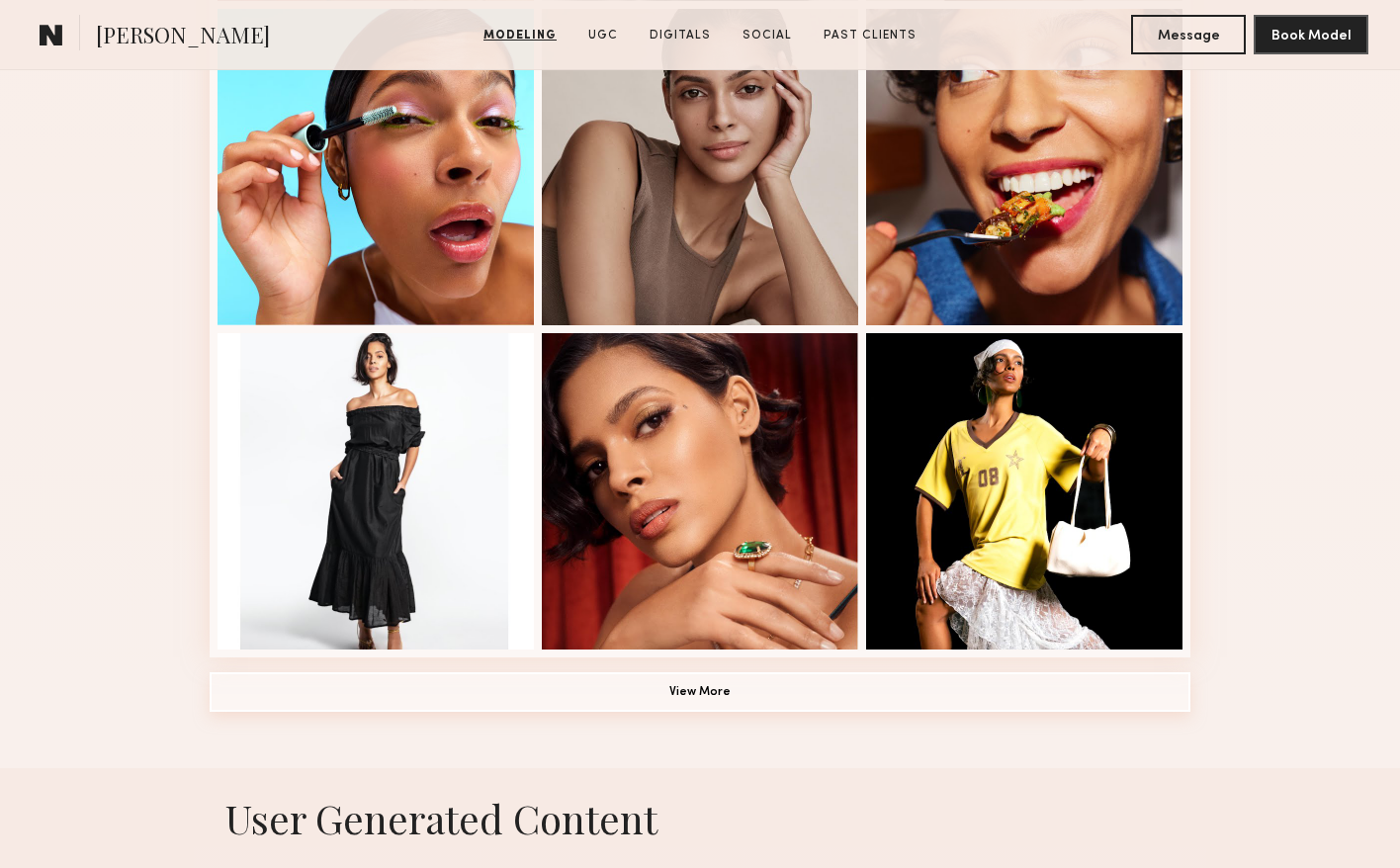
click at [384, 696] on button "View More" at bounding box center [700, 693] width 980 height 40
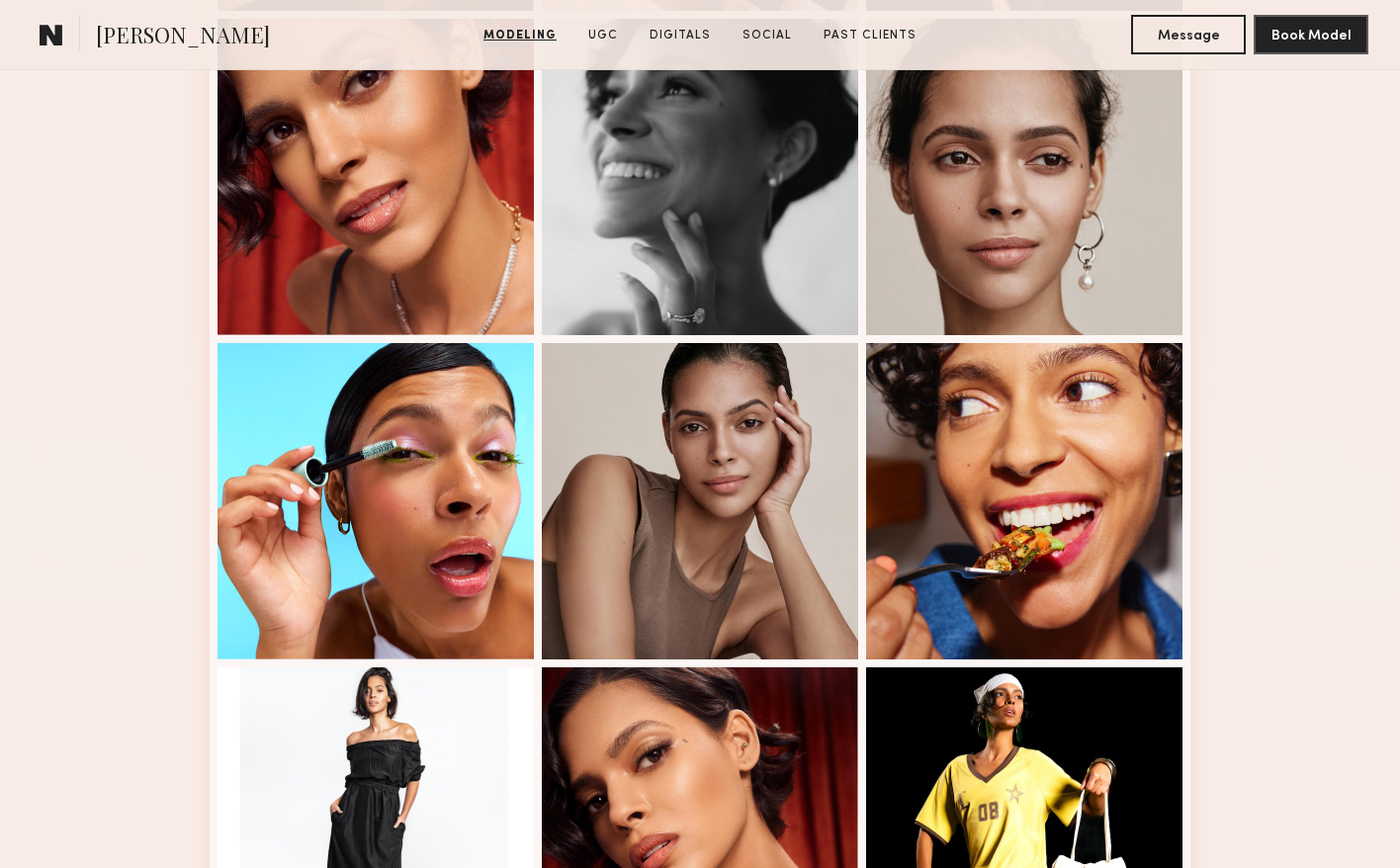
scroll to position [2193, 0]
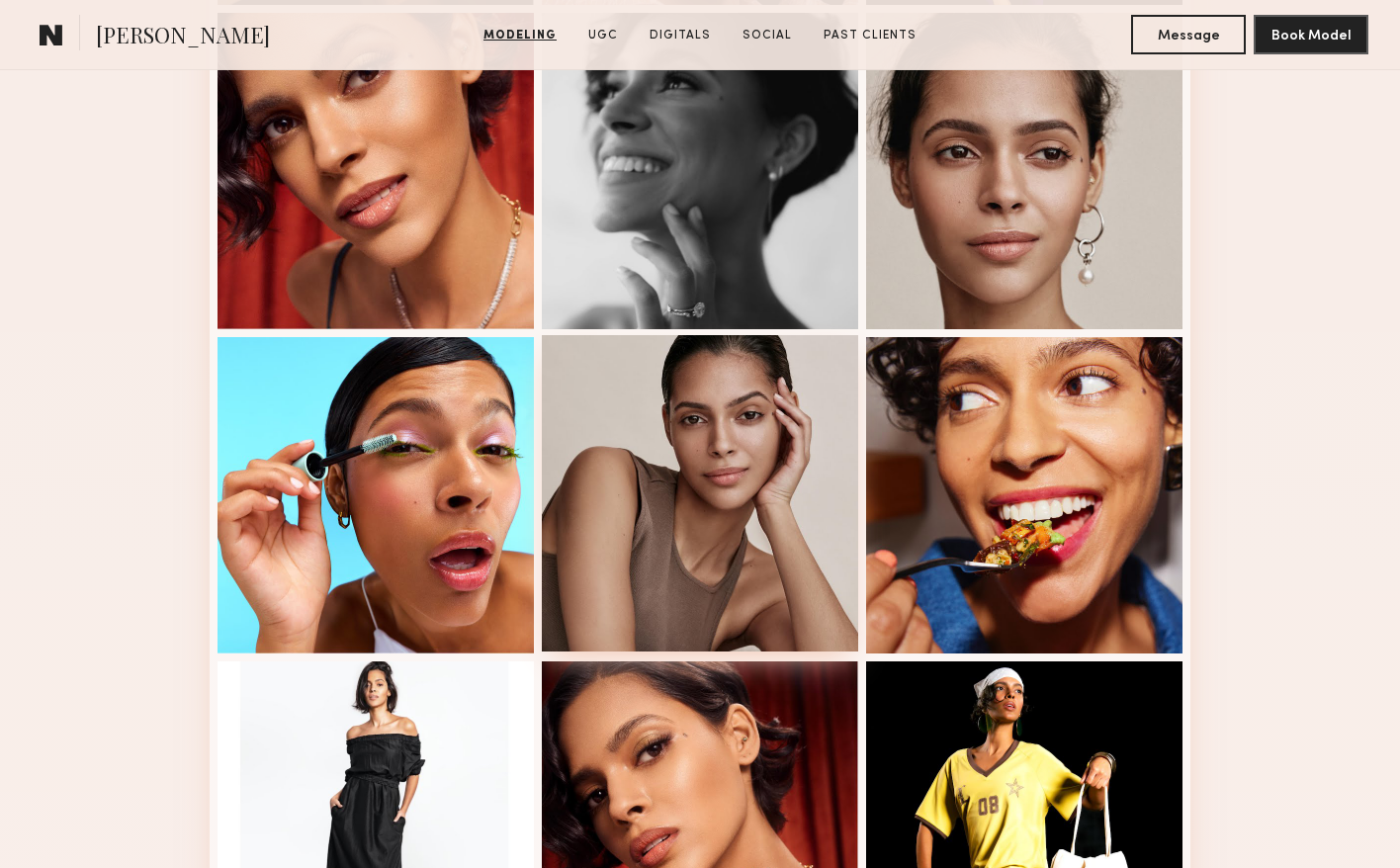
click at [623, 559] on div at bounding box center [700, 493] width 317 height 317
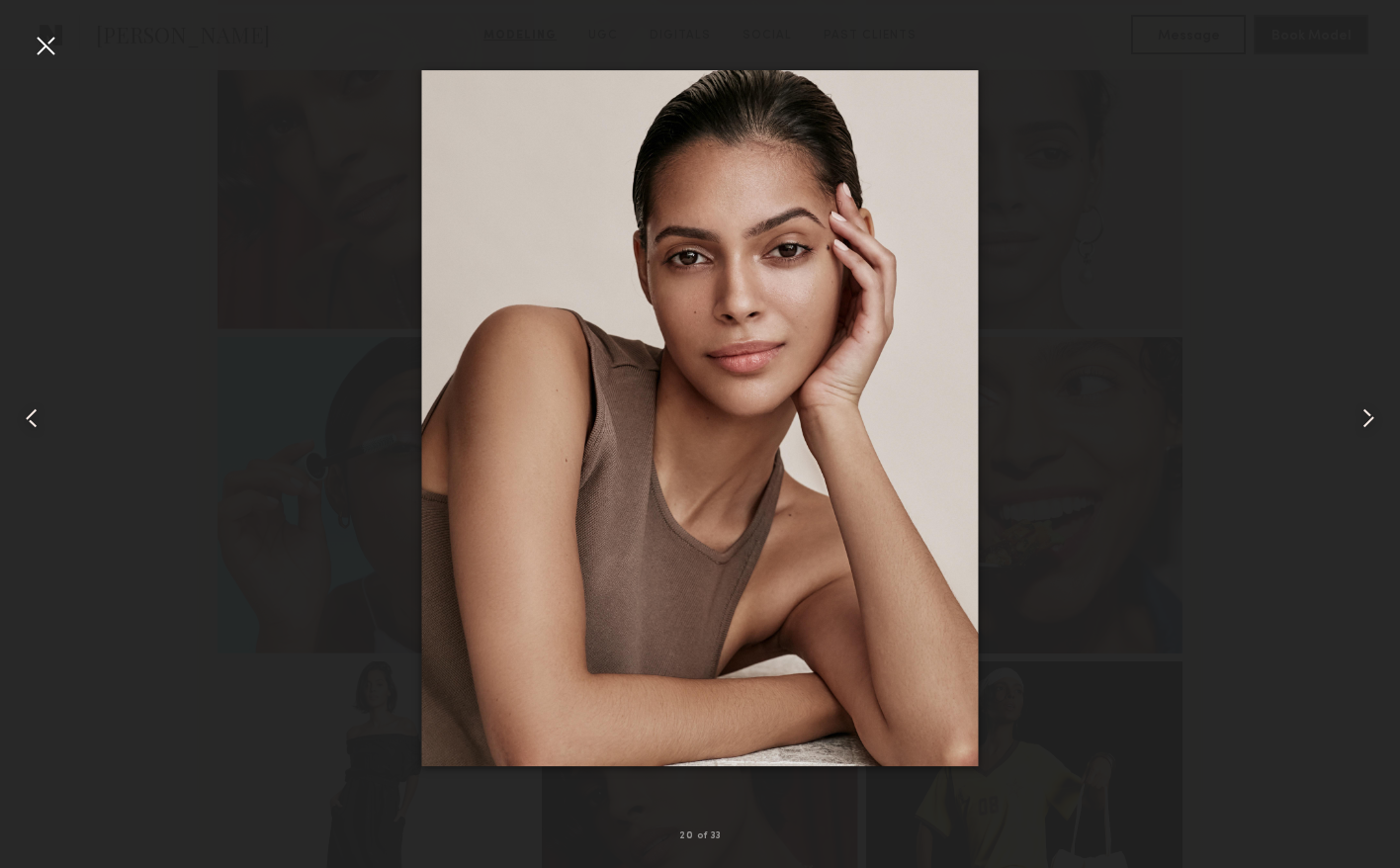
click at [1168, 465] on div at bounding box center [700, 419] width 1400 height 773
click at [1094, 453] on div at bounding box center [700, 419] width 1400 height 773
click at [52, 49] on div at bounding box center [46, 46] width 32 height 32
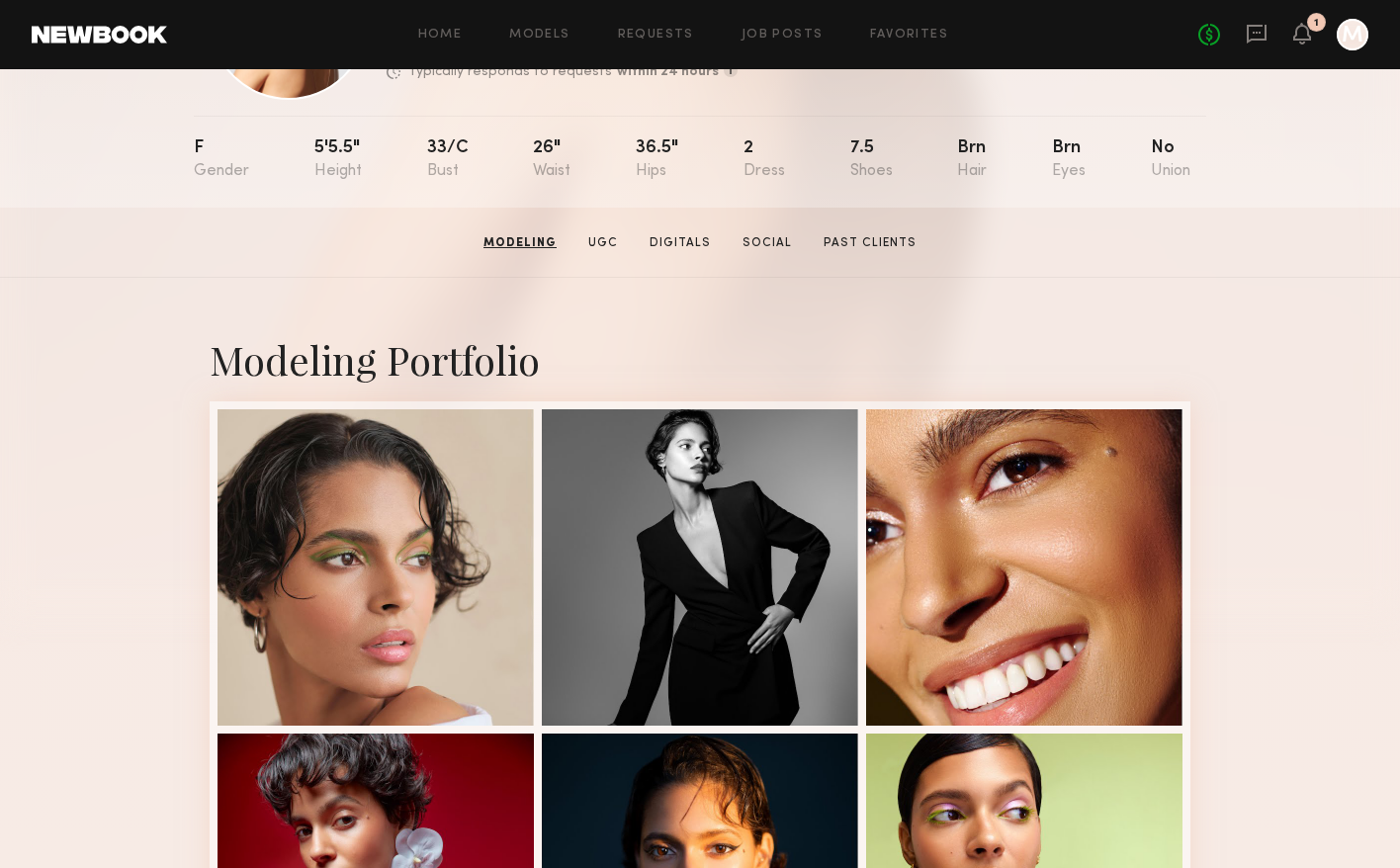
scroll to position [0, 0]
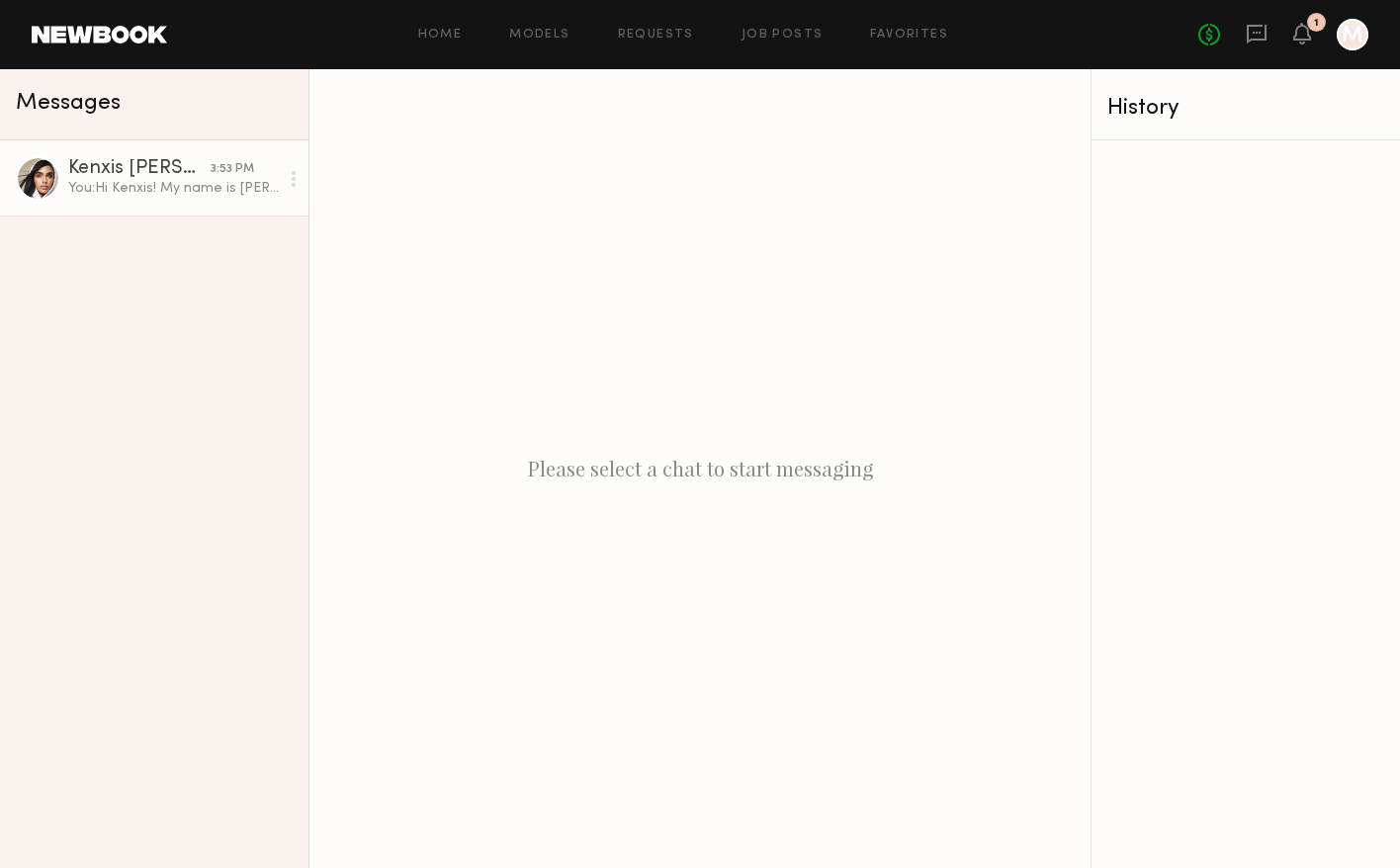
click at [191, 181] on div "You: Hi [PERSON_NAME]! My name is [PERSON_NAME] and I’m the Marketing Manager a…" at bounding box center [172, 188] width 210 height 19
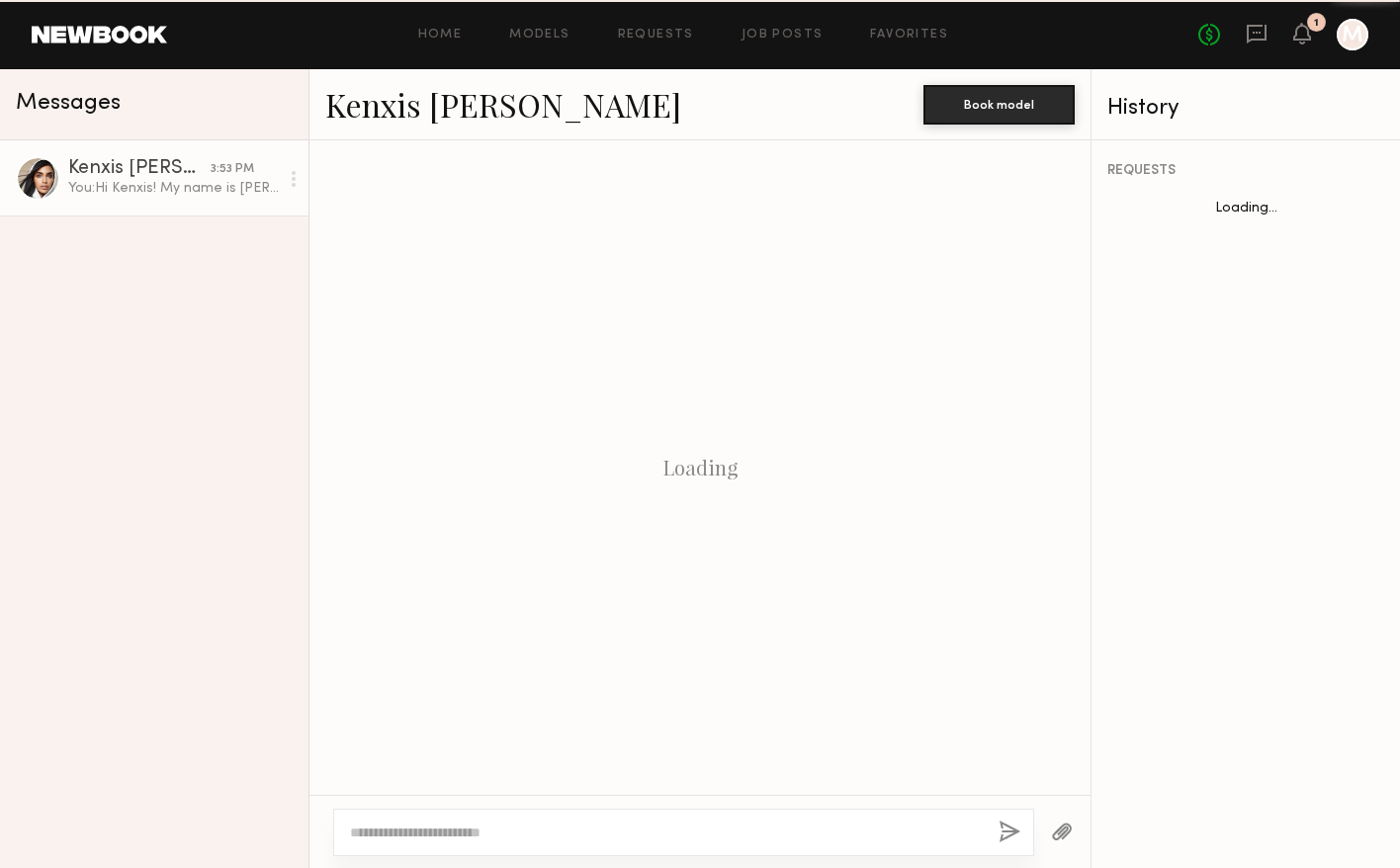
scroll to position [744, 0]
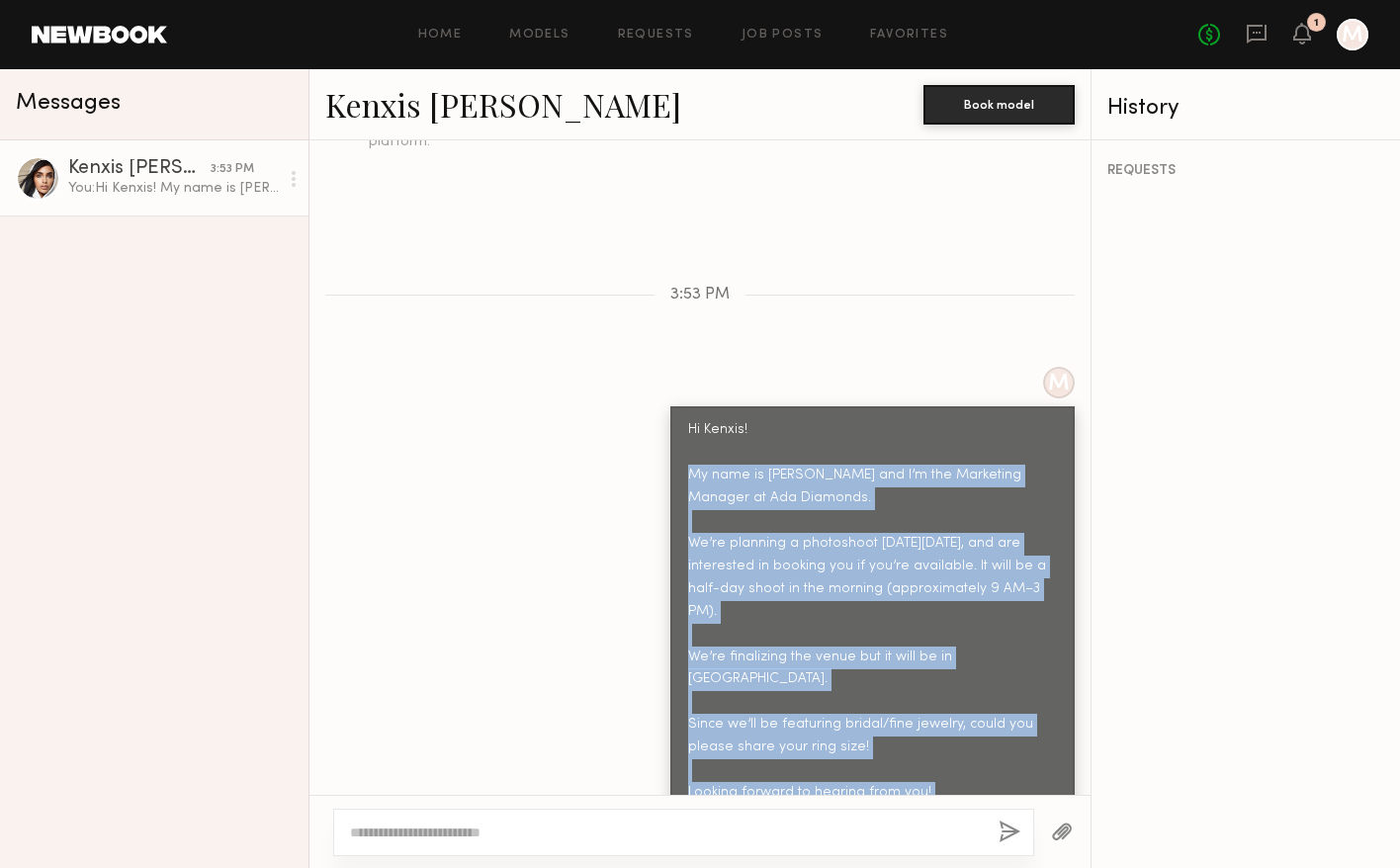
drag, startPoint x: 669, startPoint y: 442, endPoint x: 929, endPoint y: 768, distance: 417.0
click at [929, 768] on div "M Hi Kenxis! My name is [PERSON_NAME] and I’m the Marketing Manager at Ada Diam…" at bounding box center [700, 603] width 781 height 472
copy div "My name is [PERSON_NAME] and I’m the Marketing Manager at Ada Diamonds. We’re p…"
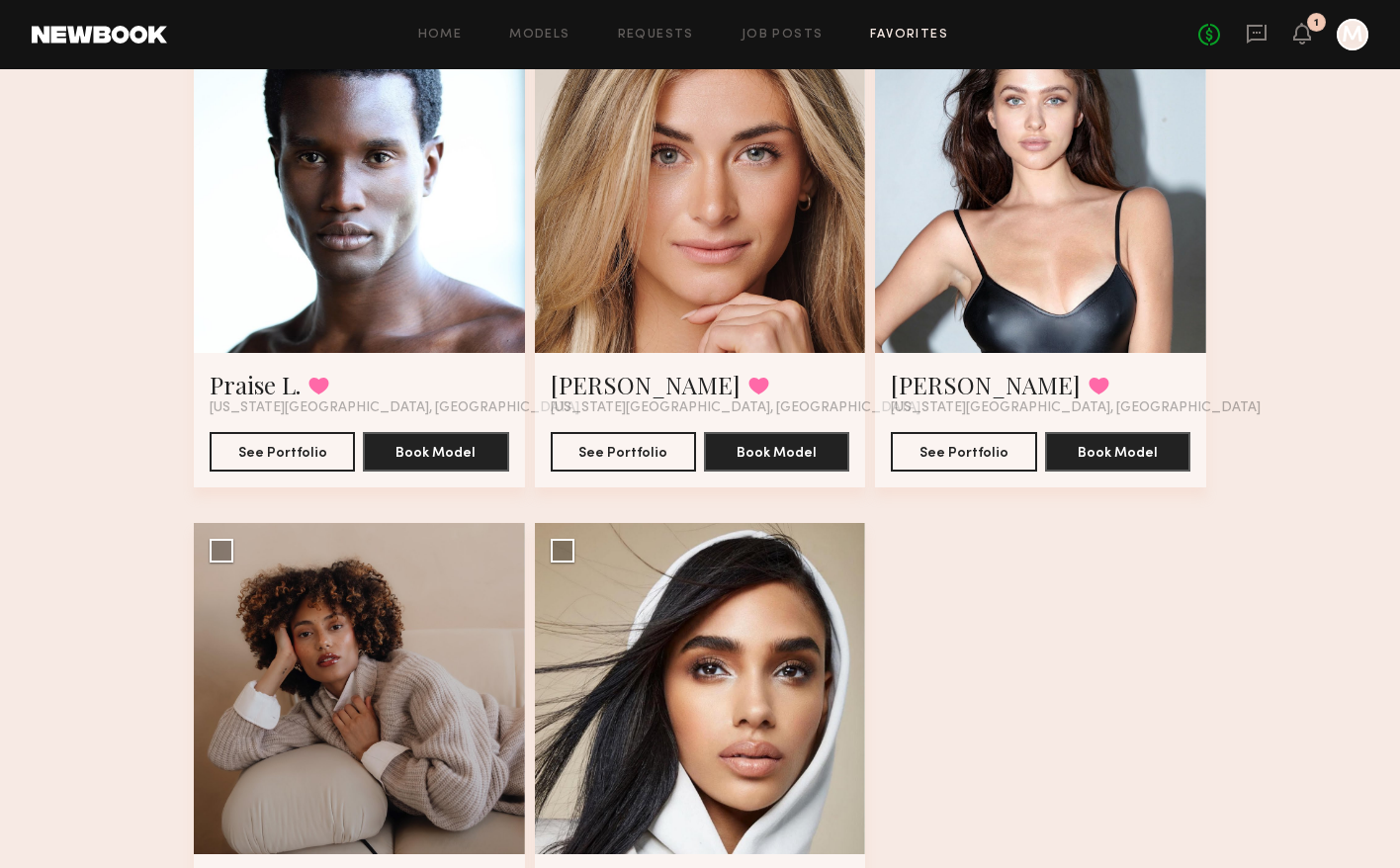
scroll to position [1396, 0]
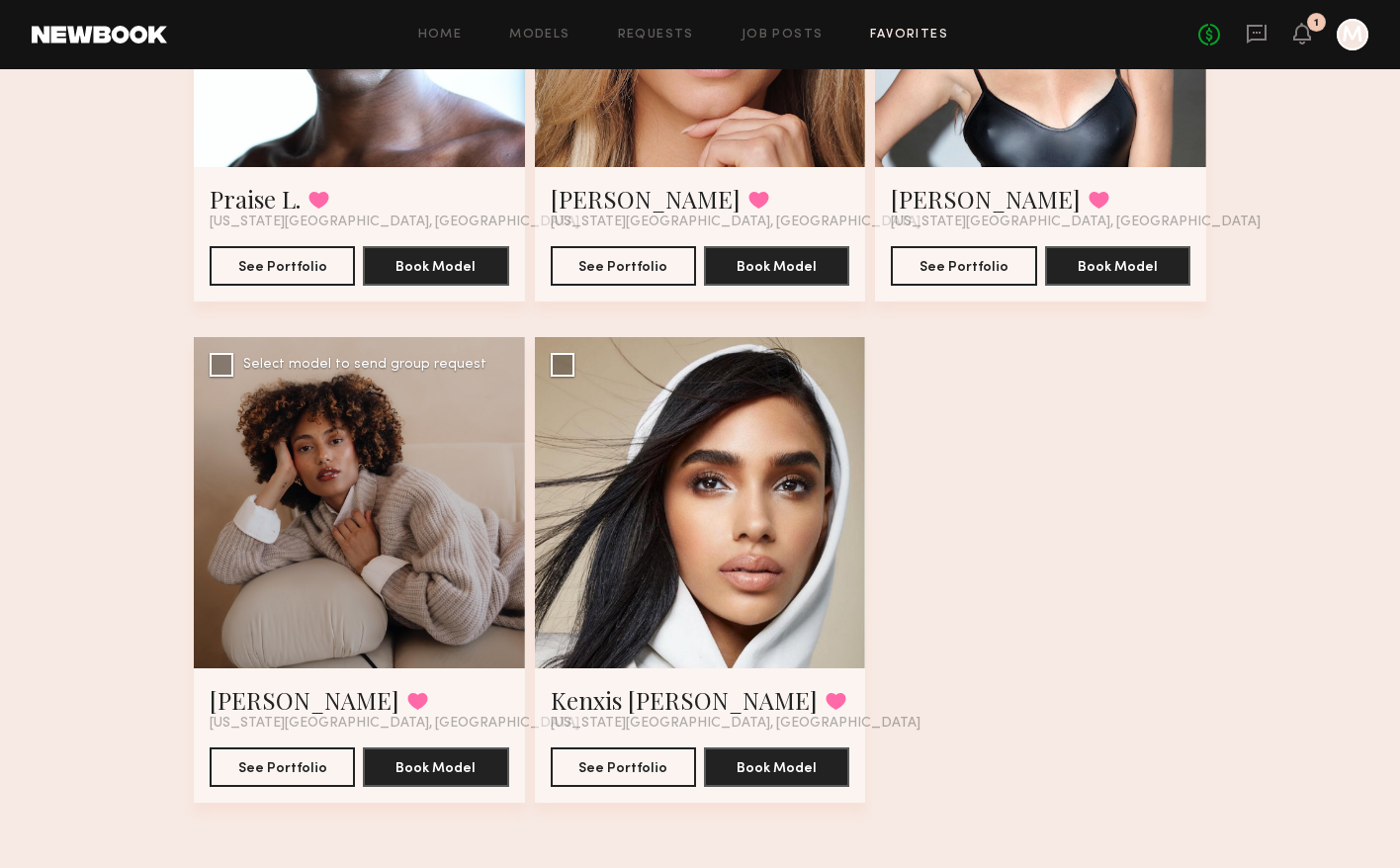
click at [301, 507] on div at bounding box center [360, 502] width 331 height 331
click at [253, 764] on button "See Portfolio" at bounding box center [282, 766] width 145 height 40
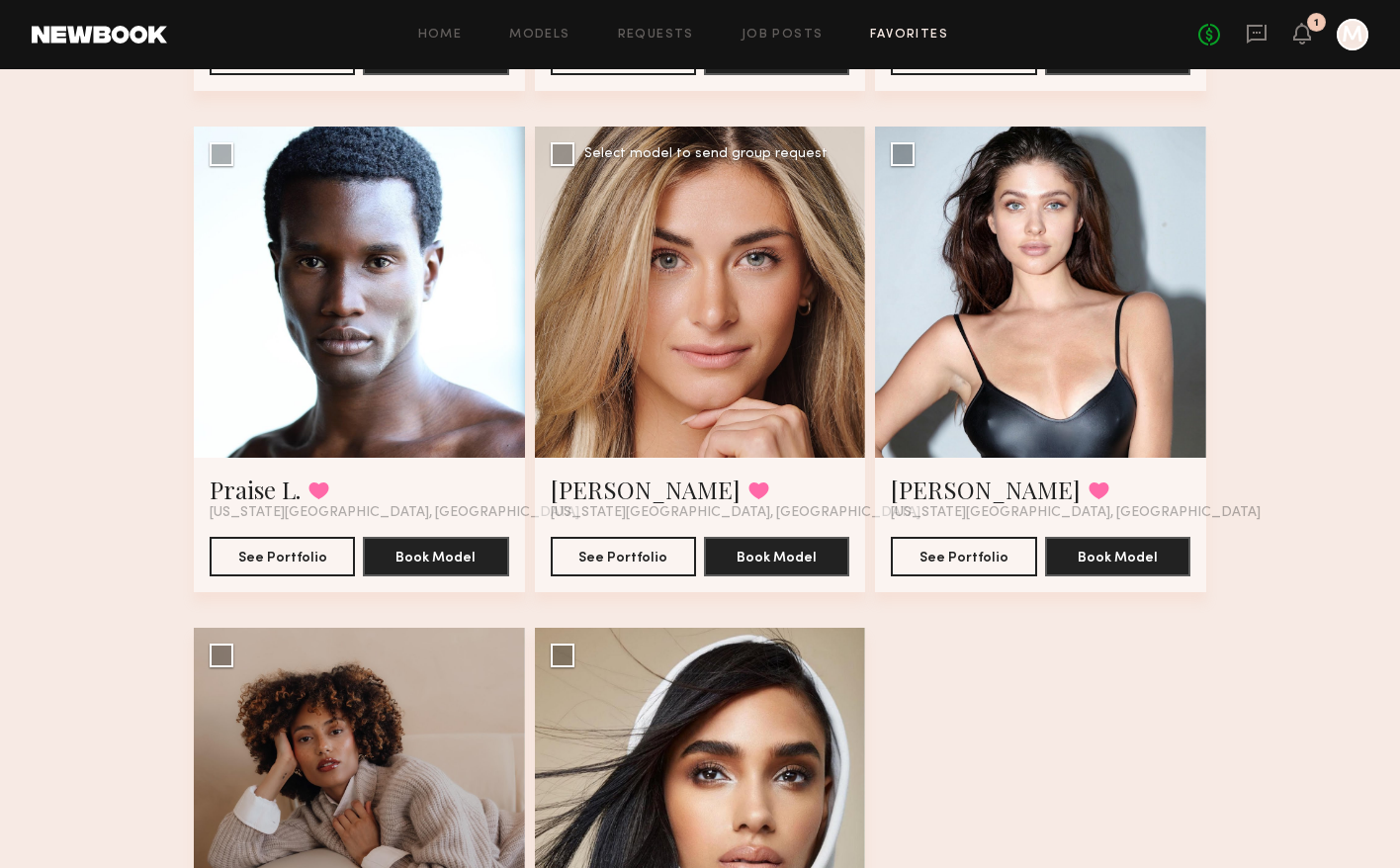
scroll to position [1107, 0]
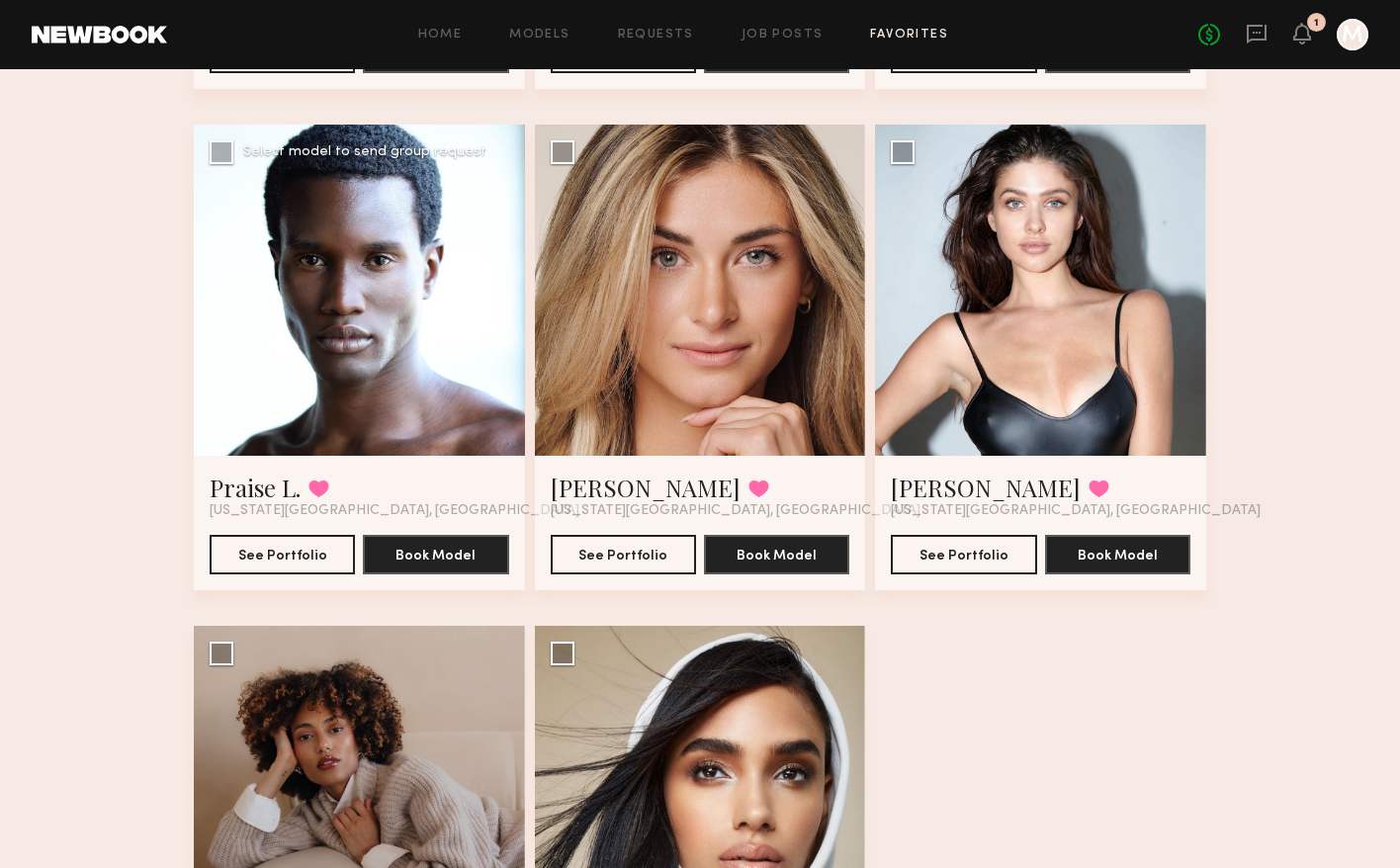
click at [409, 352] on div at bounding box center [360, 290] width 331 height 331
click at [301, 555] on button "See Portfolio" at bounding box center [282, 554] width 145 height 40
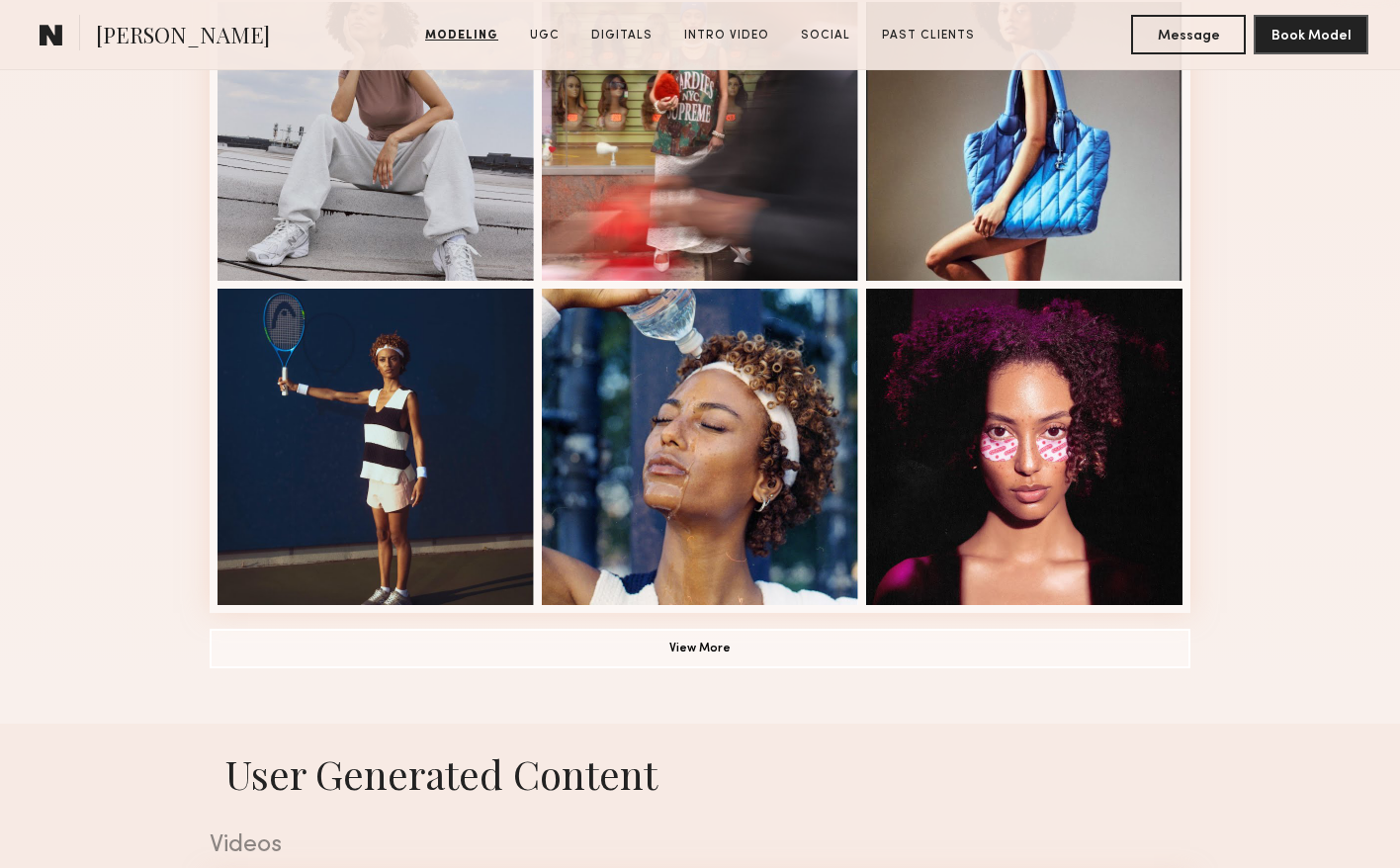
scroll to position [1449, 0]
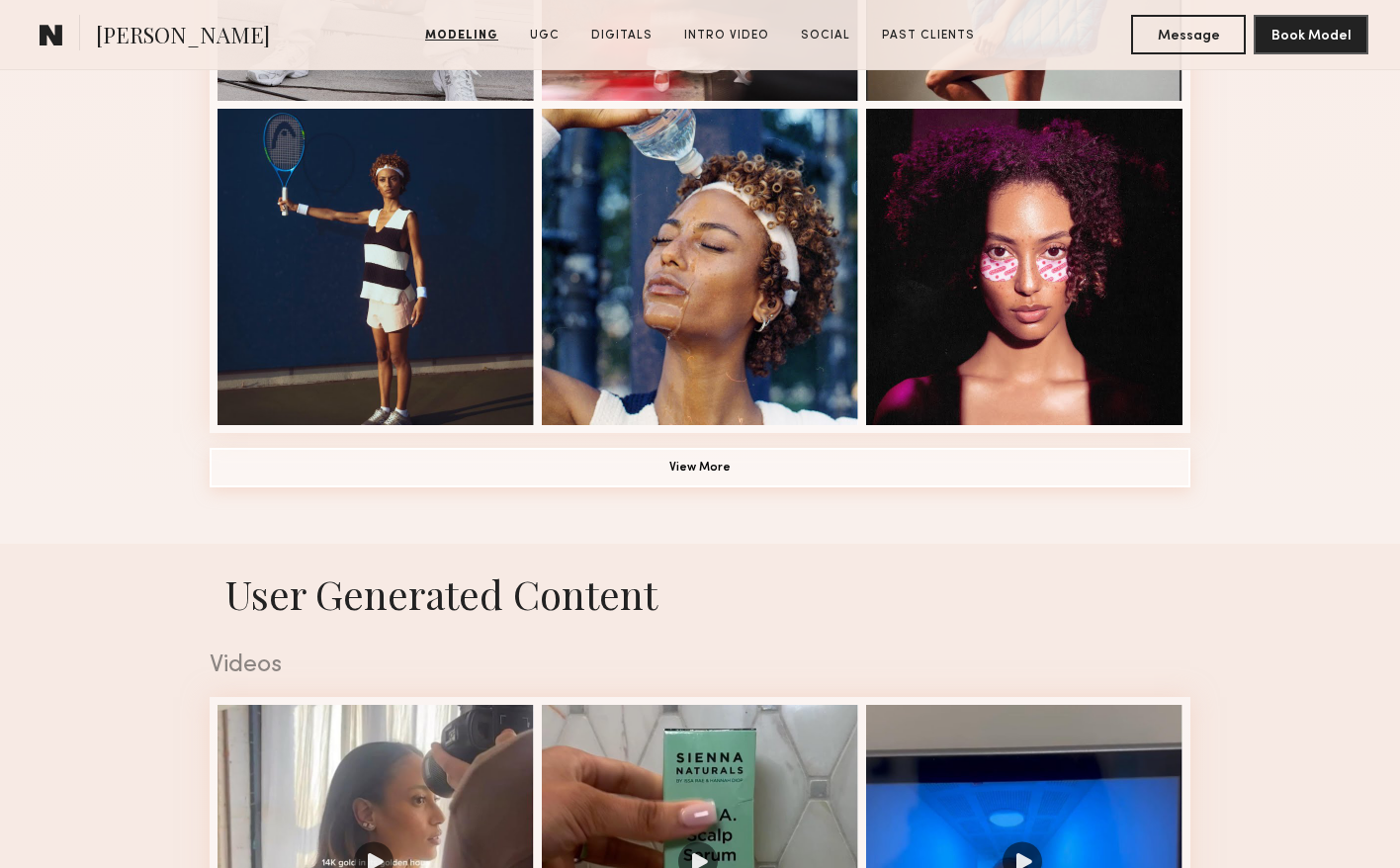
click at [729, 457] on button "View More" at bounding box center [700, 468] width 980 height 40
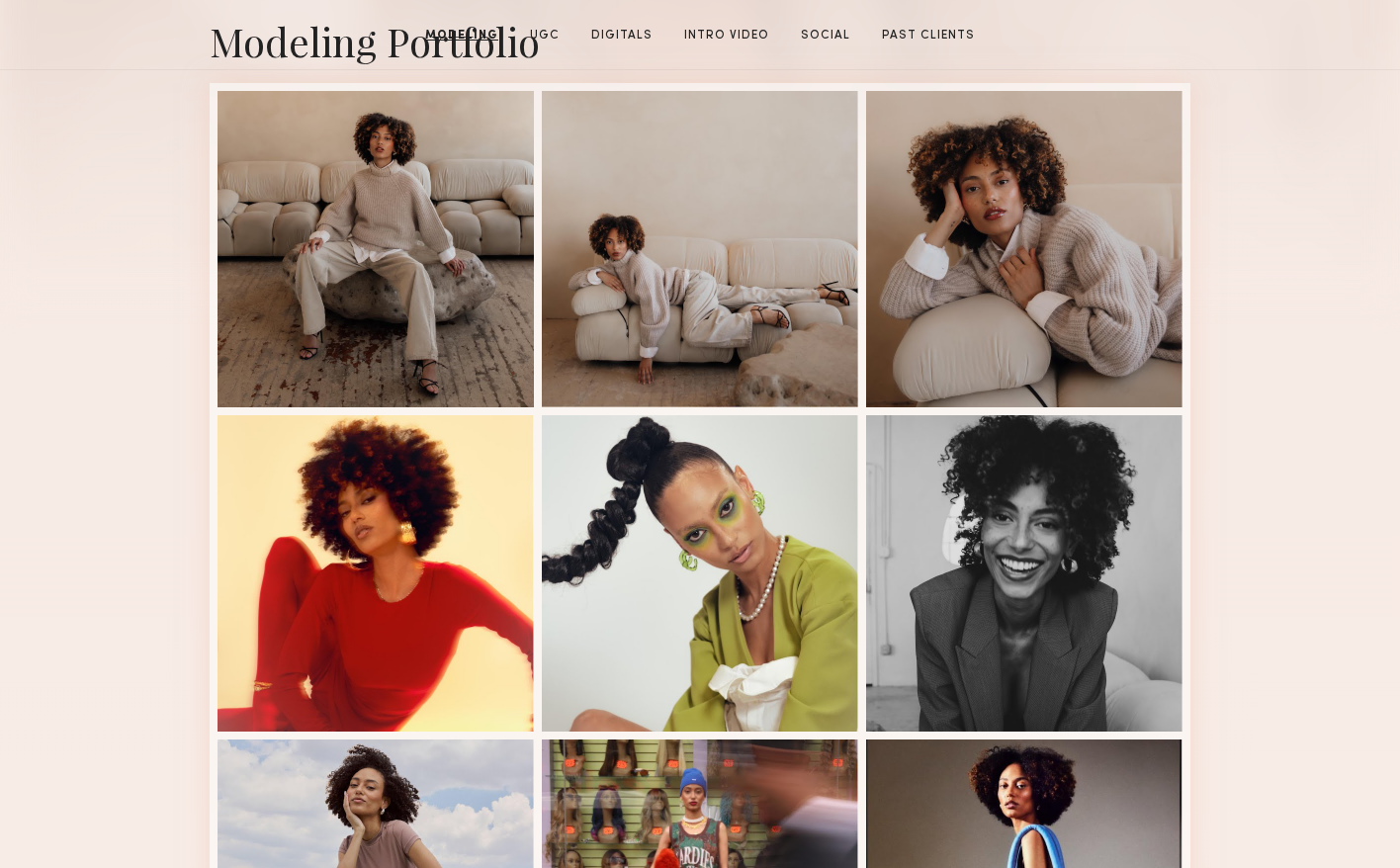
scroll to position [0, 0]
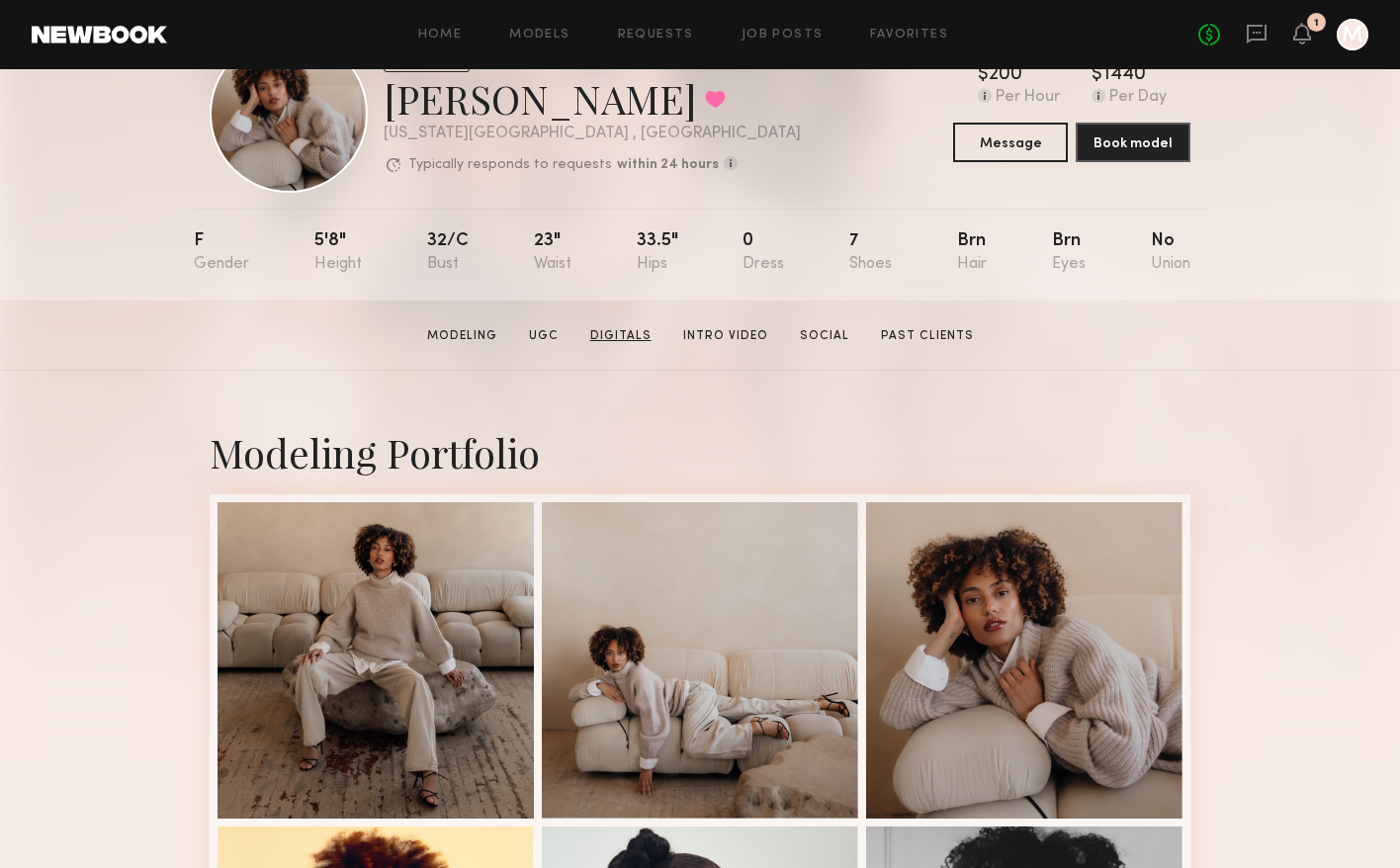
click at [611, 336] on link "Digitals" at bounding box center [620, 336] width 77 height 18
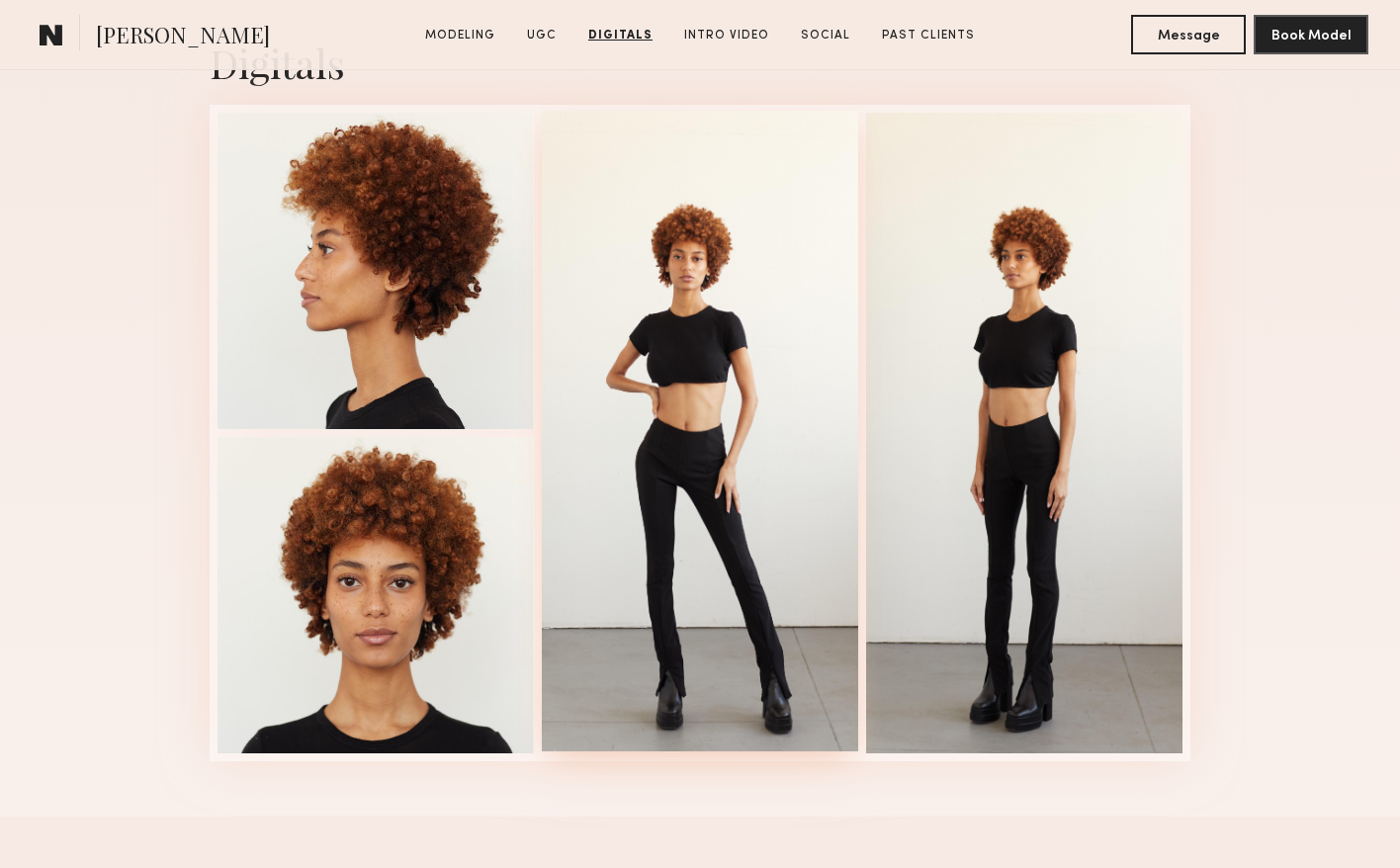
scroll to position [5522, 0]
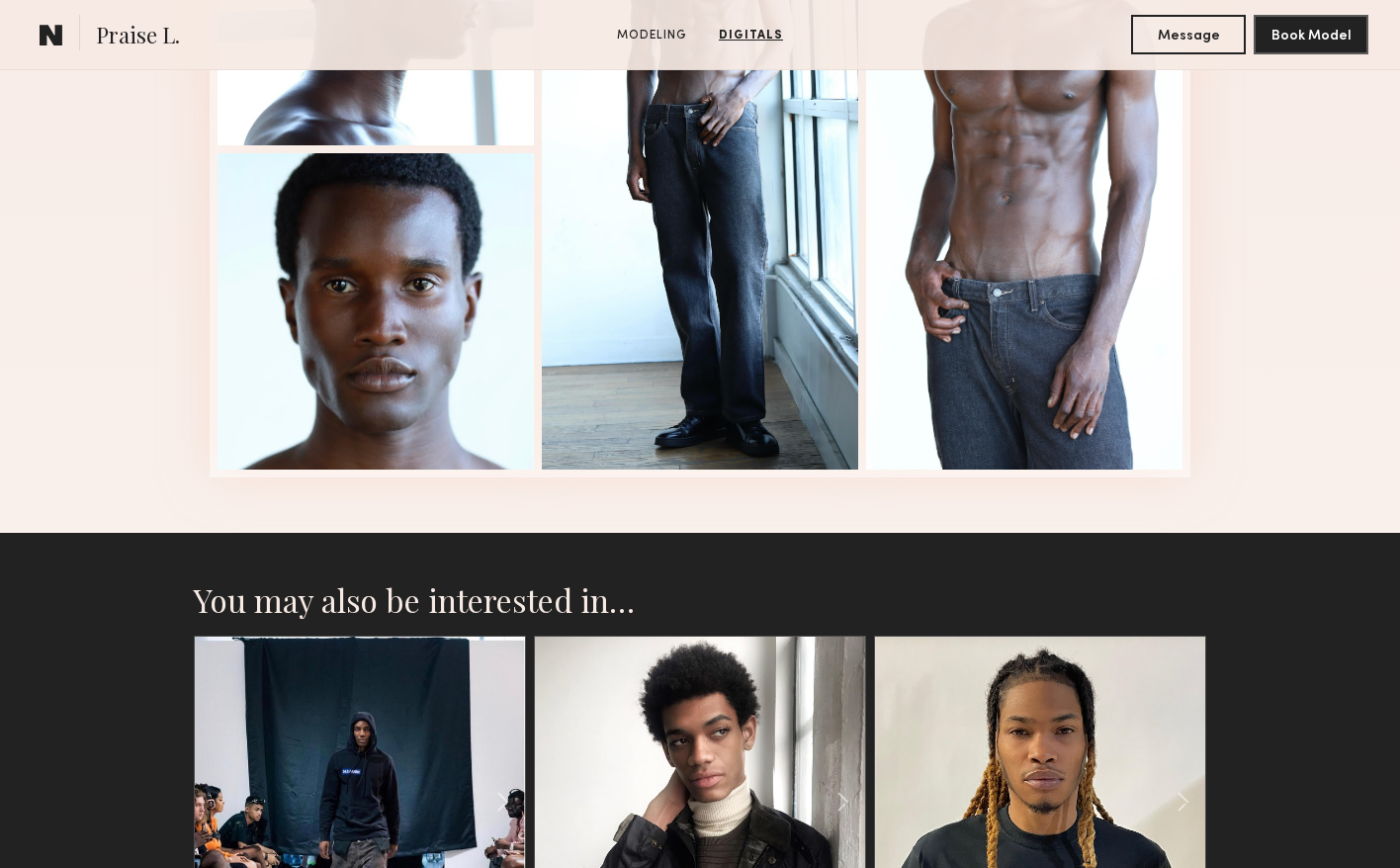
scroll to position [2705, 0]
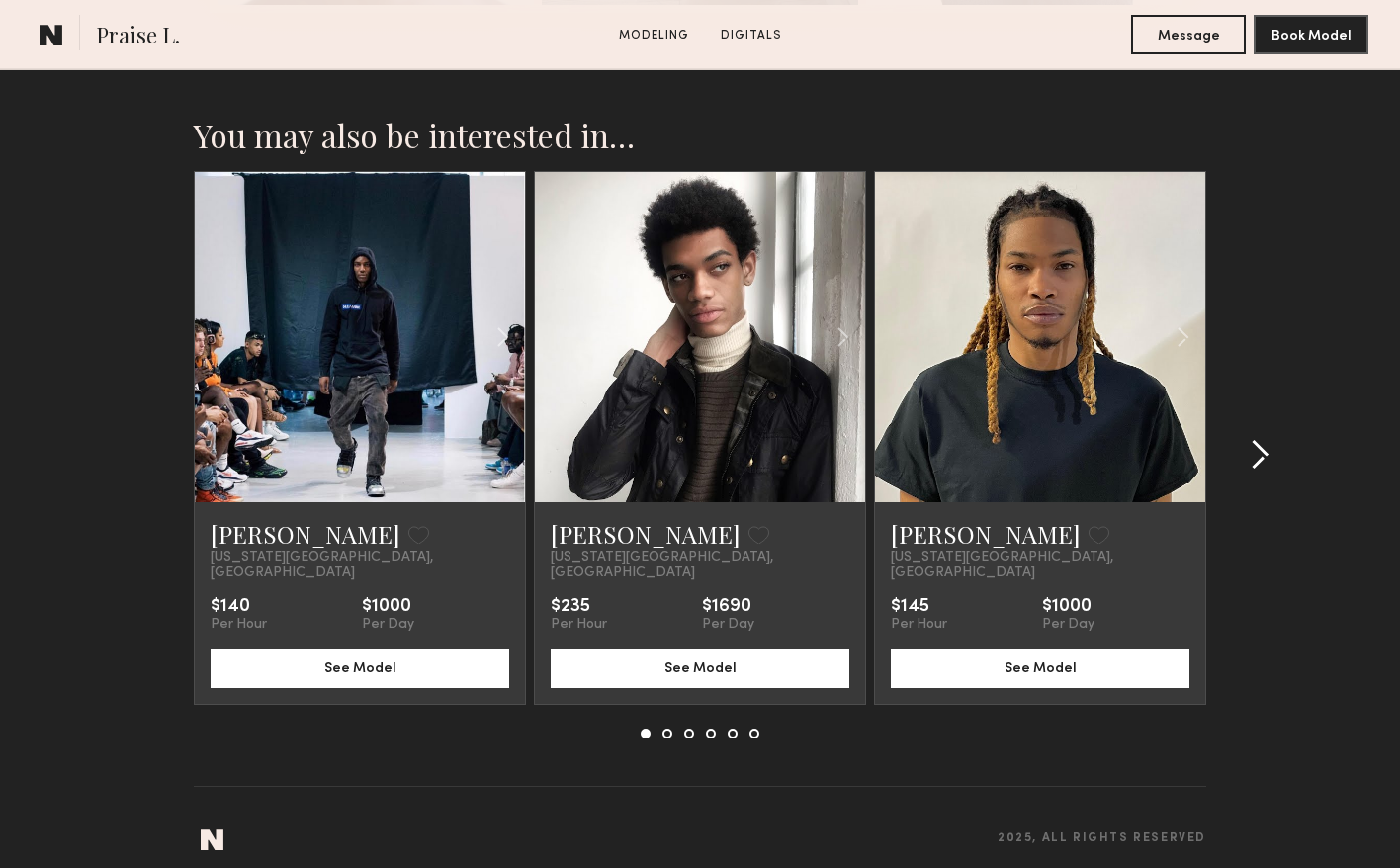
click at [1268, 442] on common-icon at bounding box center [1260, 455] width 20 height 32
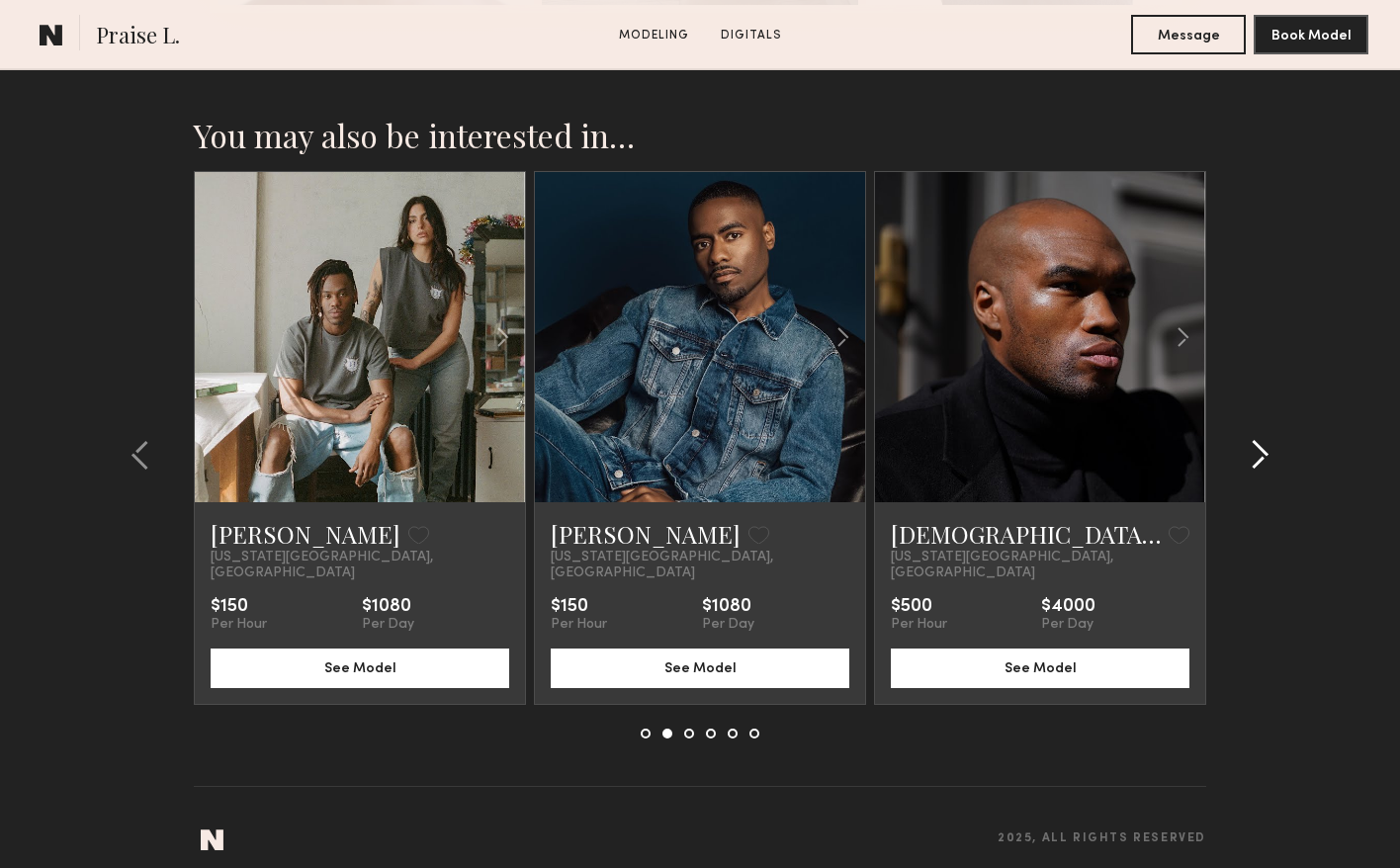
click at [1268, 442] on common-icon at bounding box center [1260, 455] width 20 height 32
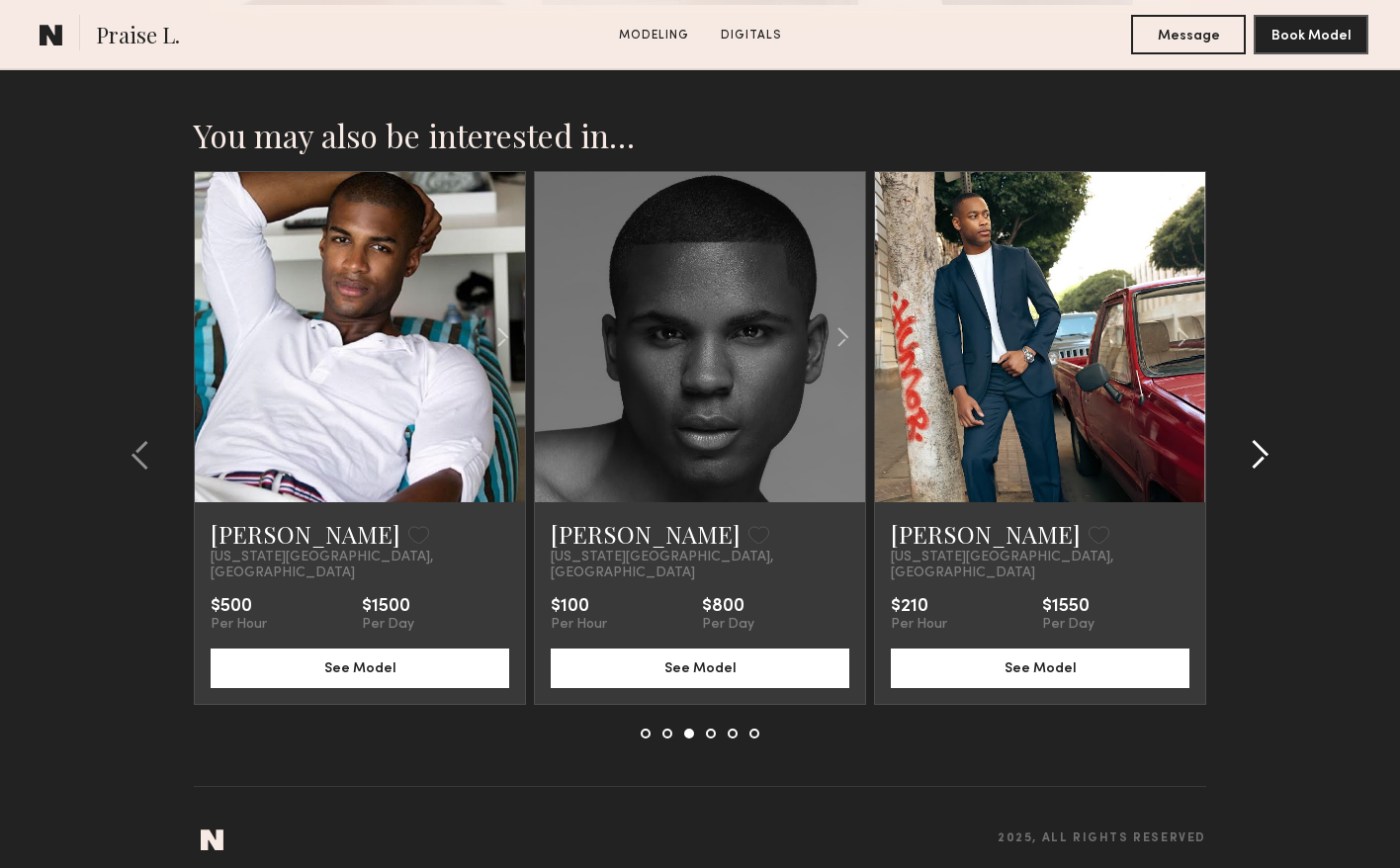
click at [1268, 442] on common-icon at bounding box center [1260, 455] width 20 height 32
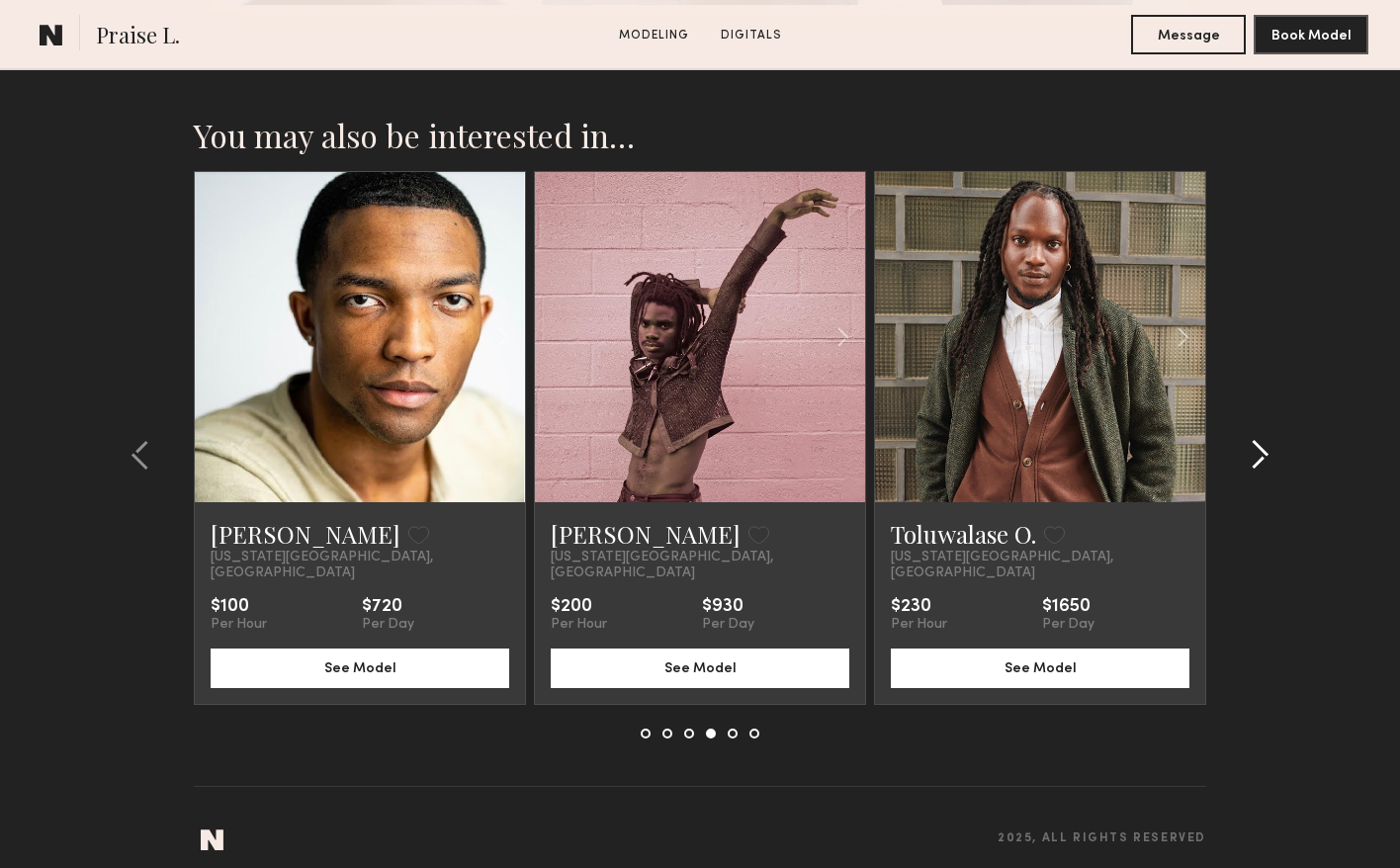
click at [1268, 442] on common-icon at bounding box center [1260, 455] width 20 height 32
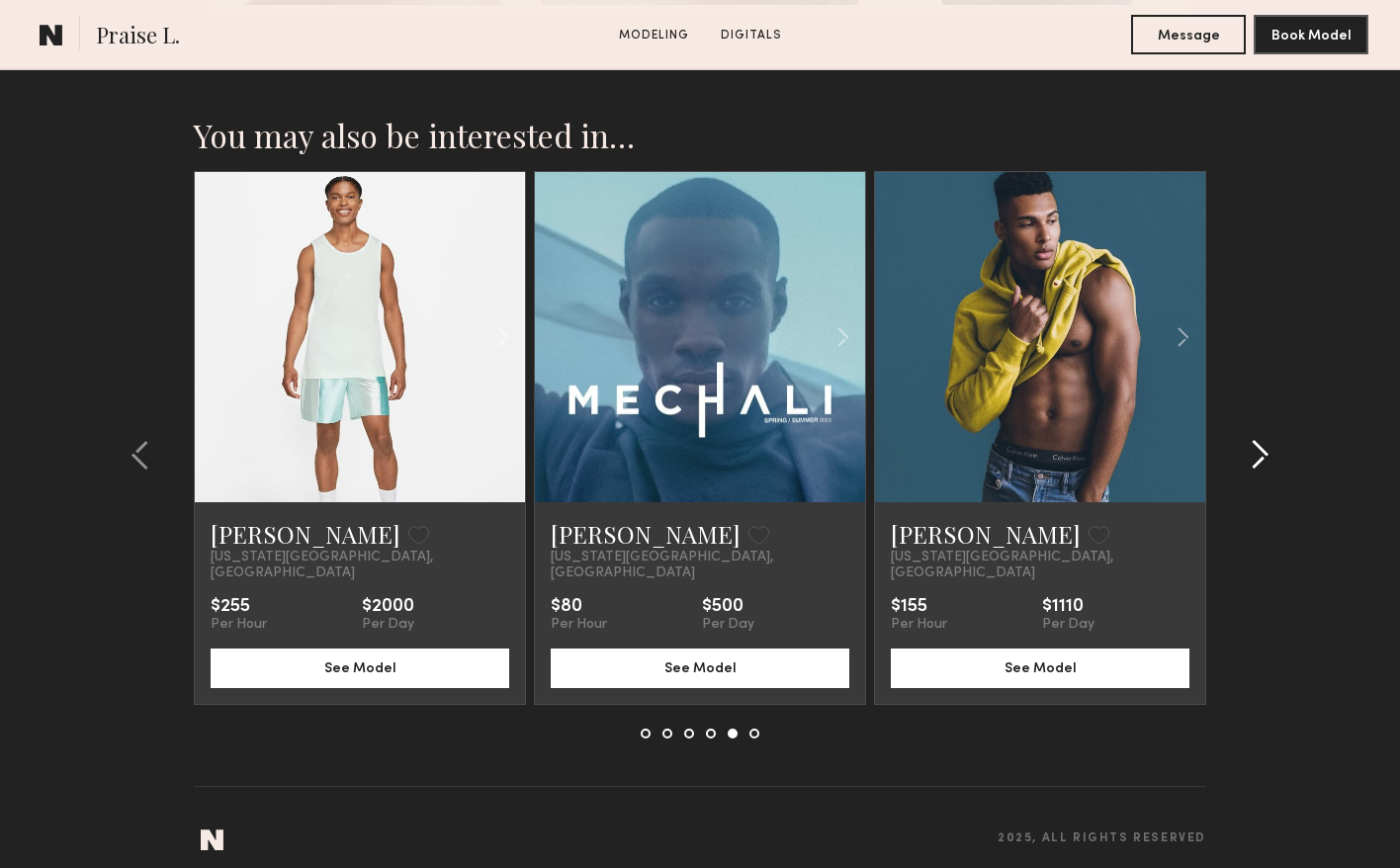
click at [1268, 442] on common-icon at bounding box center [1260, 455] width 20 height 32
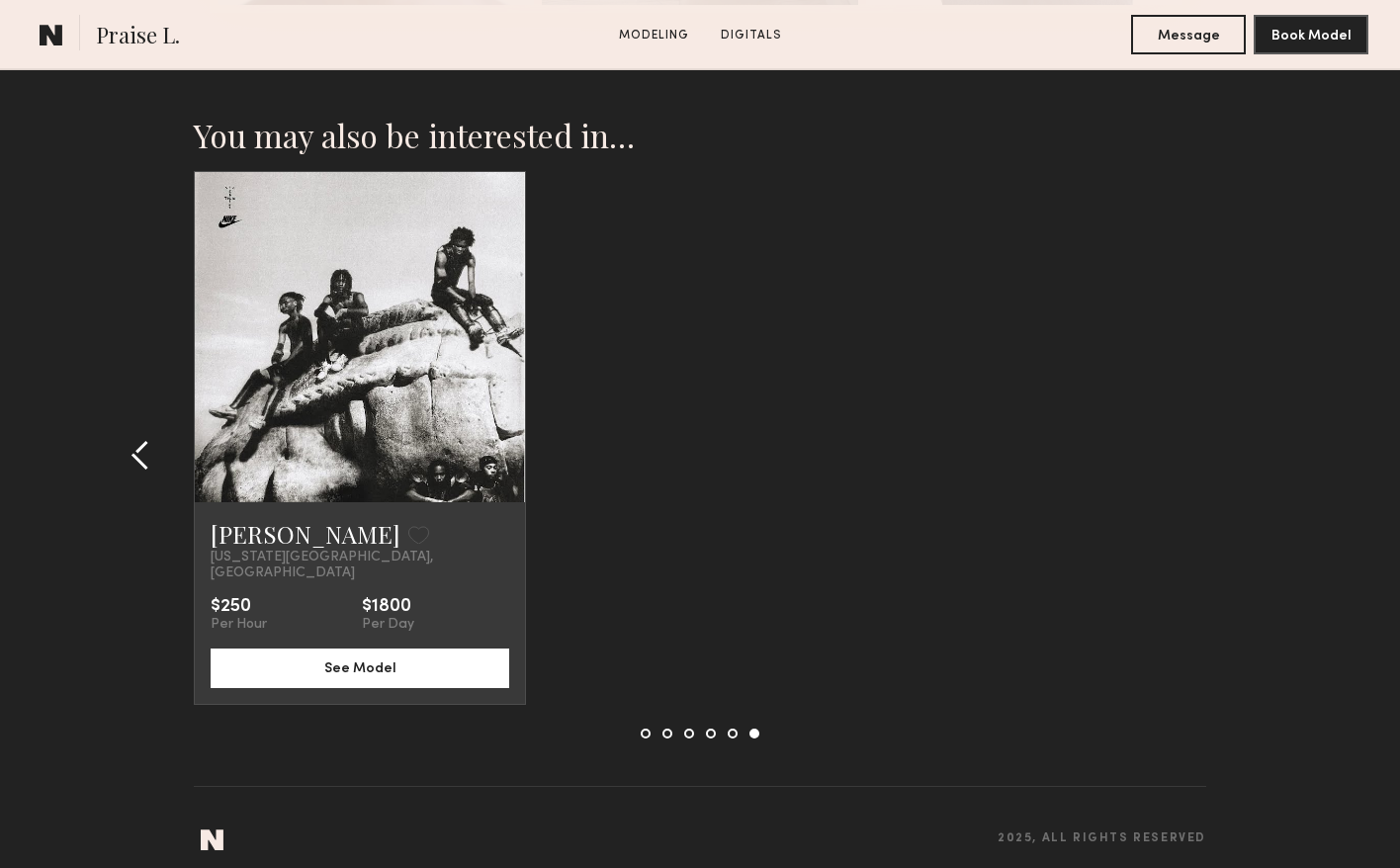
click at [133, 429] on div at bounding box center [145, 455] width 95 height 568
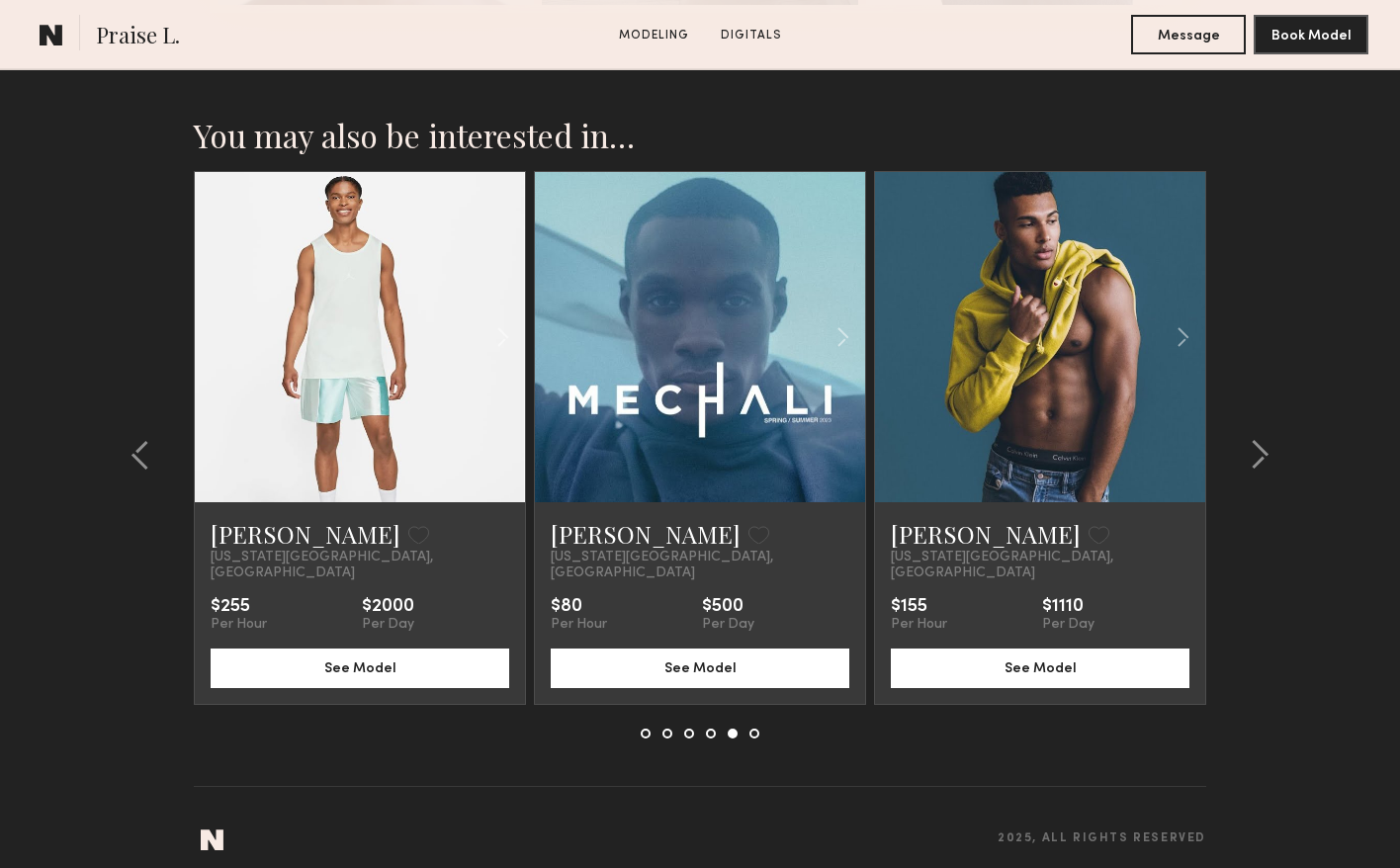
click at [684, 470] on link at bounding box center [700, 337] width 113 height 330
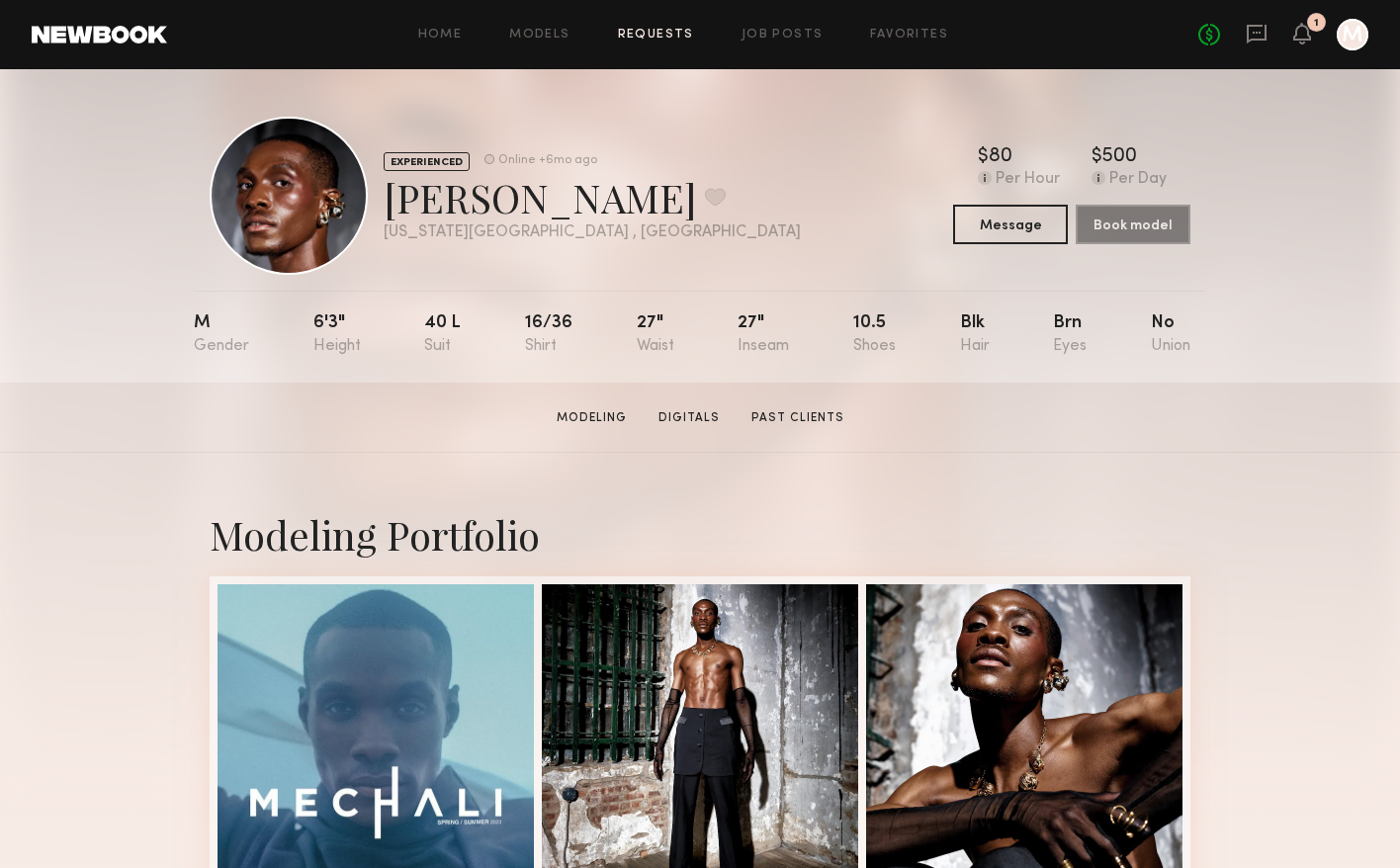
click at [663, 36] on link "Requests" at bounding box center [656, 35] width 76 height 13
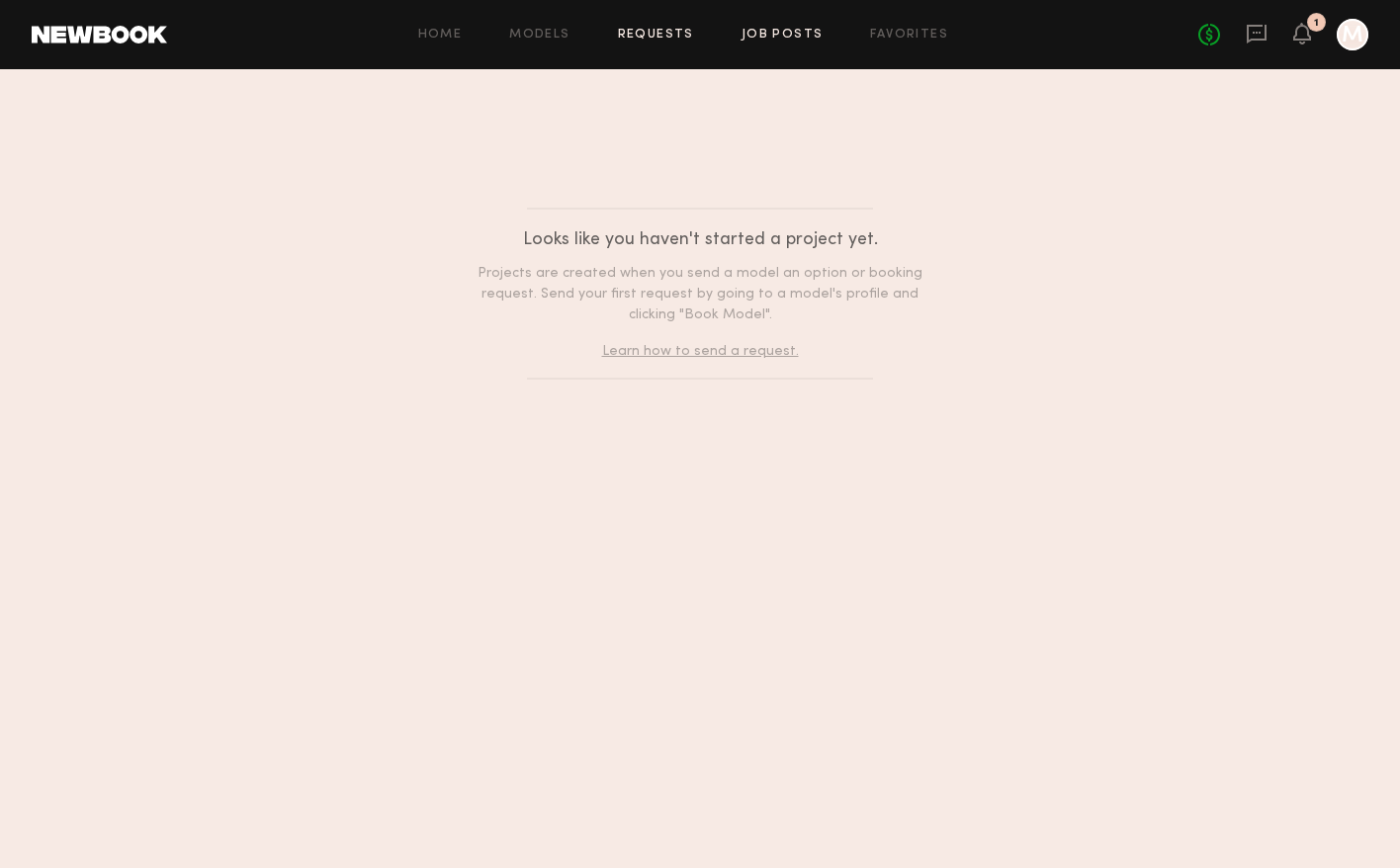
click at [791, 37] on link "Job Posts" at bounding box center [782, 35] width 82 height 13
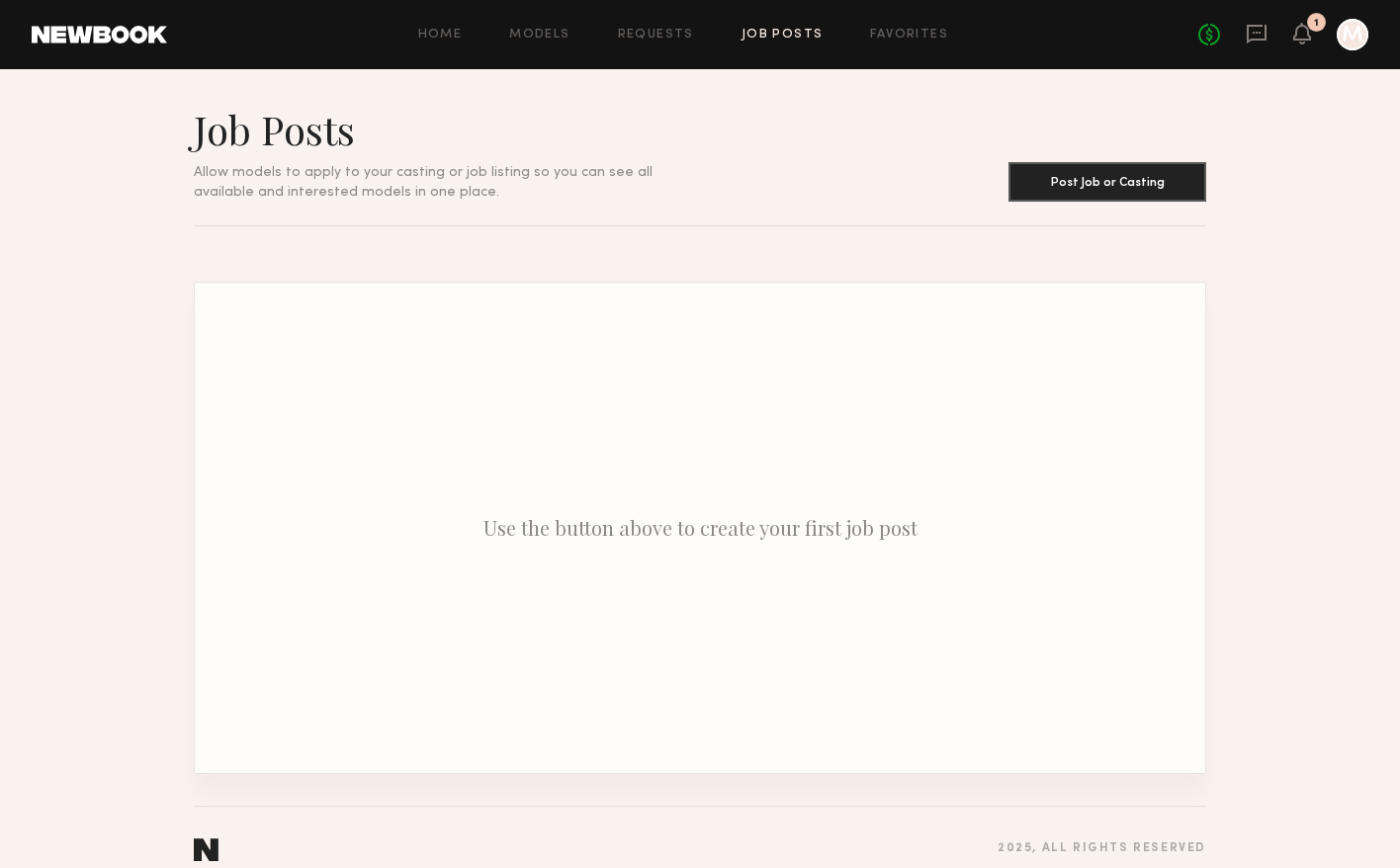
click at [549, 25] on div "Home Models Requests Job Posts Favorites Sign Out No fees up to $5,000 1 M" at bounding box center [768, 35] width 1202 height 32
click at [548, 38] on link "Models" at bounding box center [539, 35] width 61 height 13
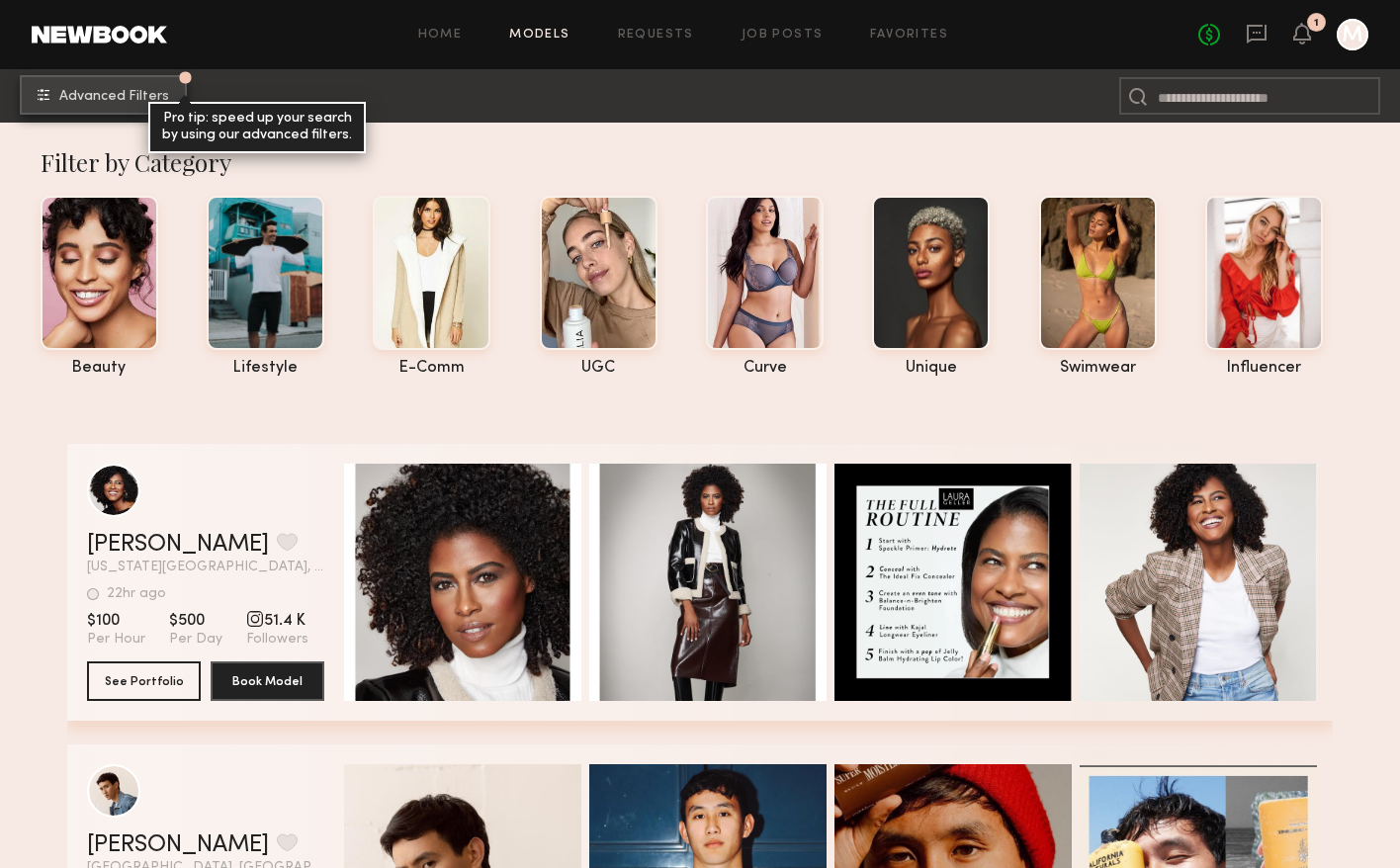
click at [99, 107] on button "Advanced Filters Pro tip: speed up your search by using our advanced filters." at bounding box center [104, 95] width 167 height 40
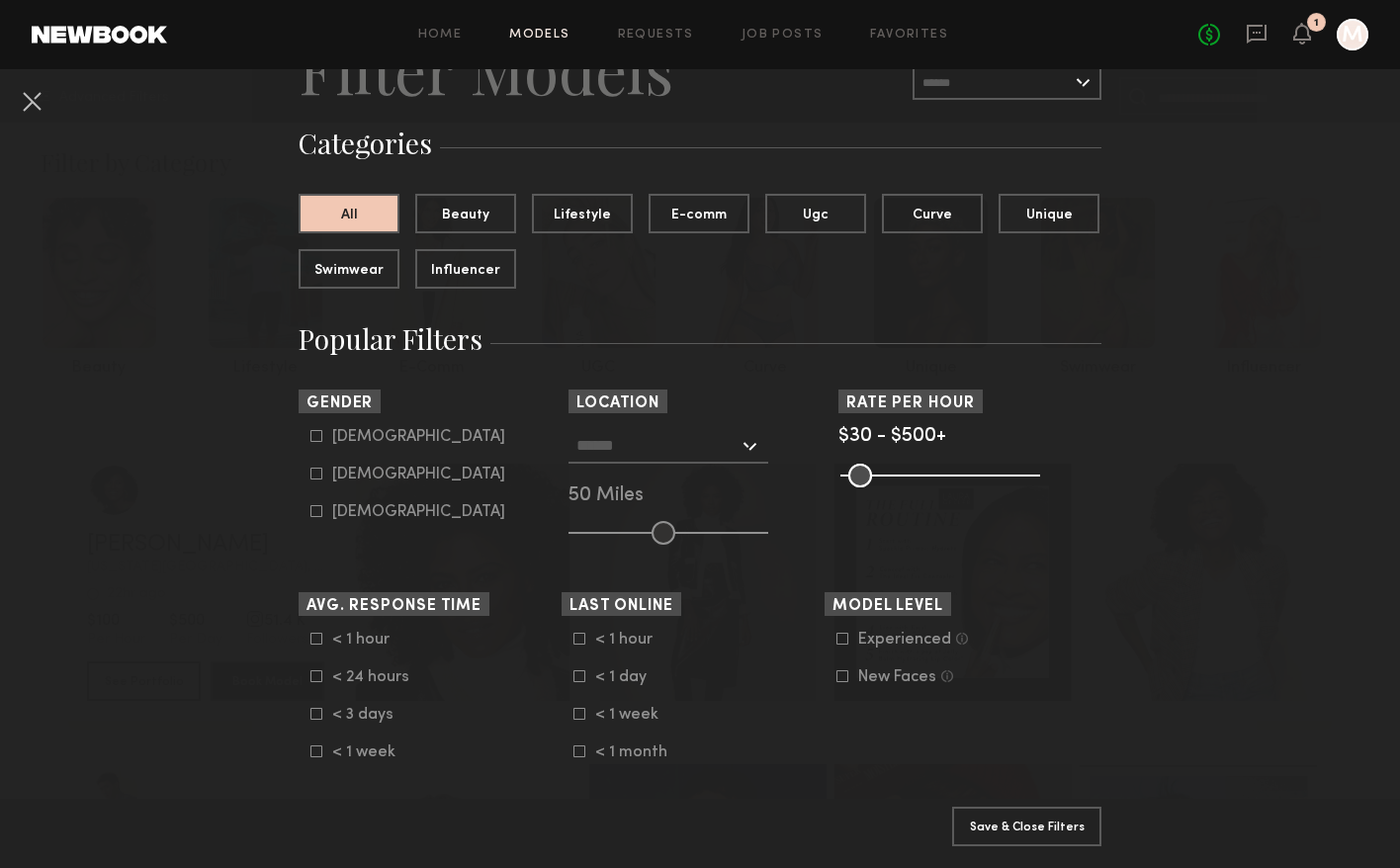
scroll to position [111, 0]
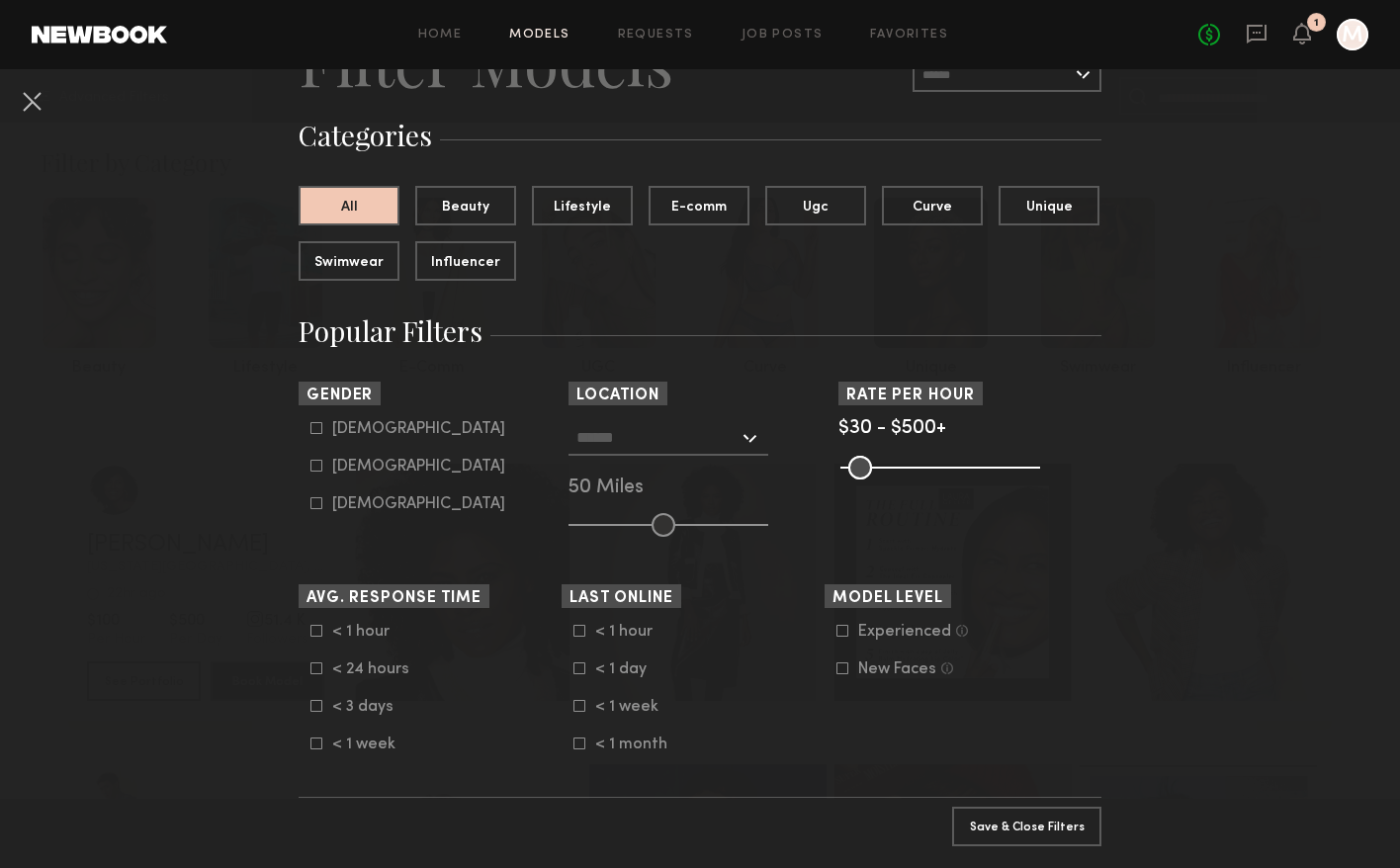
click at [350, 449] on form "Male Female Non-binary" at bounding box center [436, 466] width 251 height 93
click at [304, 434] on div "Male Female Non-binary" at bounding box center [430, 466] width 263 height 93
click at [307, 432] on div "Male Female Non-binary" at bounding box center [430, 466] width 263 height 93
click at [322, 424] on icon at bounding box center [317, 429] width 11 height 11
type input "*"
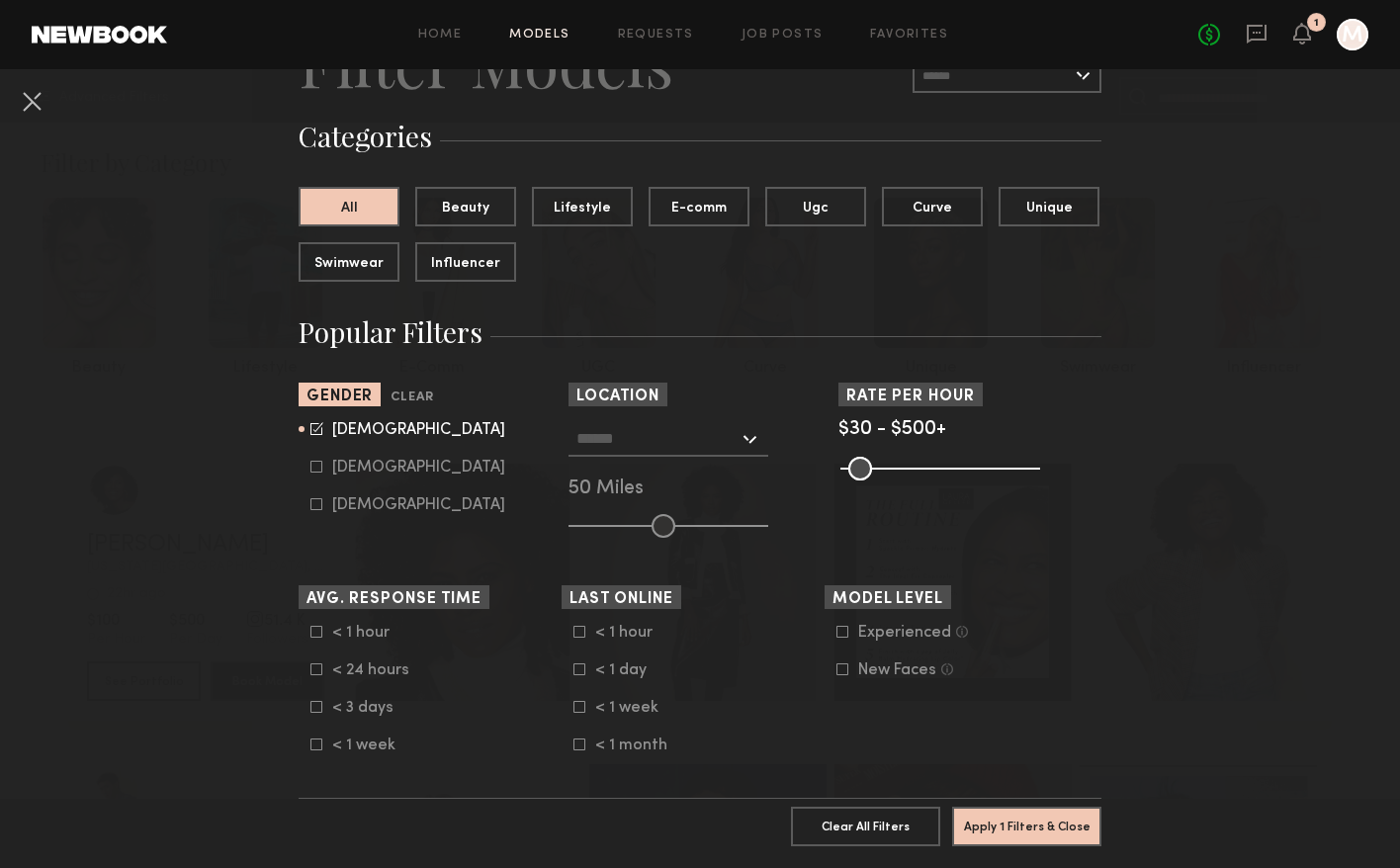
scroll to position [126, 0]
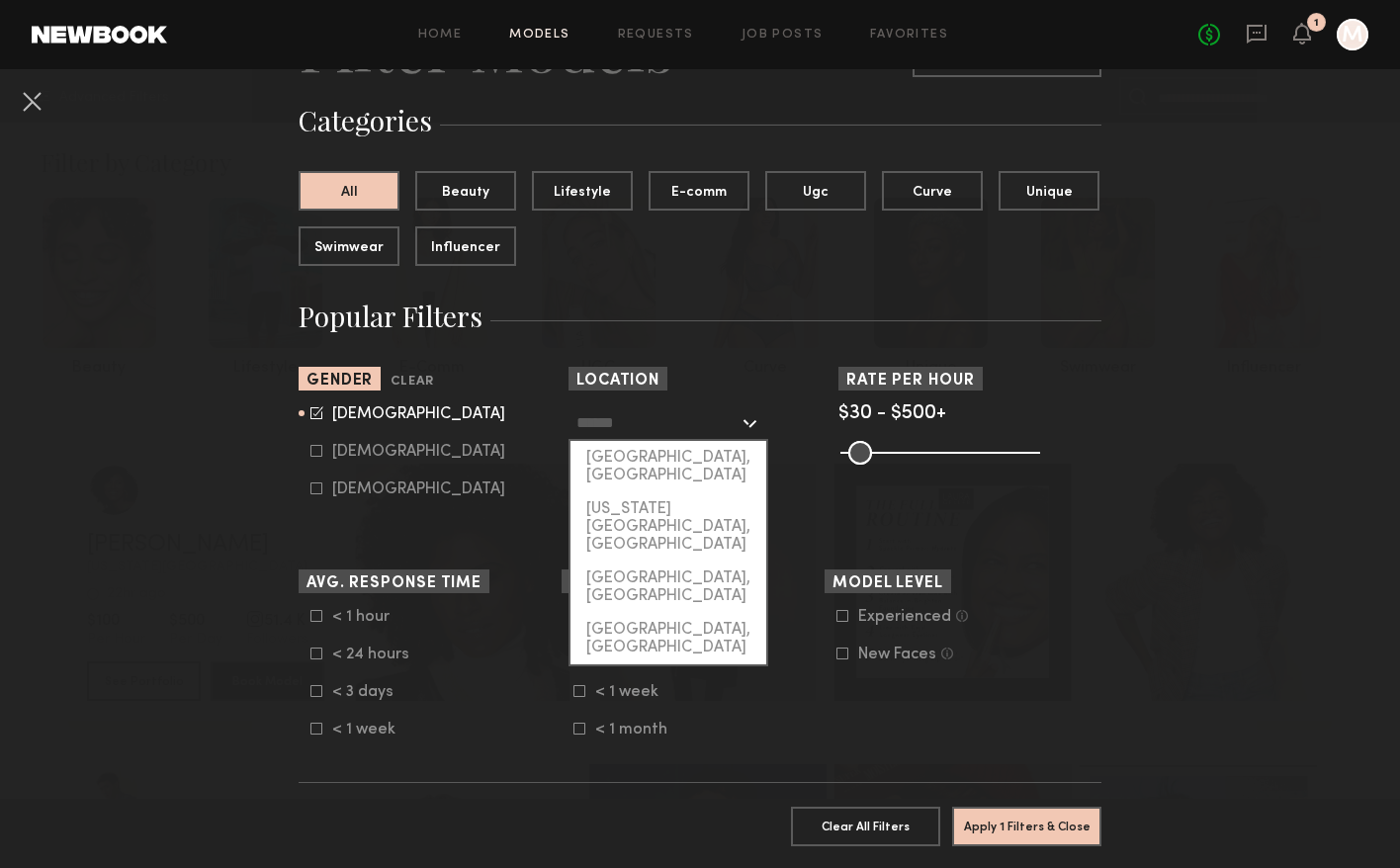
click at [714, 419] on input "text" at bounding box center [658, 423] width 162 height 34
click at [660, 492] on div "[US_STATE][GEOGRAPHIC_DATA], [GEOGRAPHIC_DATA]" at bounding box center [669, 526] width 195 height 69
type input "**********"
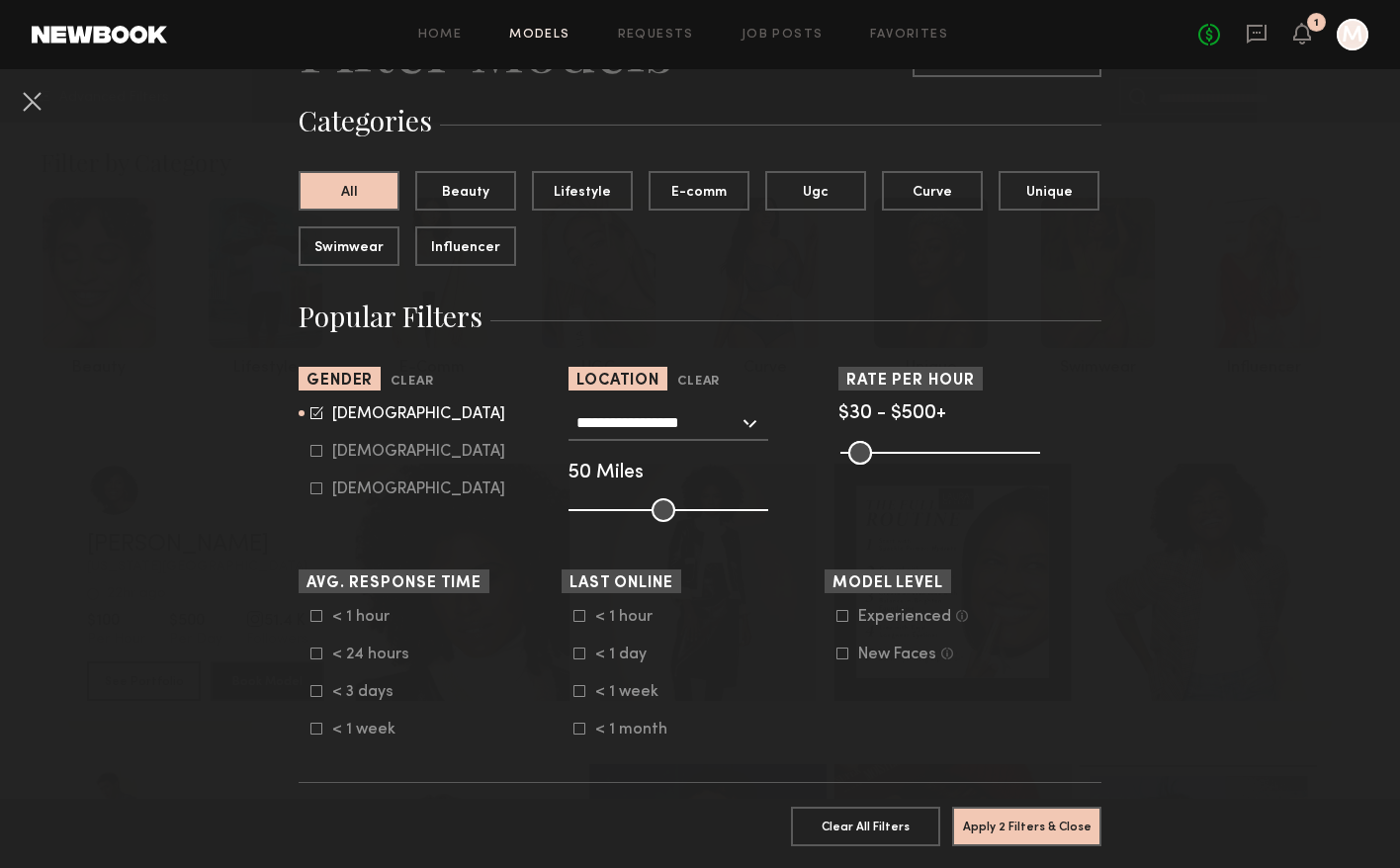
click at [757, 418] on div "**********" at bounding box center [669, 424] width 199 height 36
drag, startPoint x: 1043, startPoint y: 834, endPoint x: 637, endPoint y: 476, distance: 541.3
drag, startPoint x: 657, startPoint y: 509, endPoint x: 606, endPoint y: 509, distance: 51.0
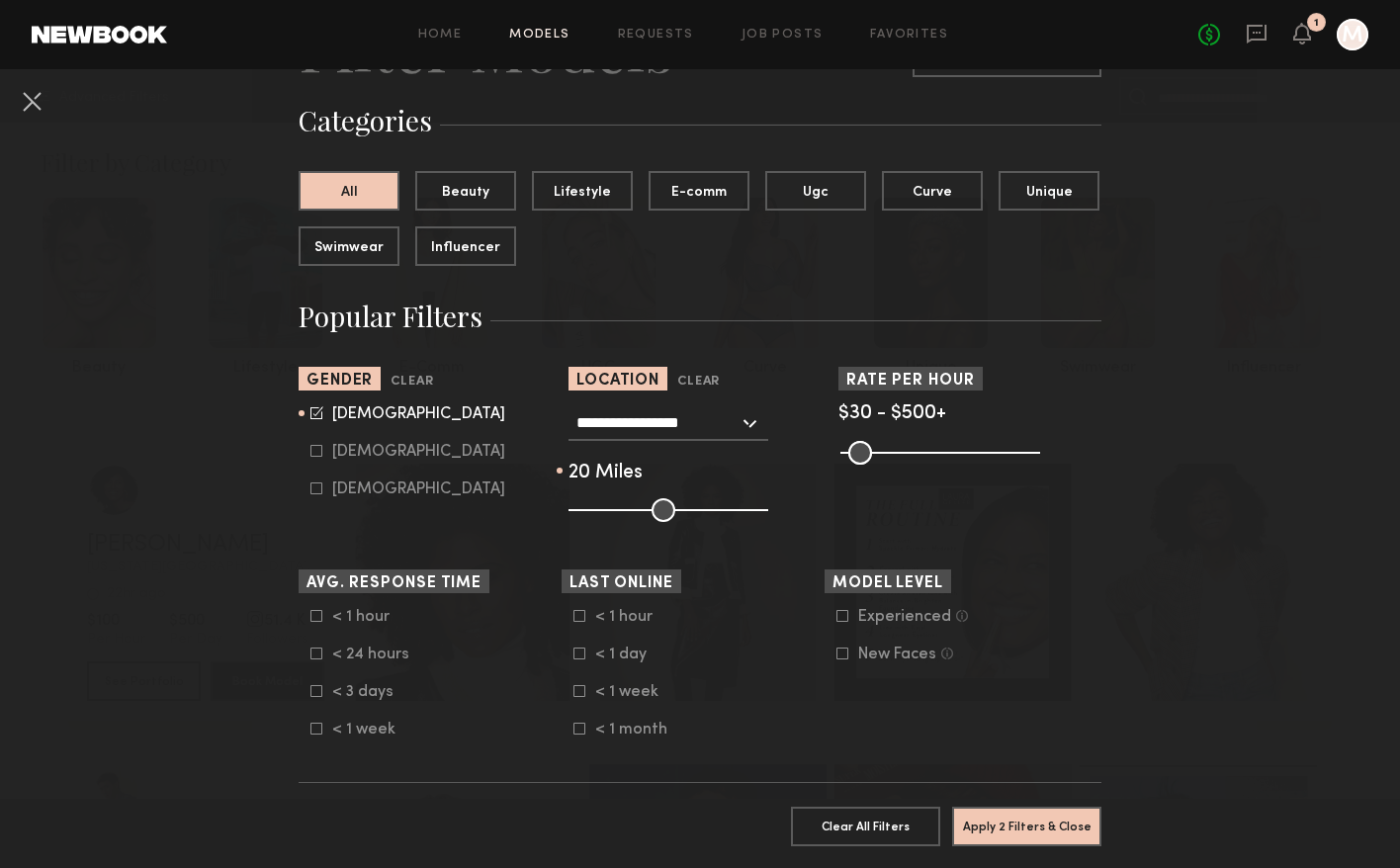
type input "**"
click at [606, 509] on input "range" at bounding box center [669, 510] width 199 height 24
click at [1044, 825] on button "Apply 2 Filters & Close" at bounding box center [1027, 826] width 149 height 40
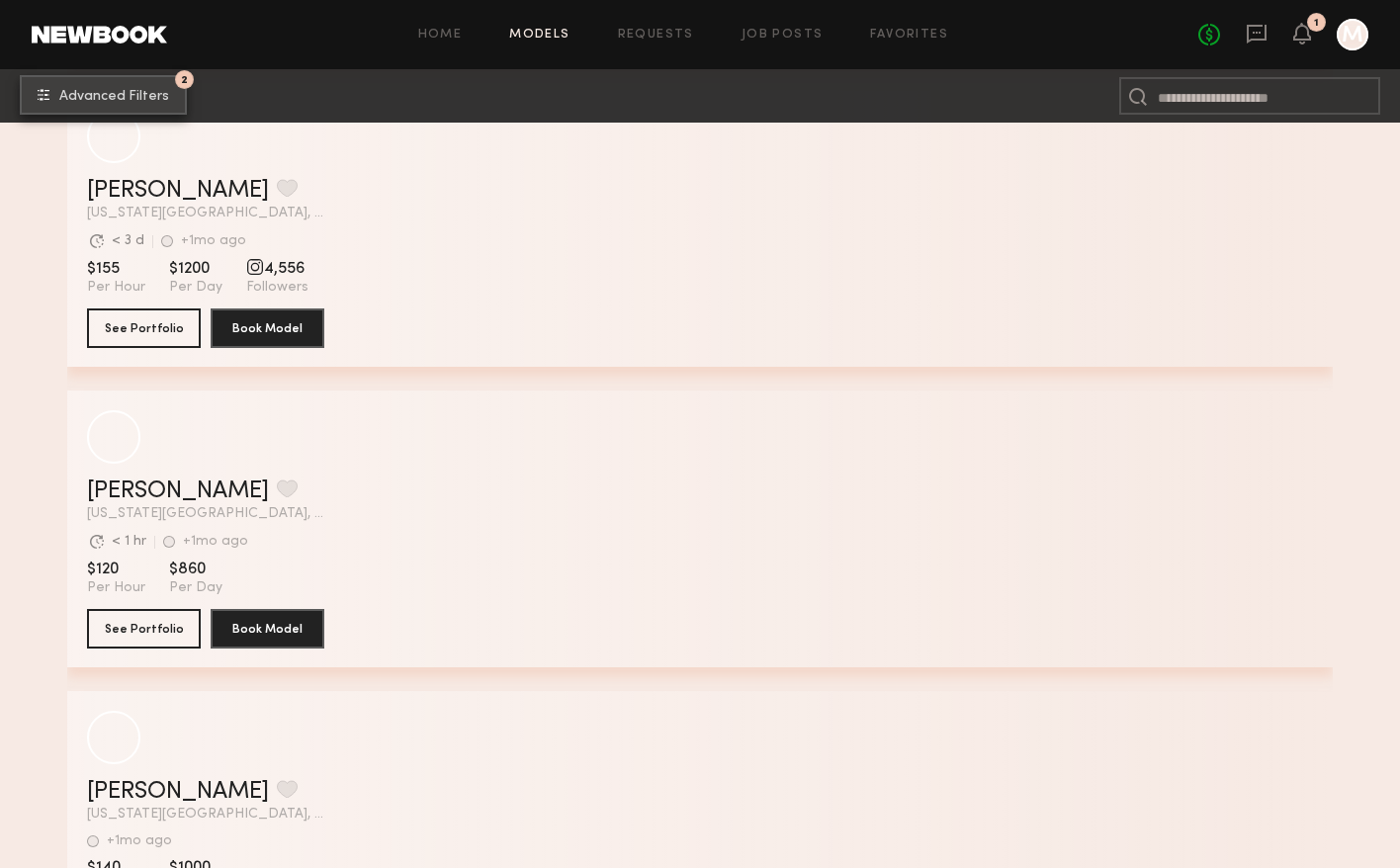
scroll to position [2760, 0]
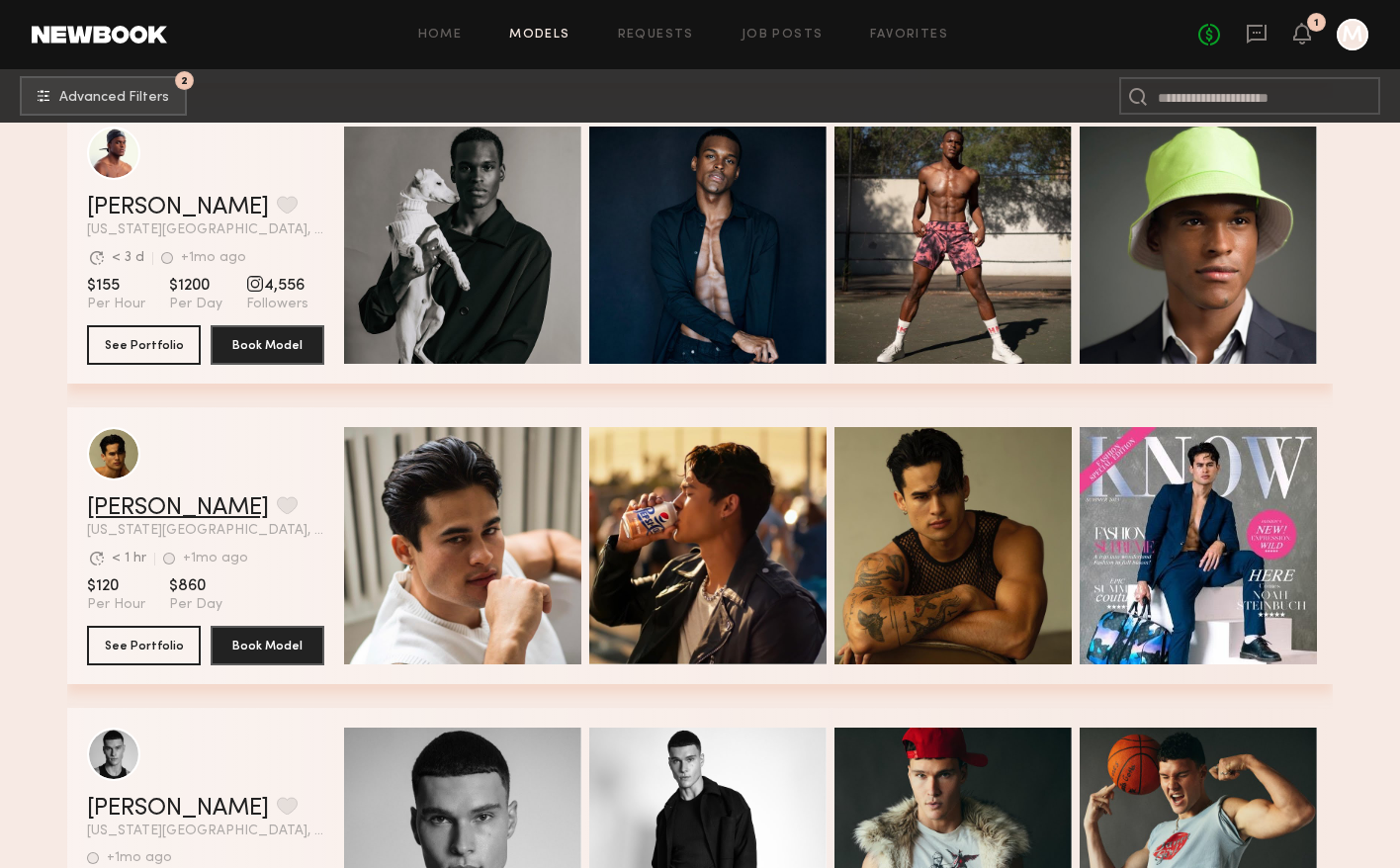
click at [128, 507] on link "[PERSON_NAME]" at bounding box center [177, 508] width 182 height 24
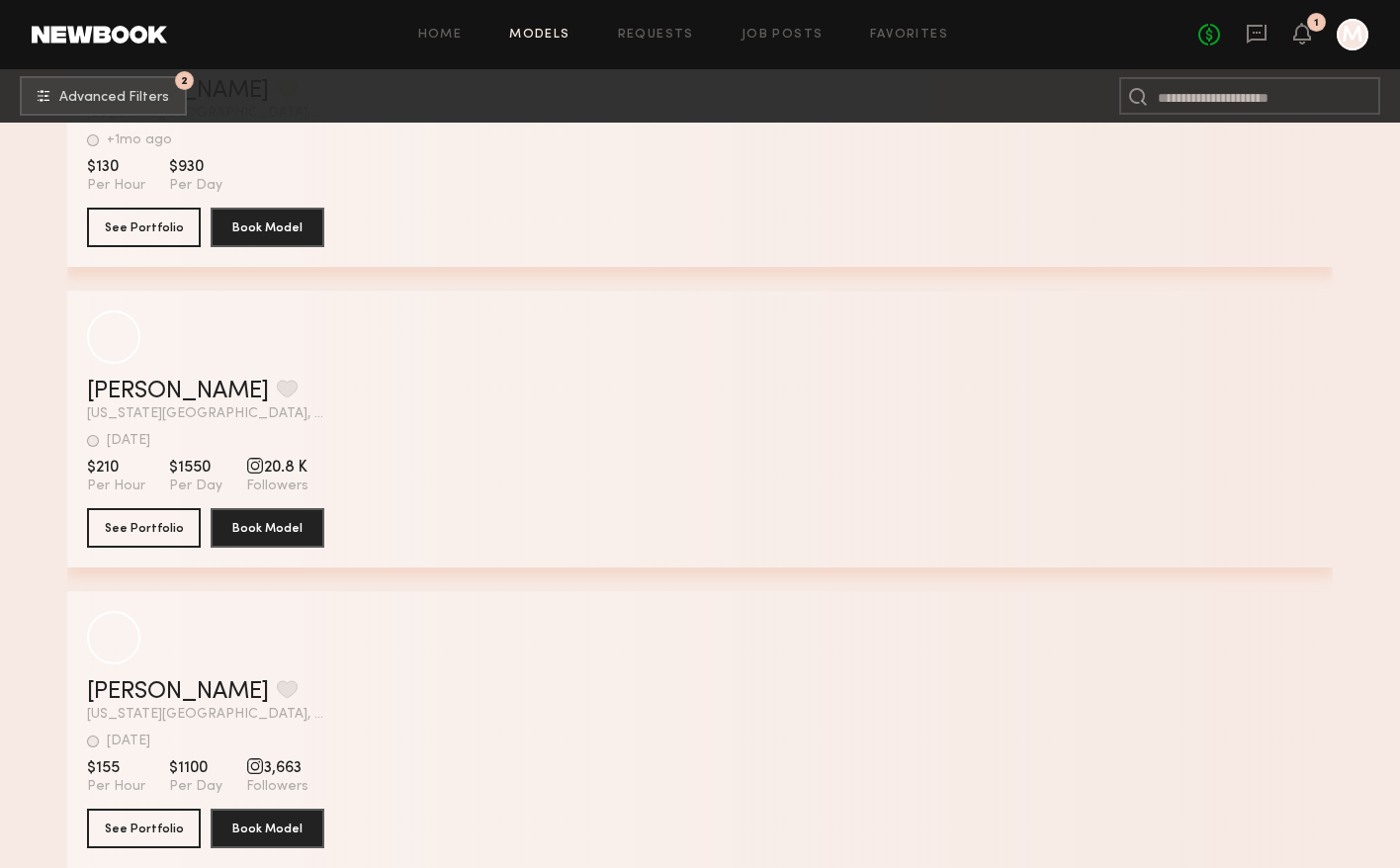
scroll to position [19142, 0]
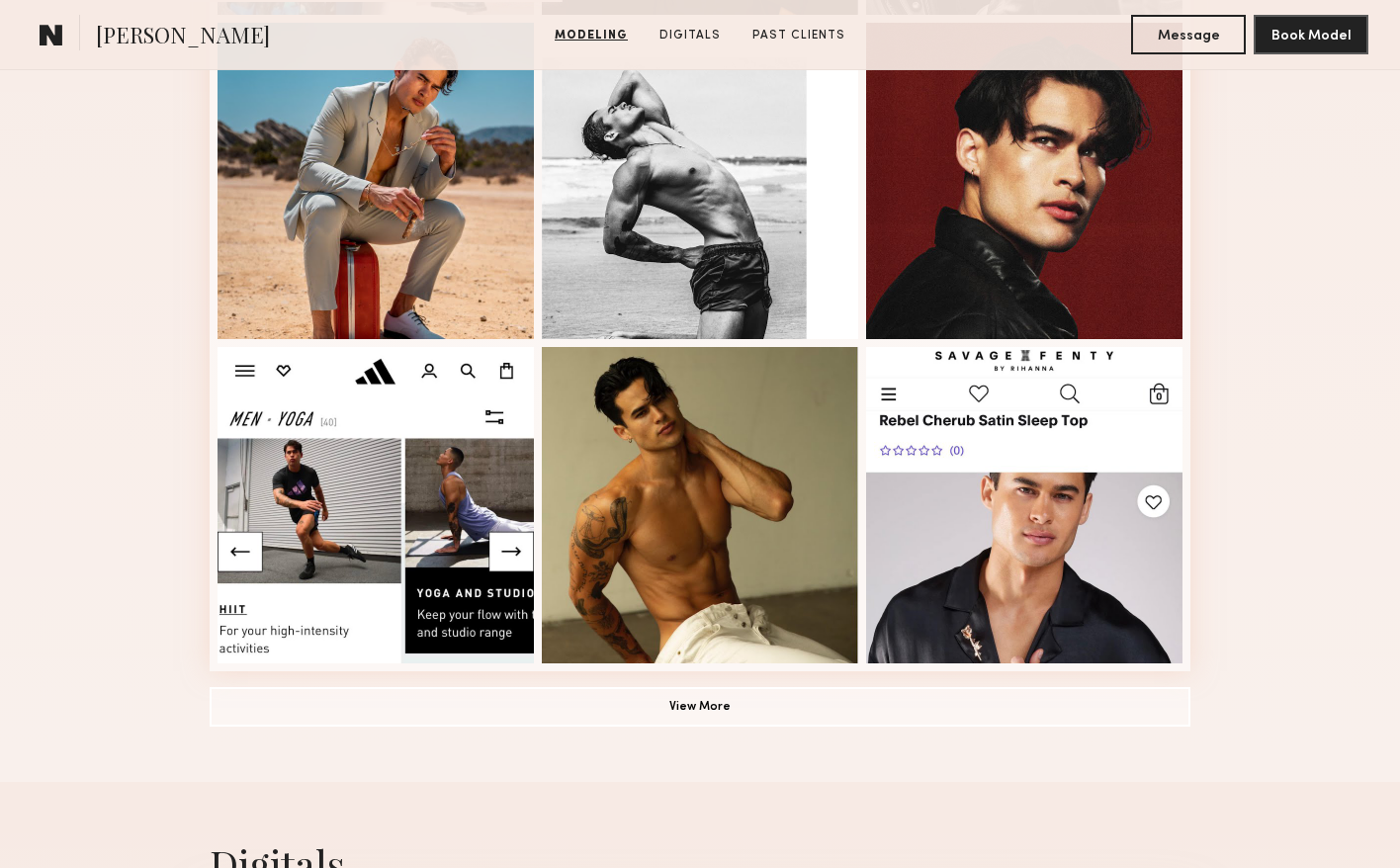
scroll to position [1214, 0]
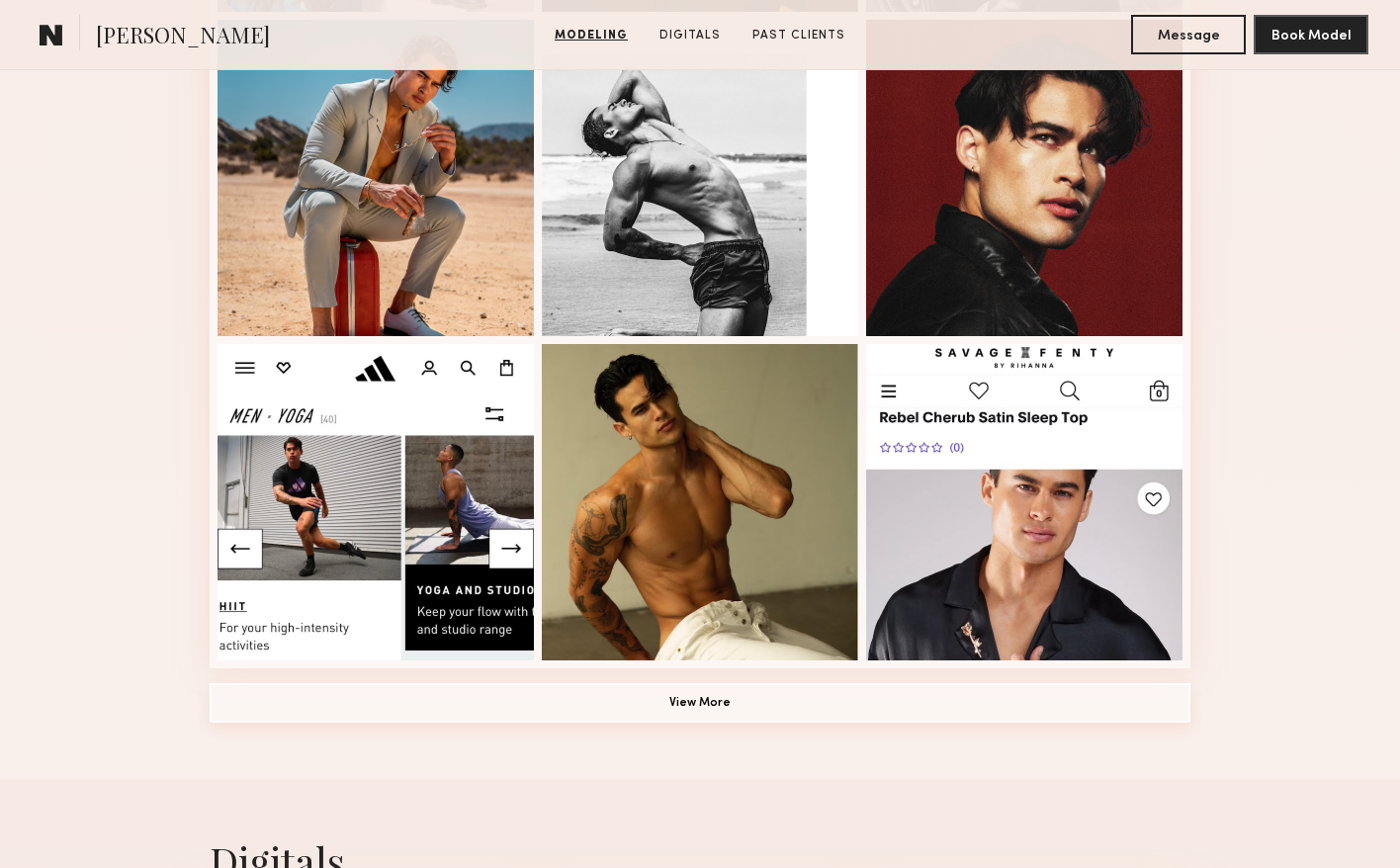
click at [322, 699] on button "View More" at bounding box center [700, 704] width 980 height 40
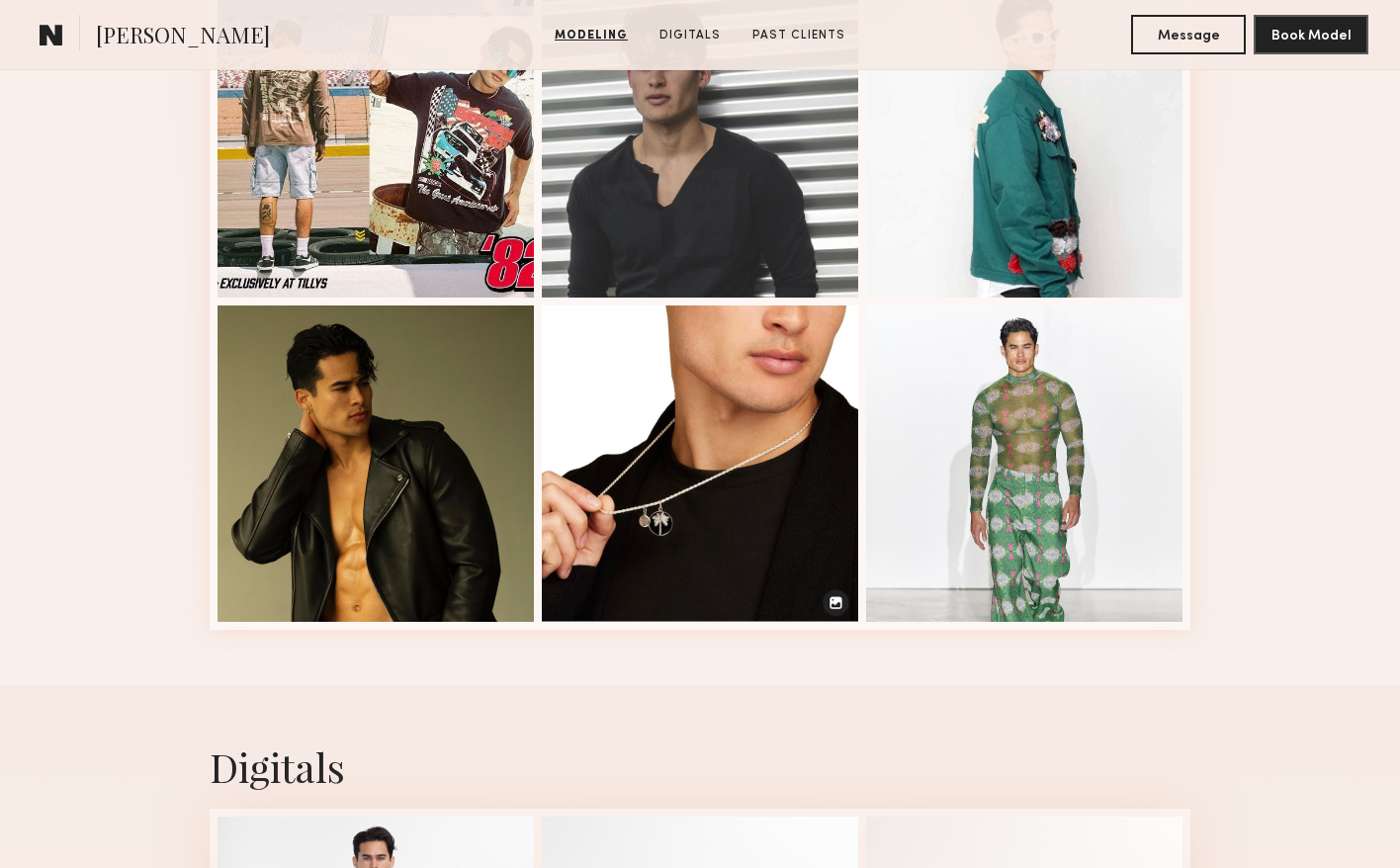
scroll to position [2654, 0]
